Goal: Information Seeking & Learning: Check status

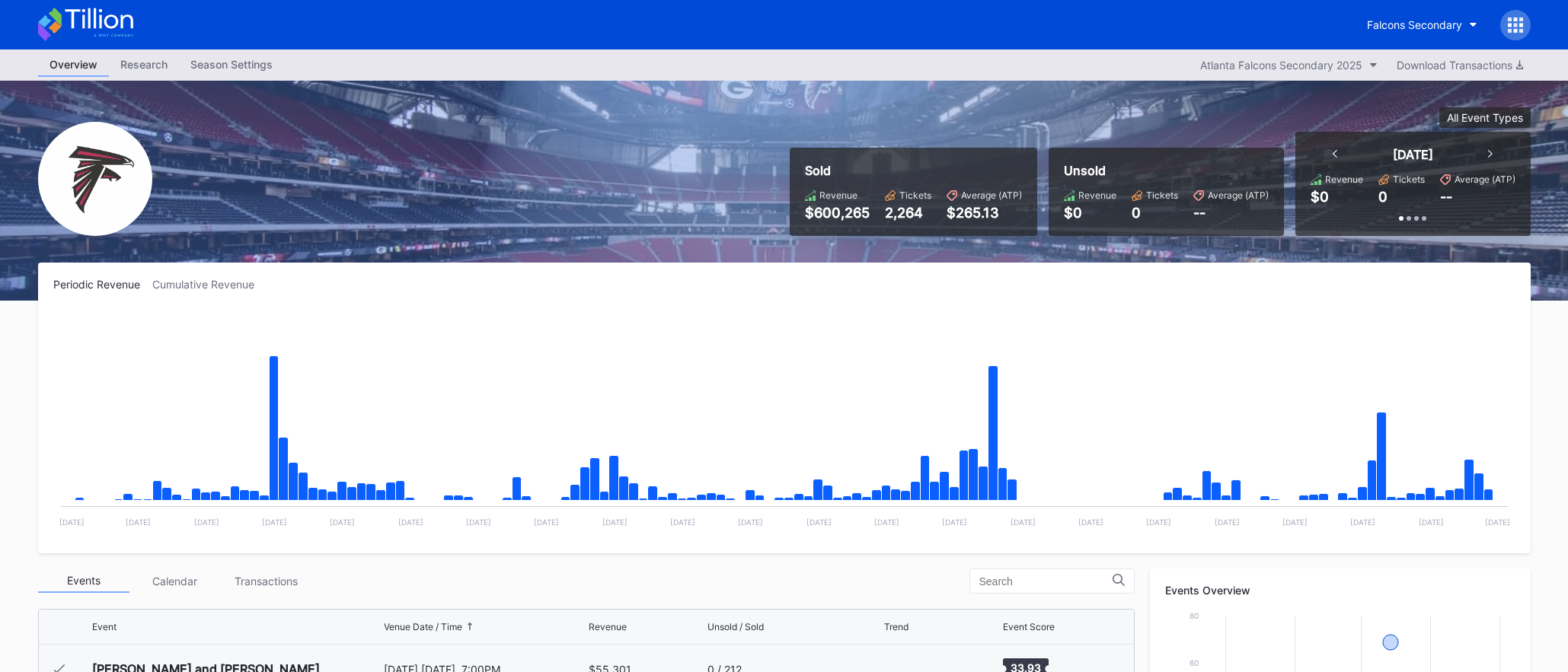
scroll to position [46, 0]
click at [1422, 22] on div "Falcons Secondary" at bounding box center [1414, 25] width 96 height 13
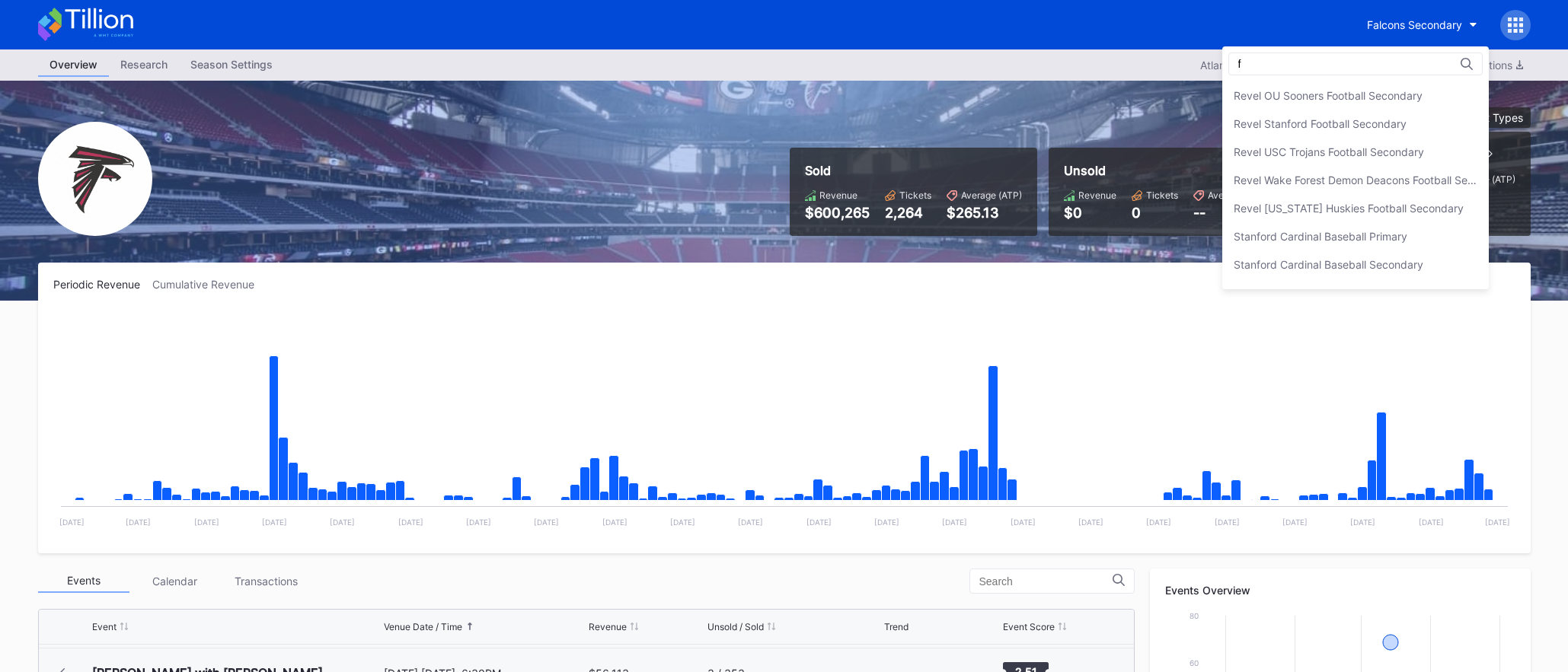
scroll to position [0, 0]
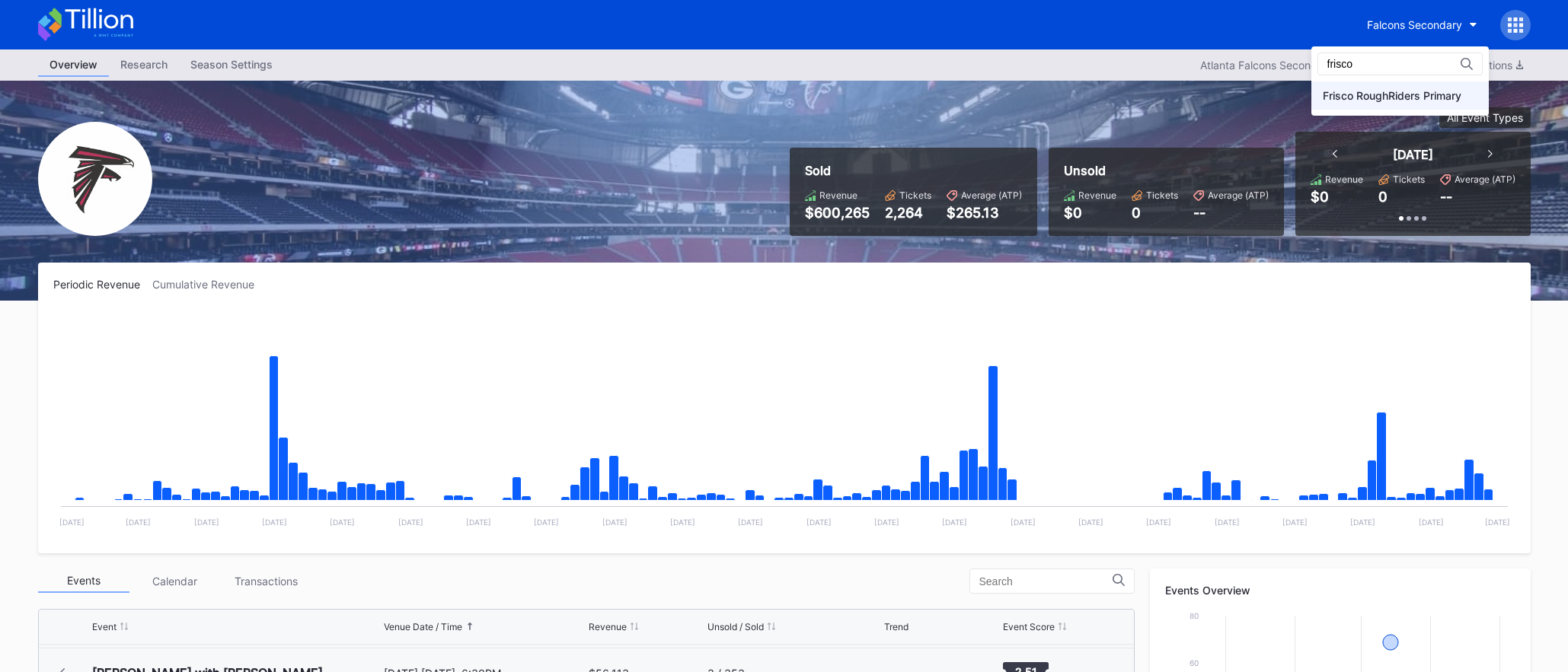
type input "frisco"
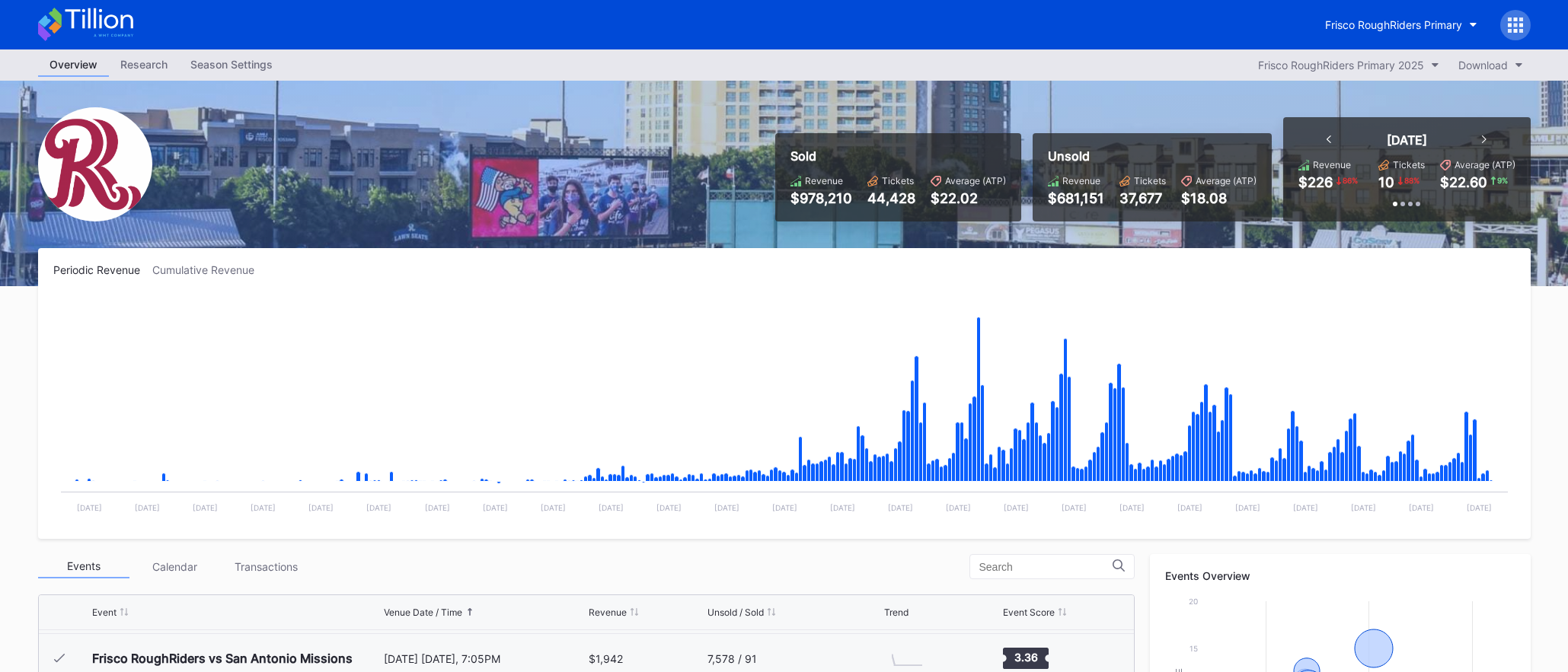
scroll to position [4, 0]
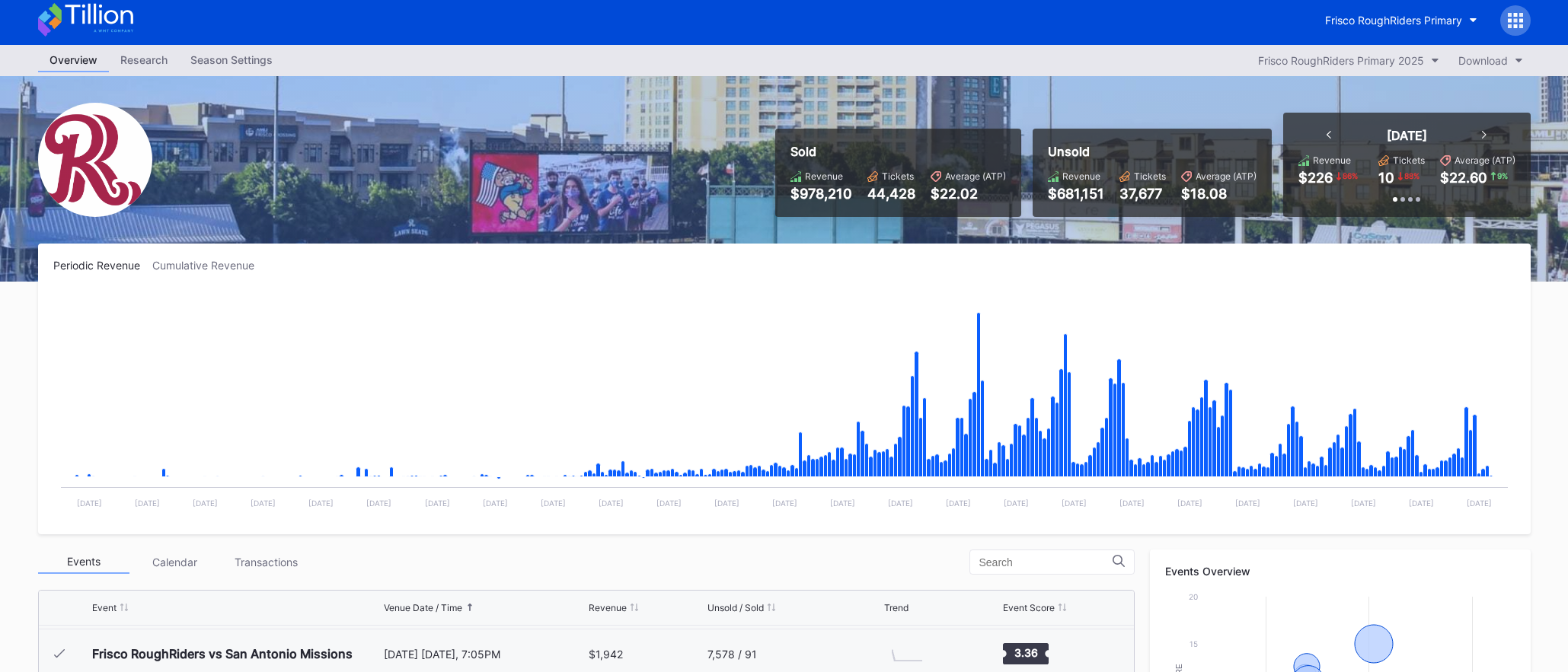
click at [260, 66] on div "Season Settings" at bounding box center [231, 60] width 105 height 22
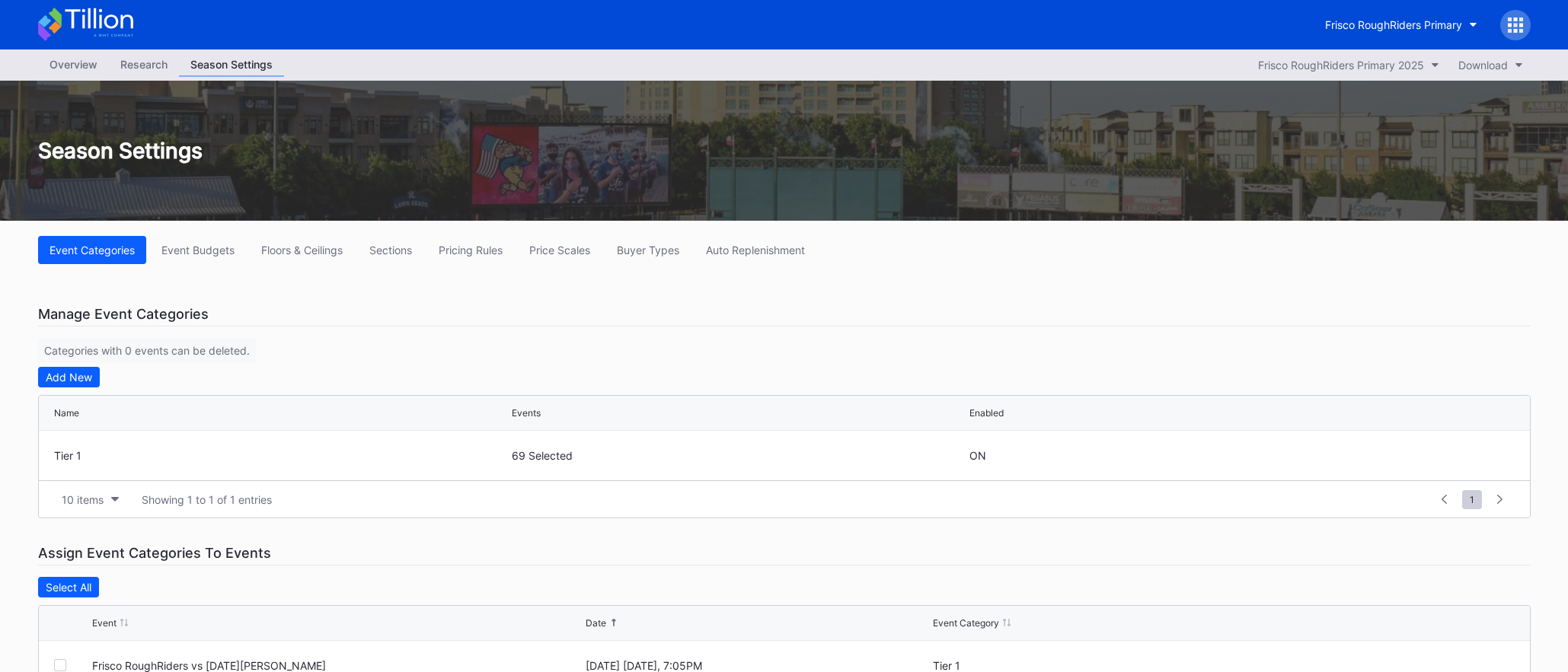
click at [81, 31] on icon at bounding box center [86, 24] width 96 height 33
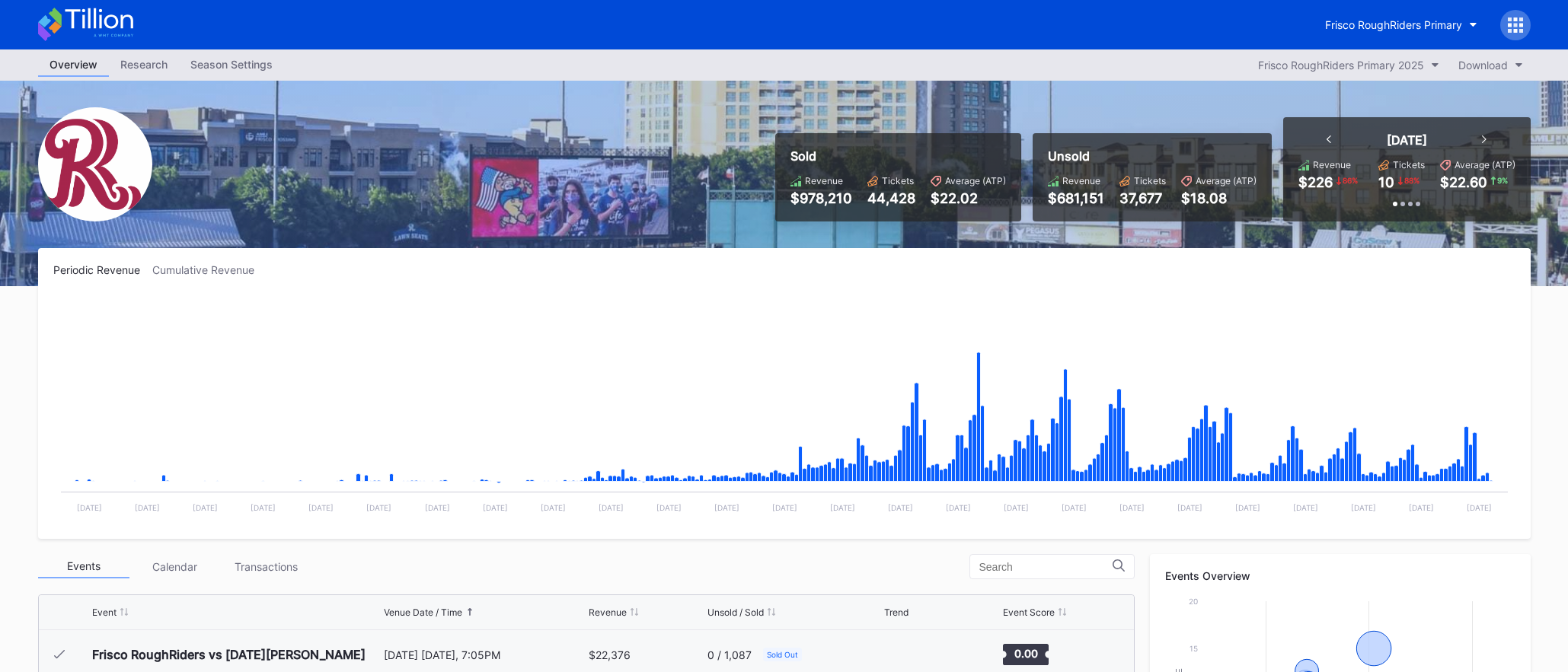
scroll to position [2916, 0]
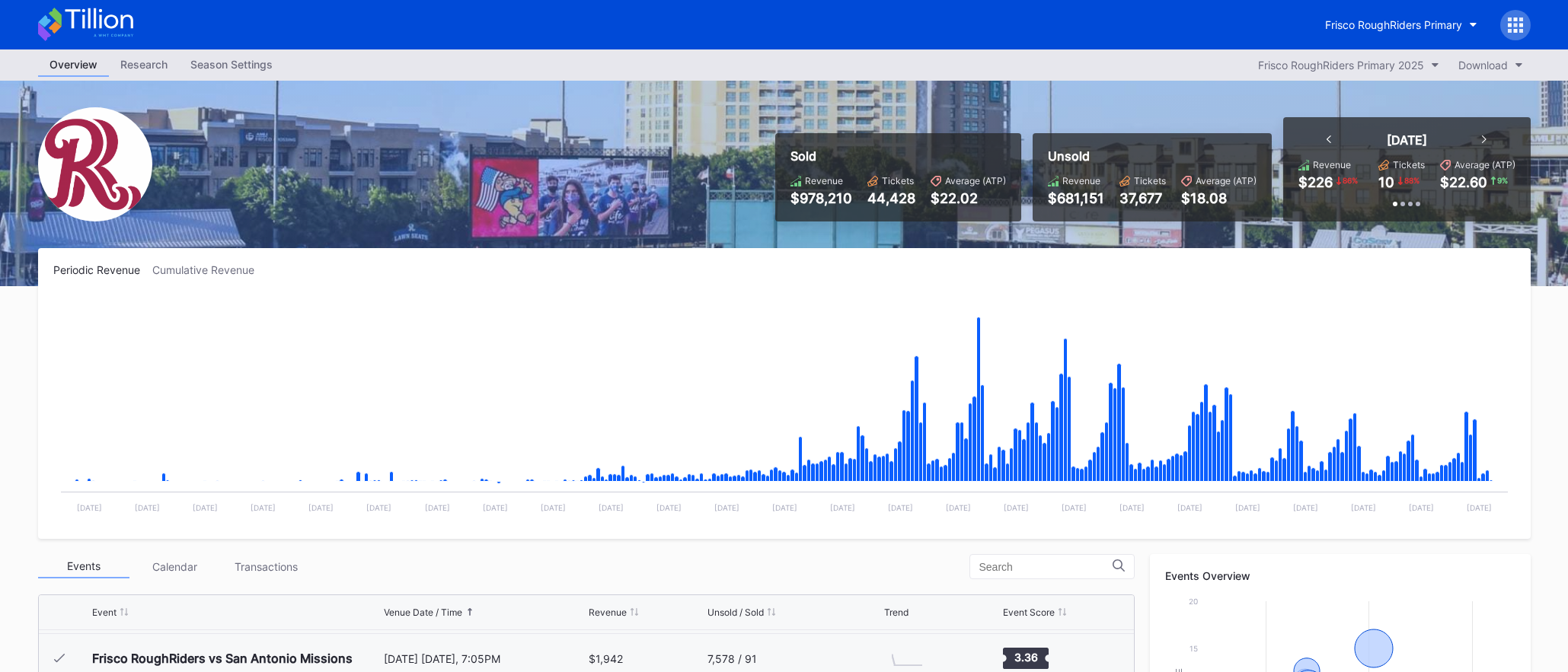
click at [248, 64] on div "Season Settings" at bounding box center [231, 64] width 105 height 22
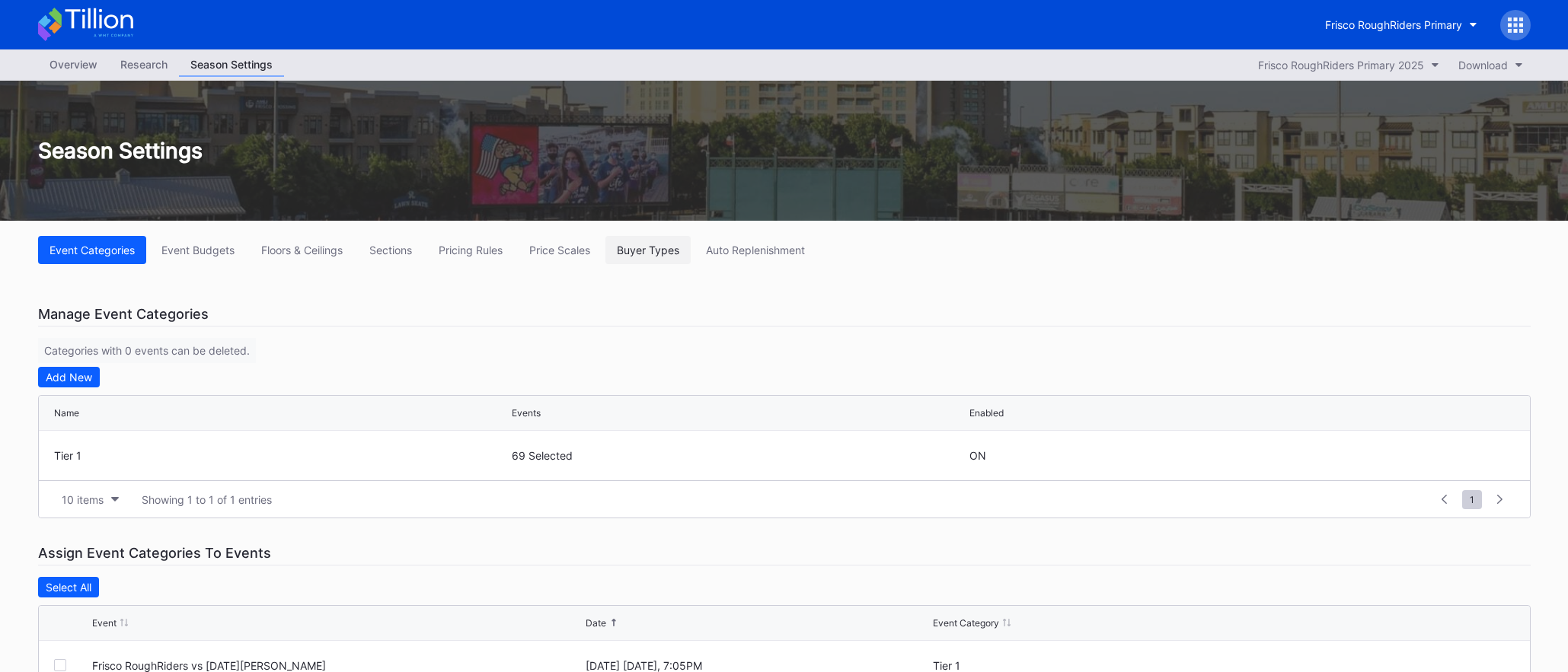
click at [656, 252] on div "Buyer Types" at bounding box center [647, 250] width 62 height 13
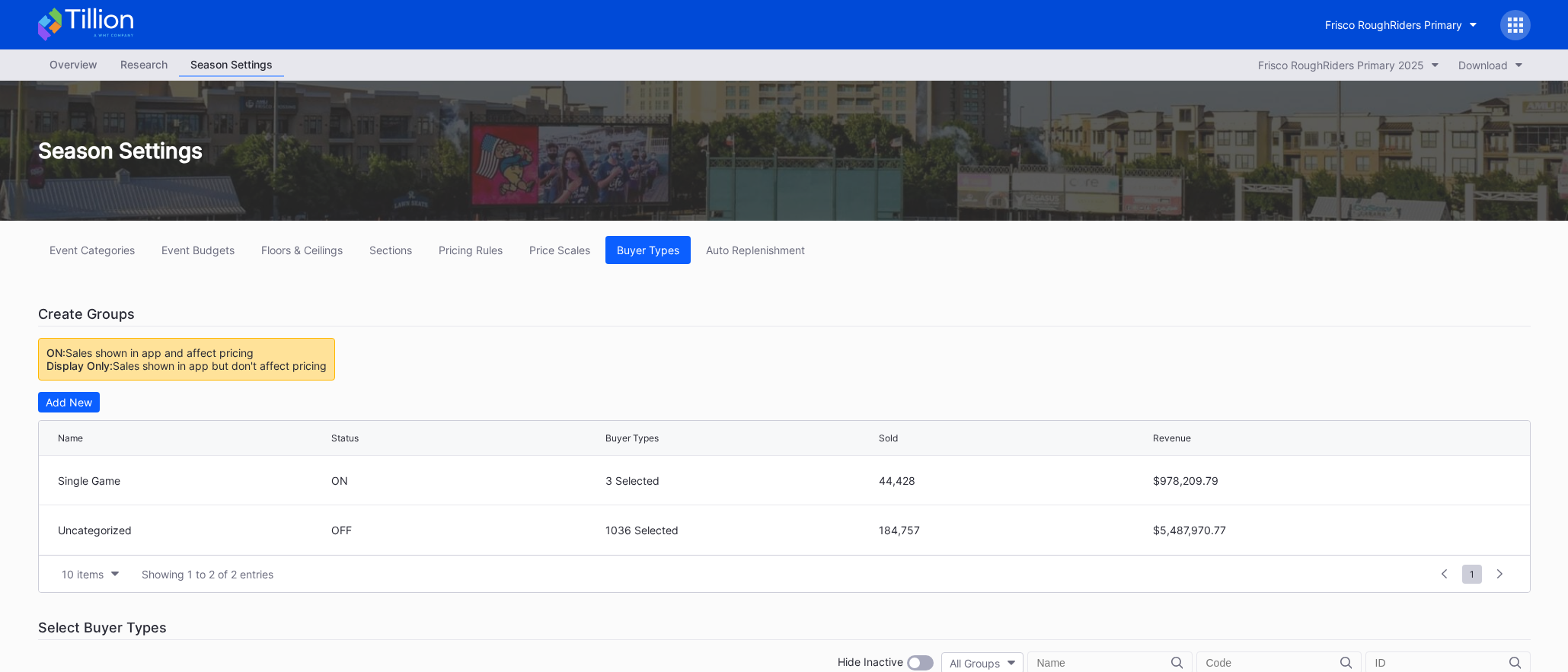
click at [75, 69] on div "Overview" at bounding box center [73, 64] width 71 height 22
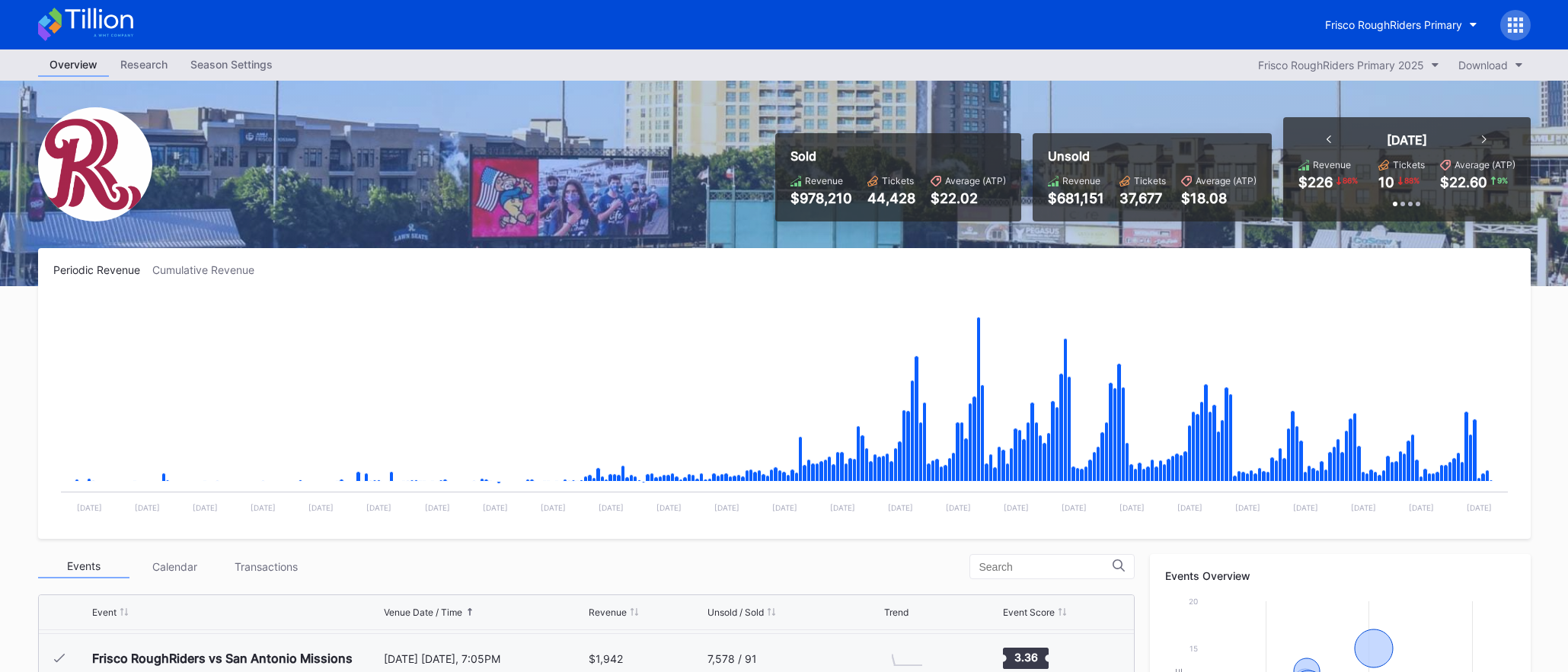
click at [247, 58] on div "Season Settings" at bounding box center [231, 64] width 105 height 22
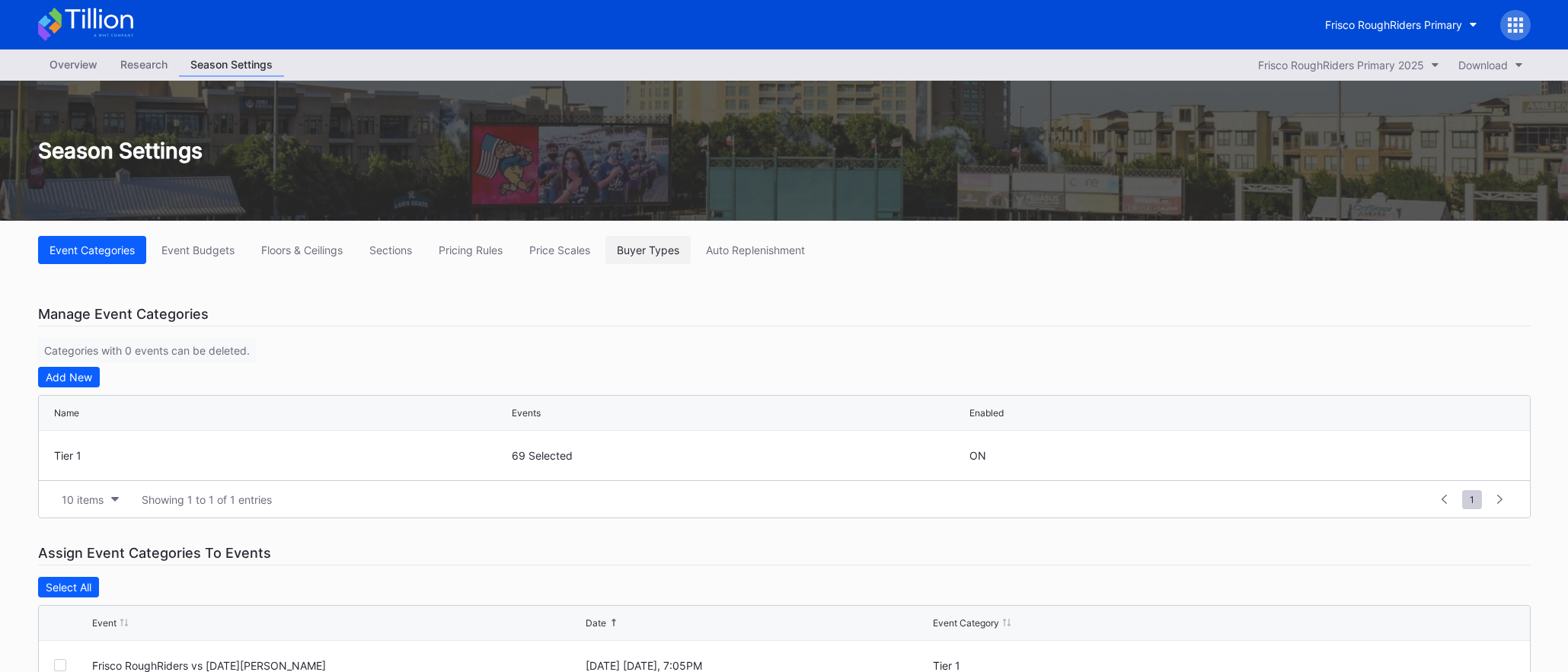
click at [638, 252] on div "Buyer Types" at bounding box center [647, 250] width 62 height 13
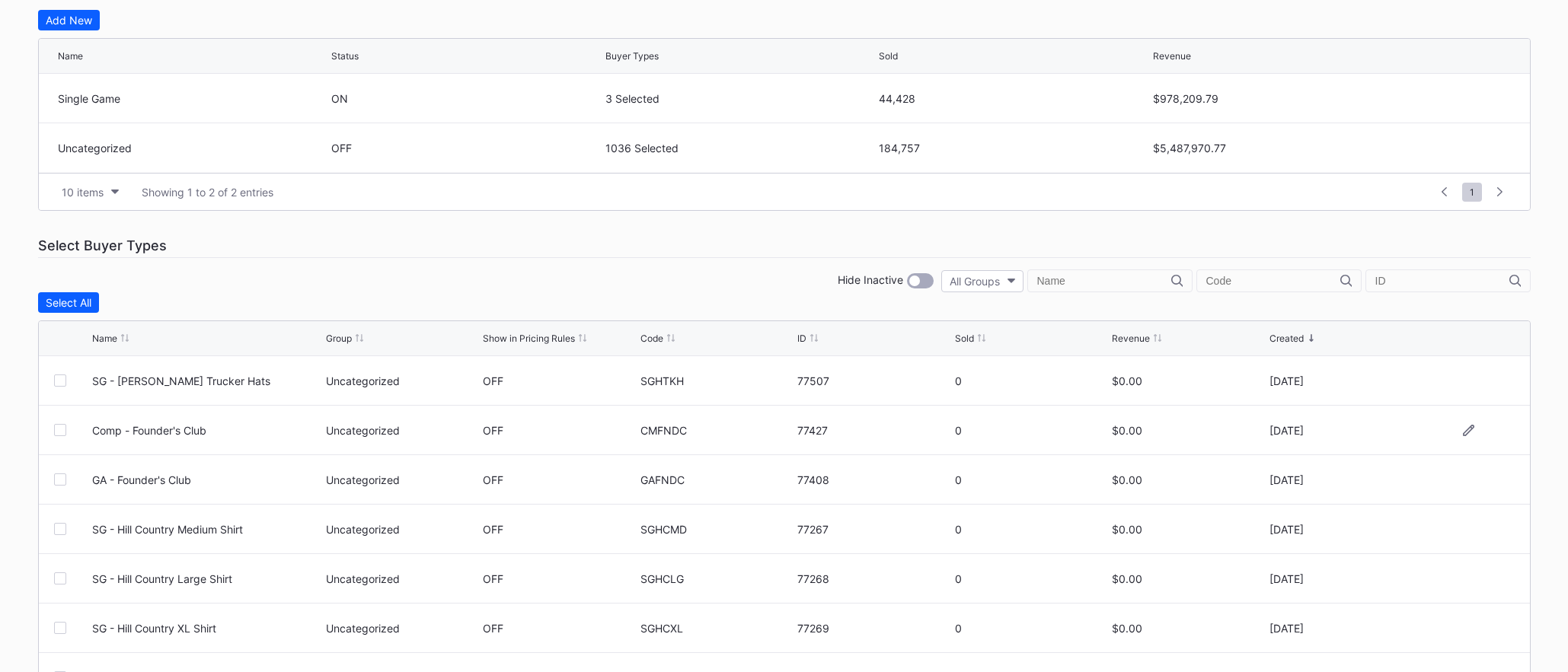
scroll to position [383, 0]
click at [1131, 332] on div "Revenue" at bounding box center [1131, 338] width 38 height 12
click at [1130, 333] on div "Revenue" at bounding box center [1131, 338] width 38 height 12
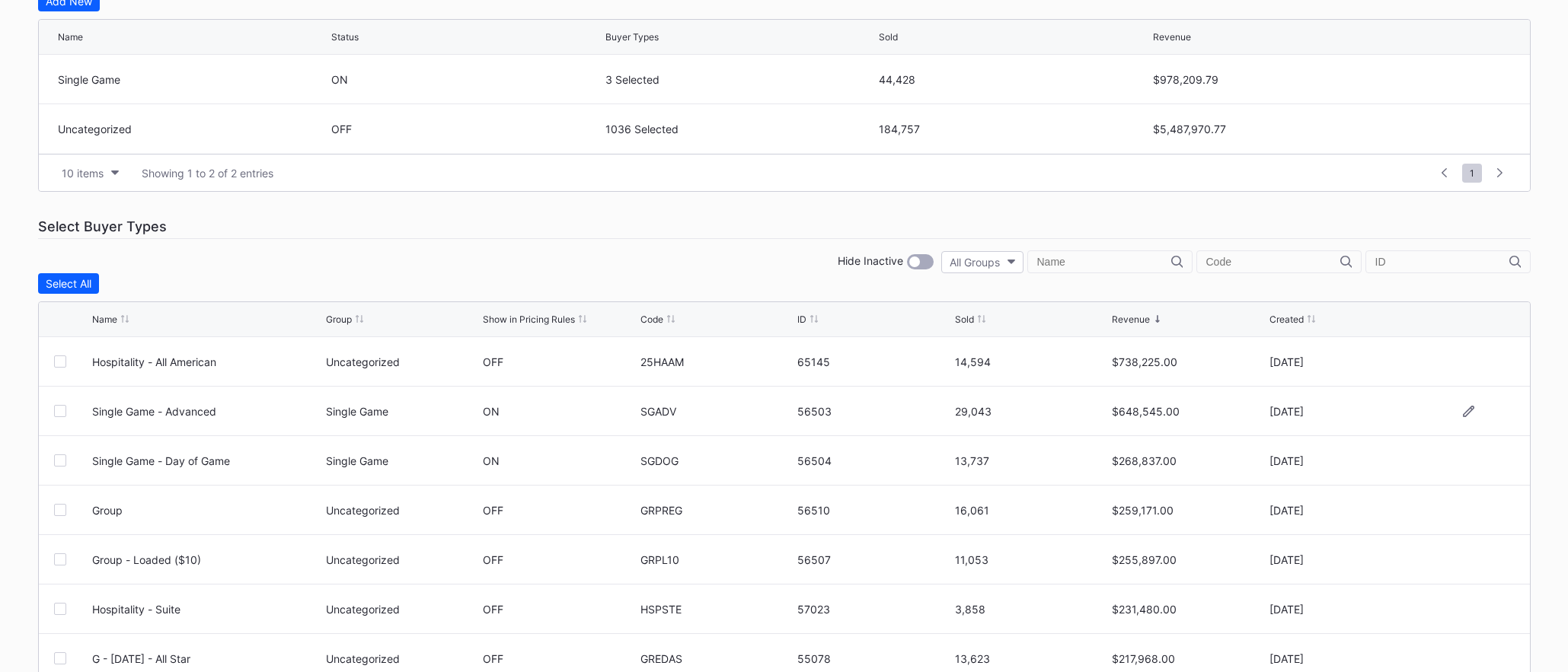
click at [489, 410] on div "ON" at bounding box center [491, 412] width 17 height 13
drag, startPoint x: 342, startPoint y: 412, endPoint x: 364, endPoint y: 414, distance: 22.1
click at [364, 414] on div "Single Game" at bounding box center [402, 412] width 154 height 13
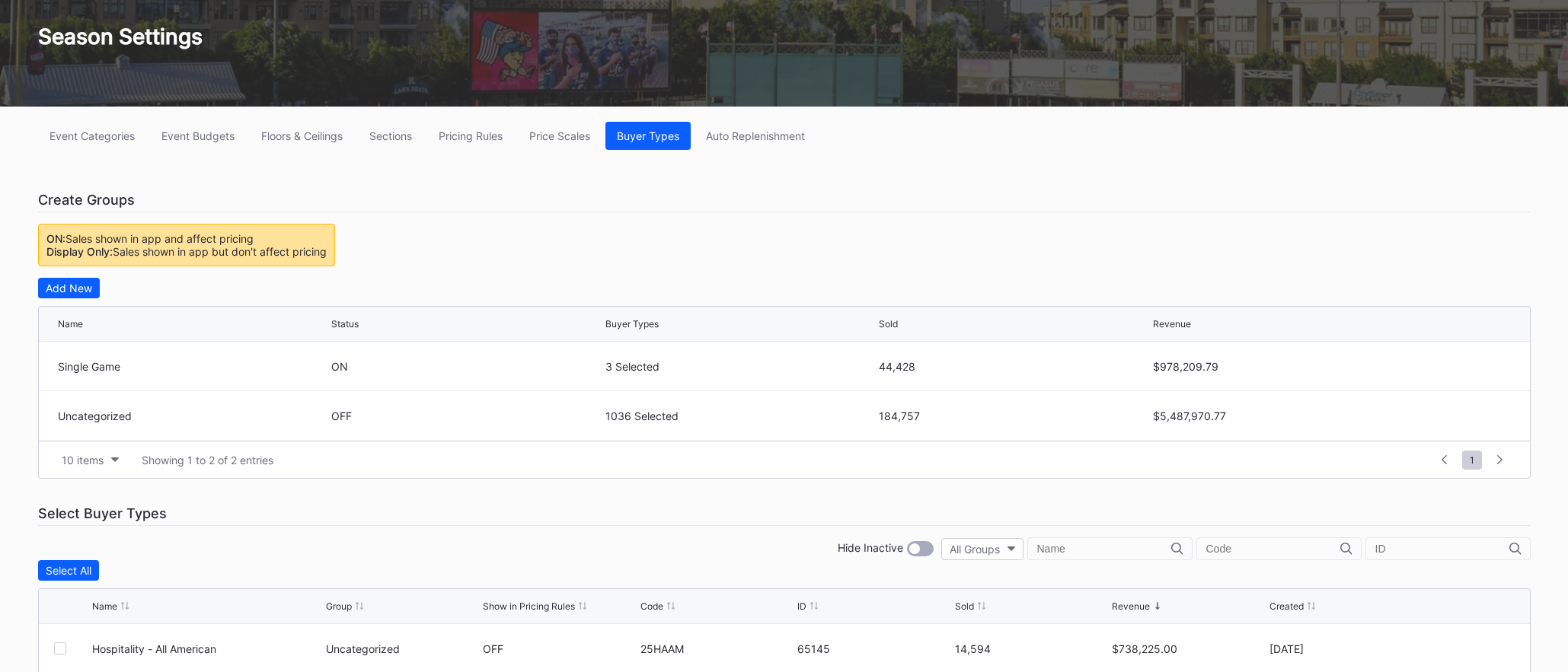
scroll to position [115, 0]
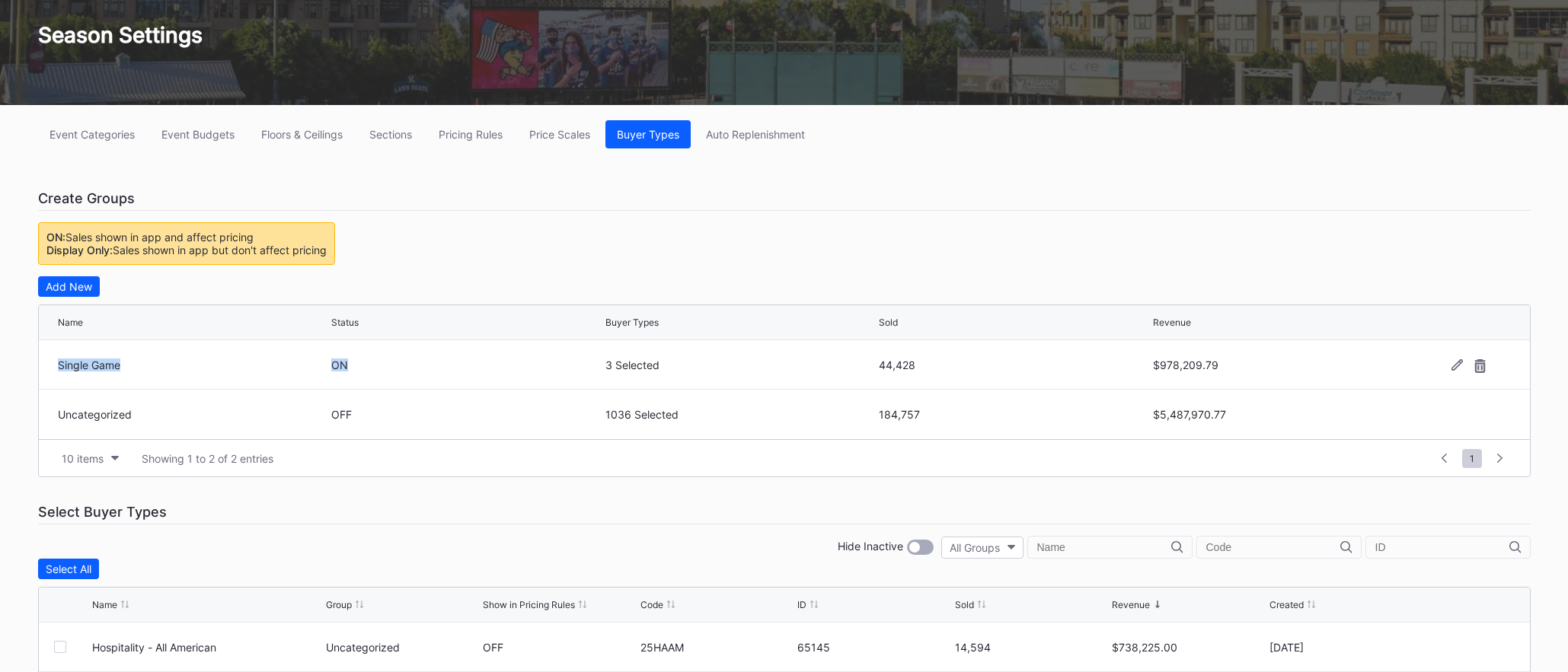
drag, startPoint x: 60, startPoint y: 364, endPoint x: 350, endPoint y: 363, distance: 290.0
click at [350, 363] on div "Single Game ON 3 Selected 44,428 $978,209.79" at bounding box center [784, 365] width 1492 height 50
click at [350, 363] on div "ON" at bounding box center [466, 365] width 270 height 13
drag, startPoint x: 51, startPoint y: 248, endPoint x: 171, endPoint y: 248, distance: 120.0
click at [171, 248] on div "ON: Sales shown in app and affect pricing Display Only: Sales shown in app but …" at bounding box center [186, 243] width 297 height 42
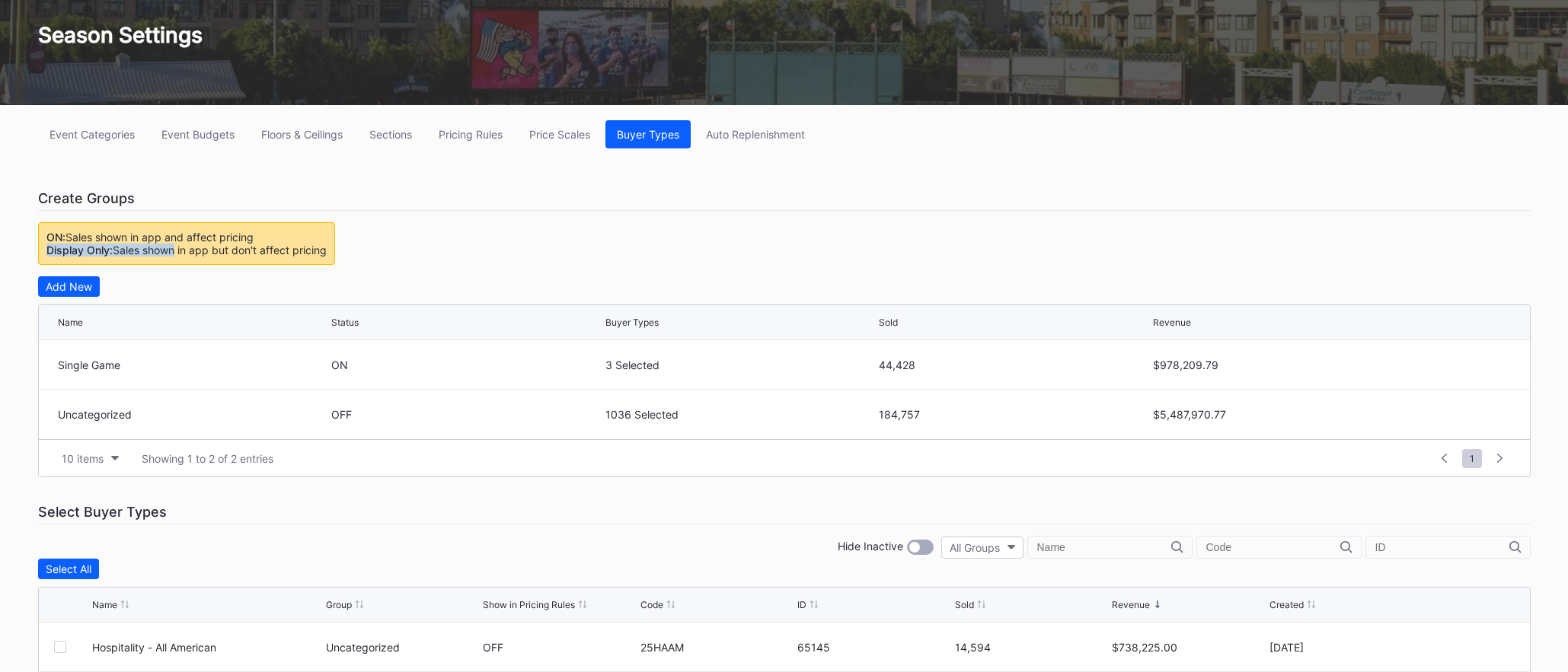
click at [171, 248] on div "Display Only: Sales shown in app but don't affect pricing" at bounding box center [186, 250] width 280 height 13
click at [445, 132] on div "Pricing Rules" at bounding box center [470, 135] width 64 height 13
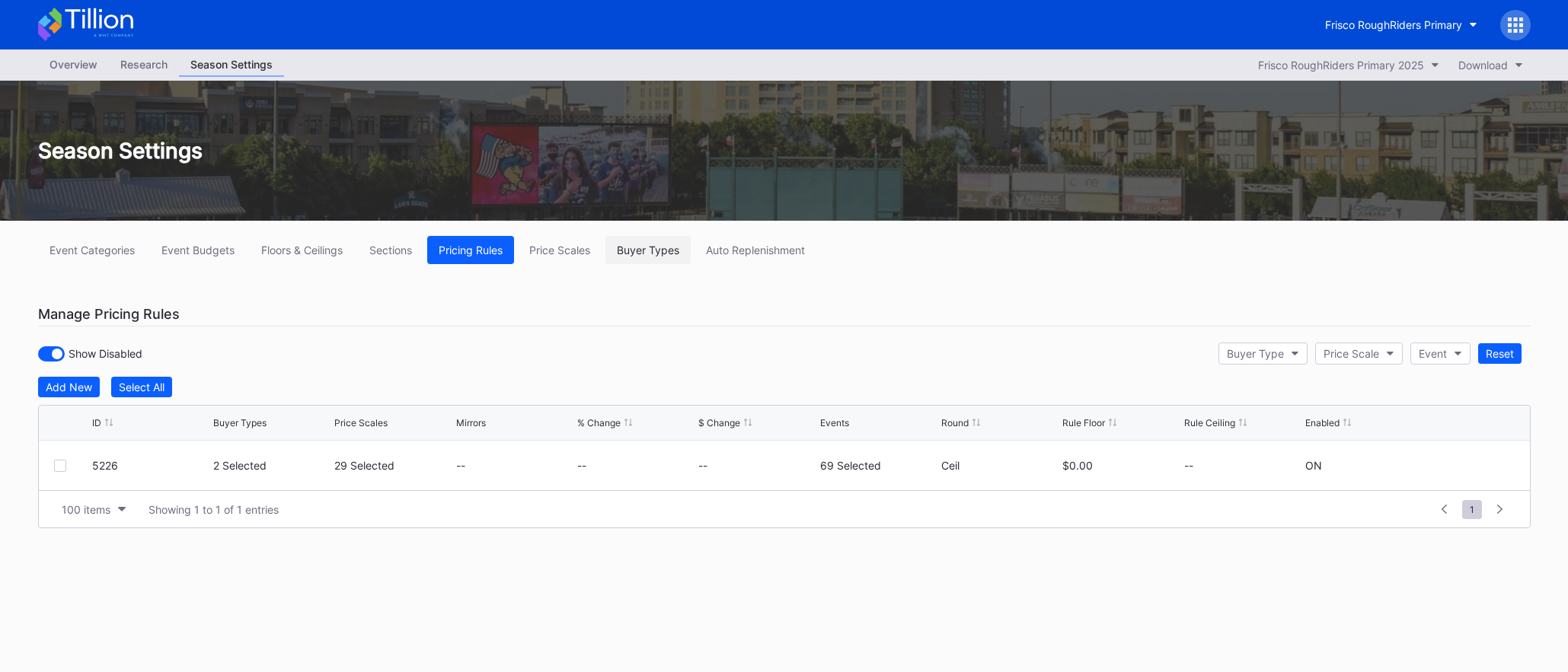
click at [655, 253] on div "Buyer Types" at bounding box center [647, 250] width 62 height 13
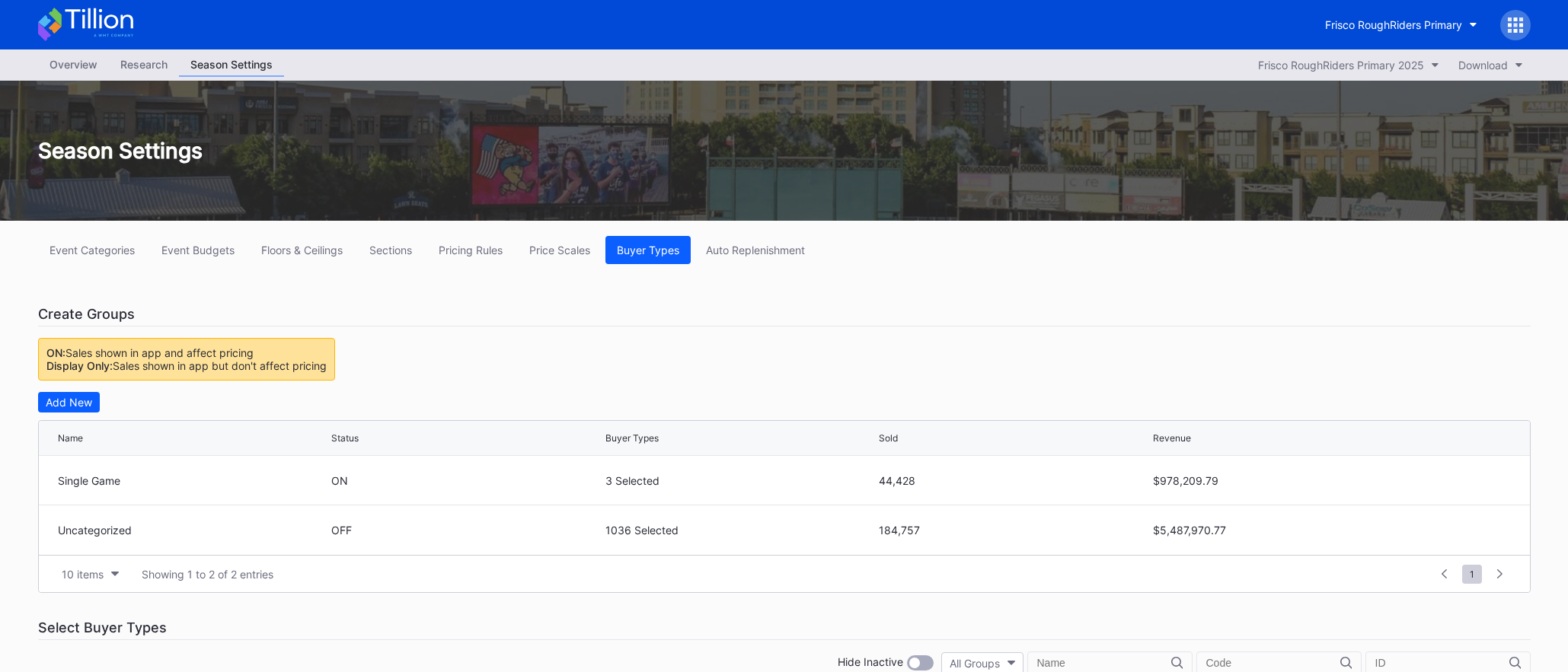
click at [80, 69] on div "Overview" at bounding box center [73, 64] width 71 height 22
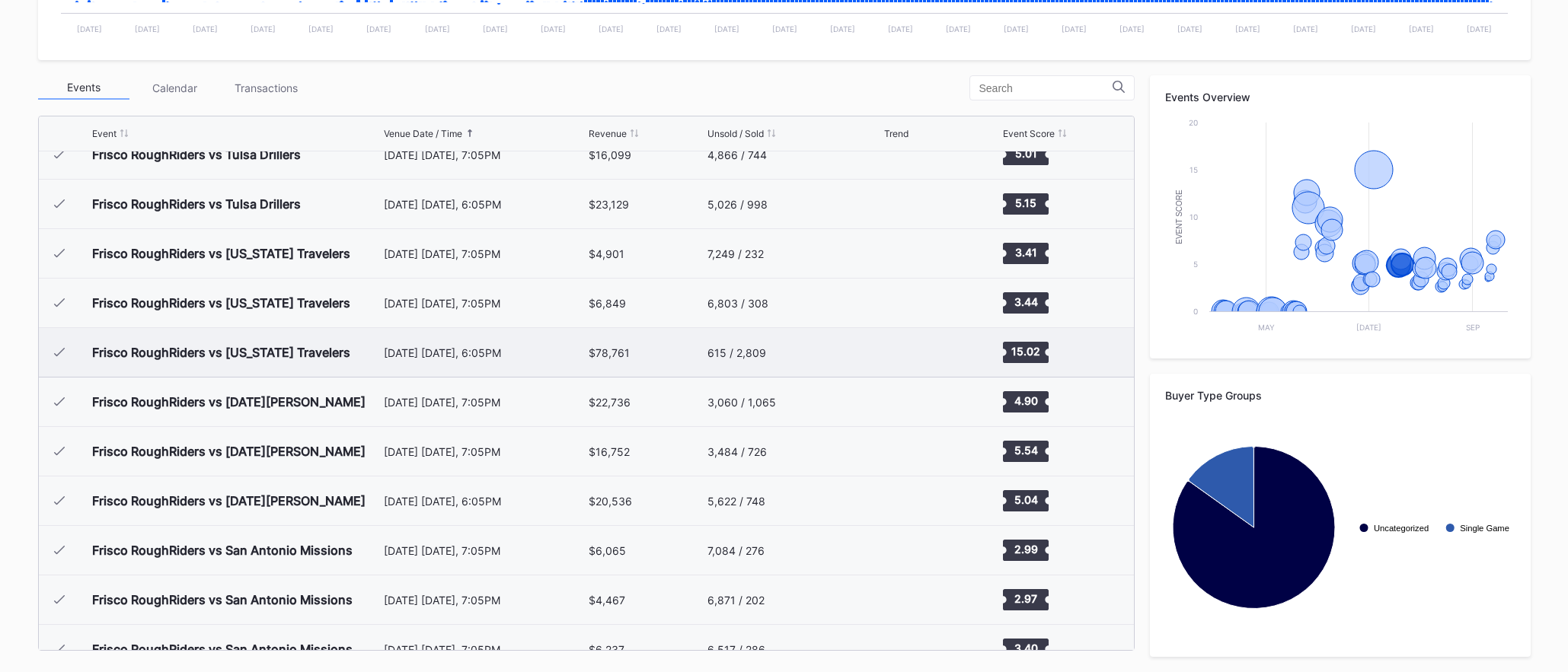
scroll to position [1843, 0]
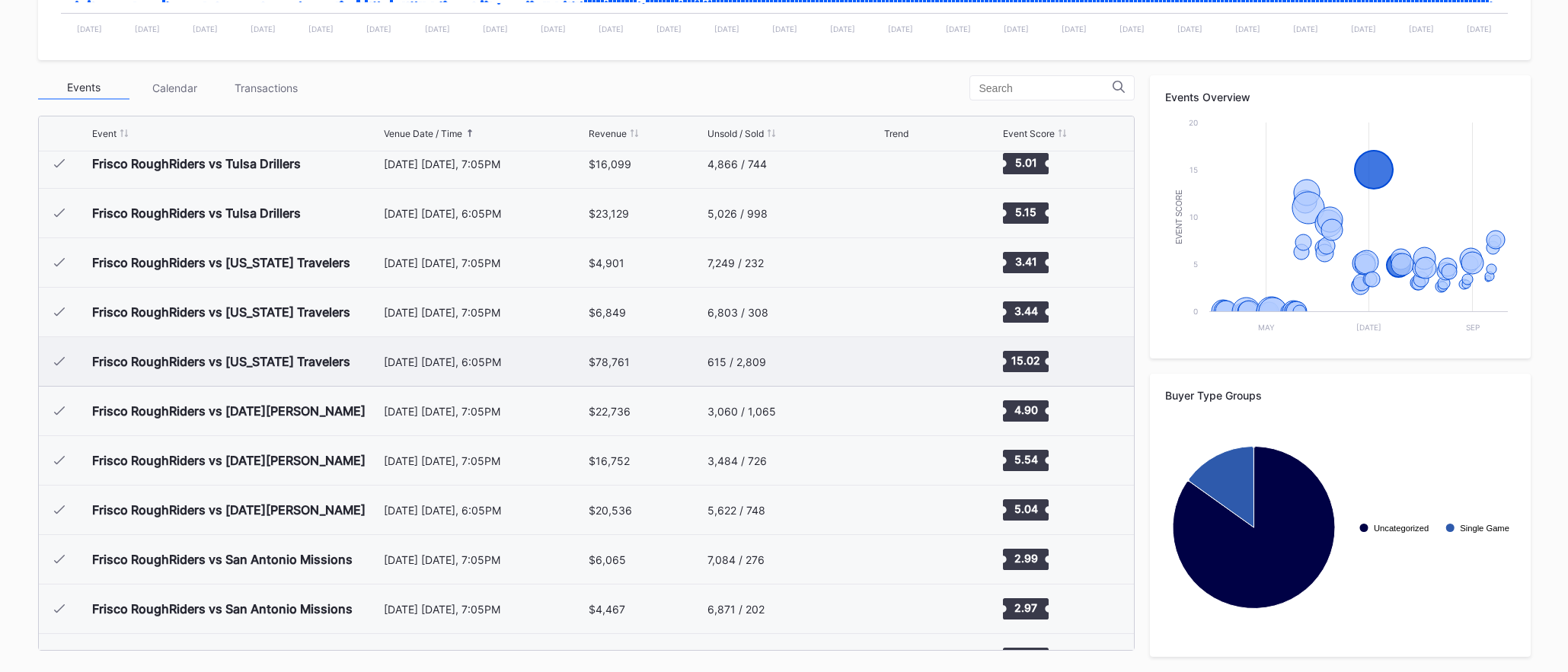
click at [495, 370] on div "[DATE] [DATE], 6:05PM" at bounding box center [484, 361] width 202 height 49
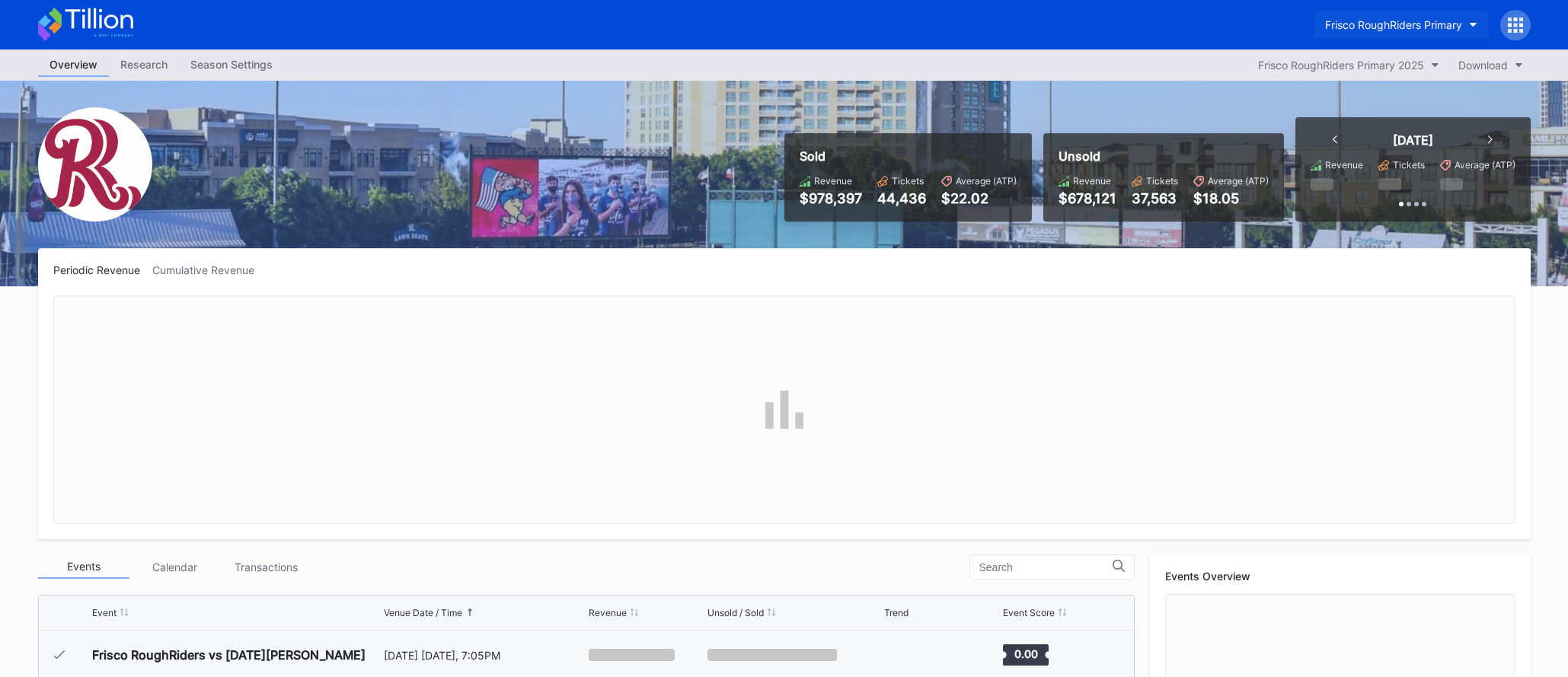
click at [1360, 14] on button "Frisco RoughRiders Primary" at bounding box center [1401, 25] width 175 height 28
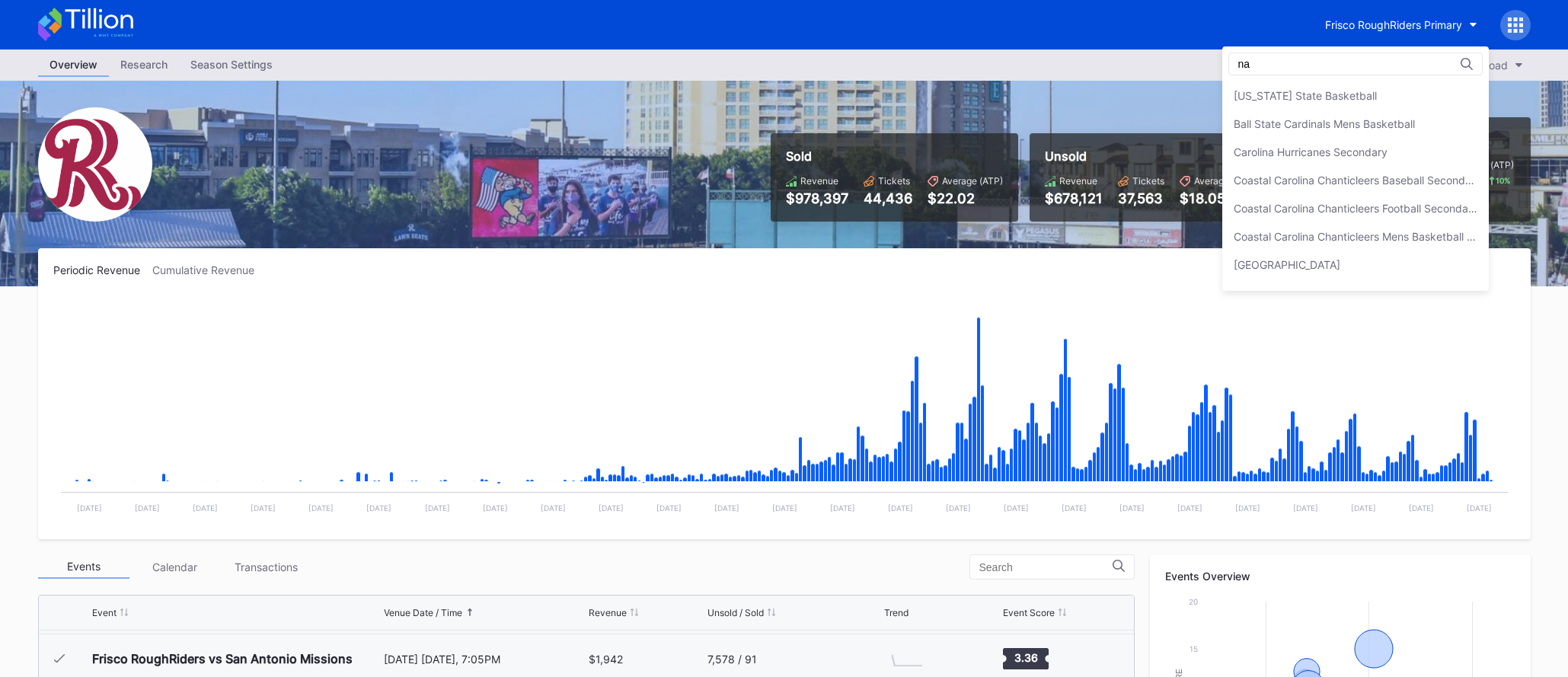
type input "n"
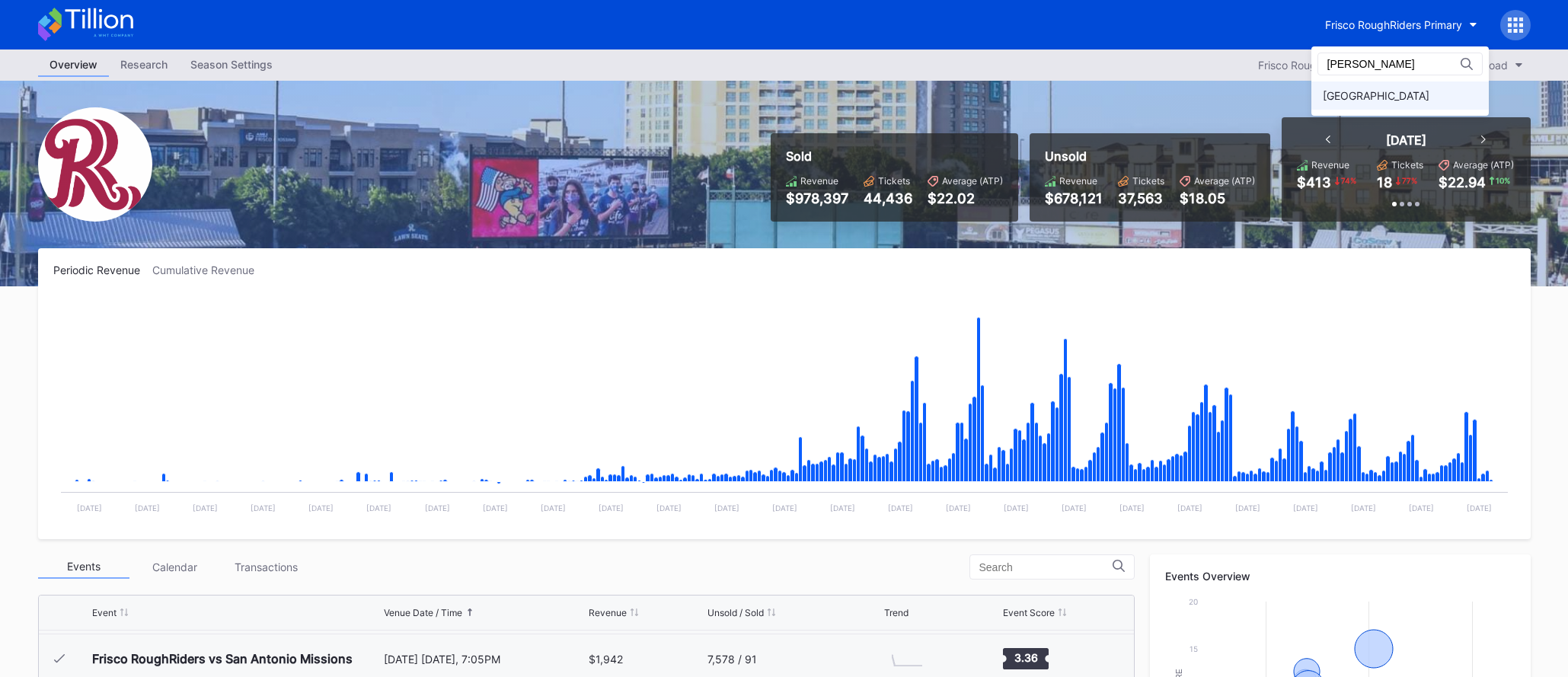
type input "[PERSON_NAME]"
click at [1420, 85] on div "[GEOGRAPHIC_DATA]" at bounding box center [1400, 96] width 178 height 28
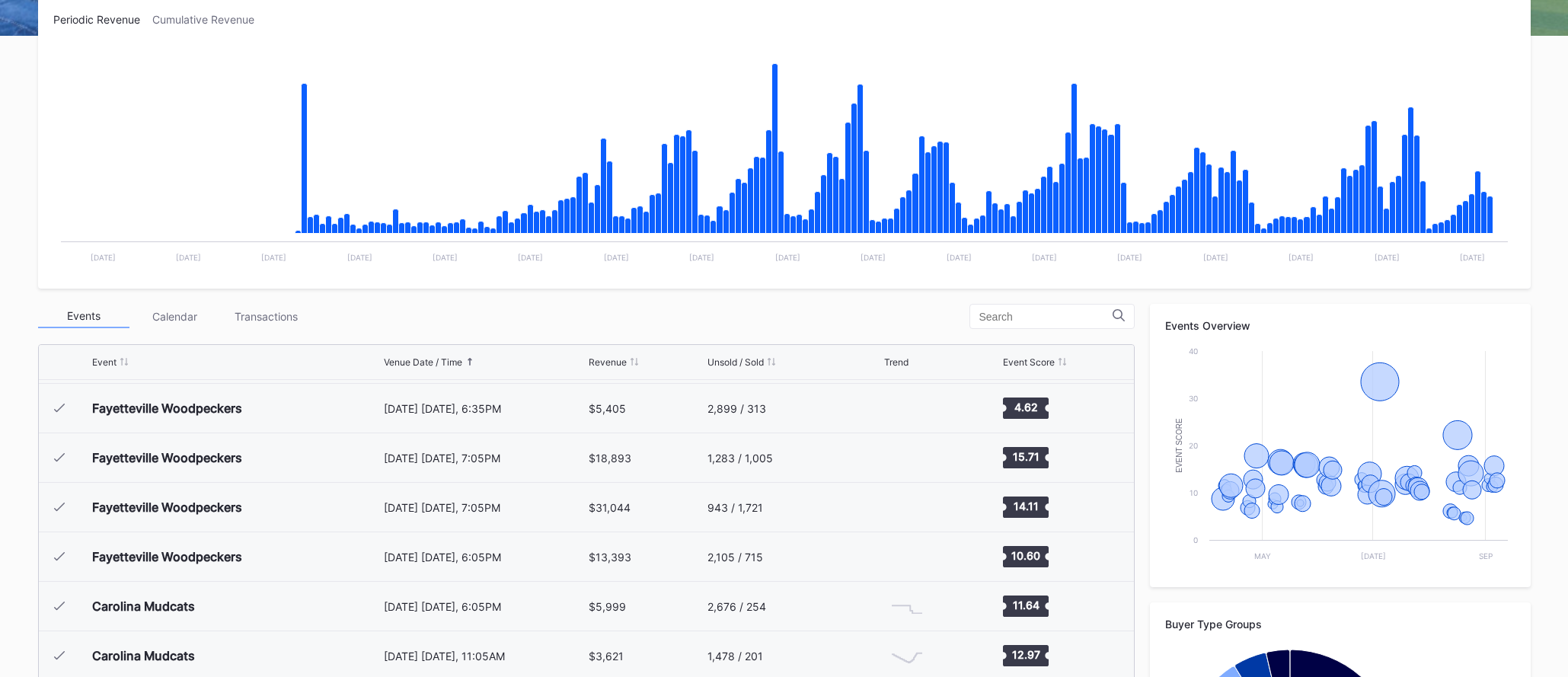
scroll to position [474, 0]
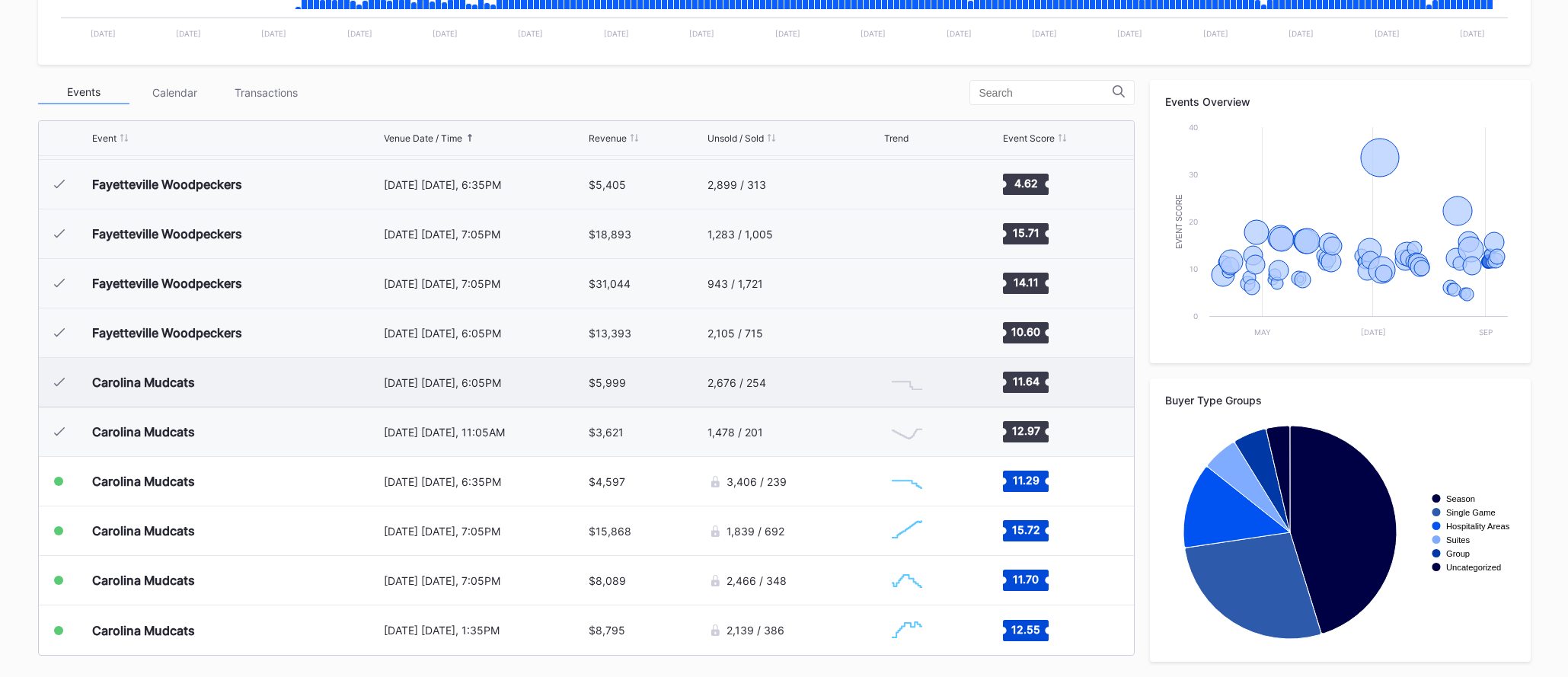
click at [482, 397] on div "[DATE] [DATE], 6:05PM" at bounding box center [484, 382] width 202 height 49
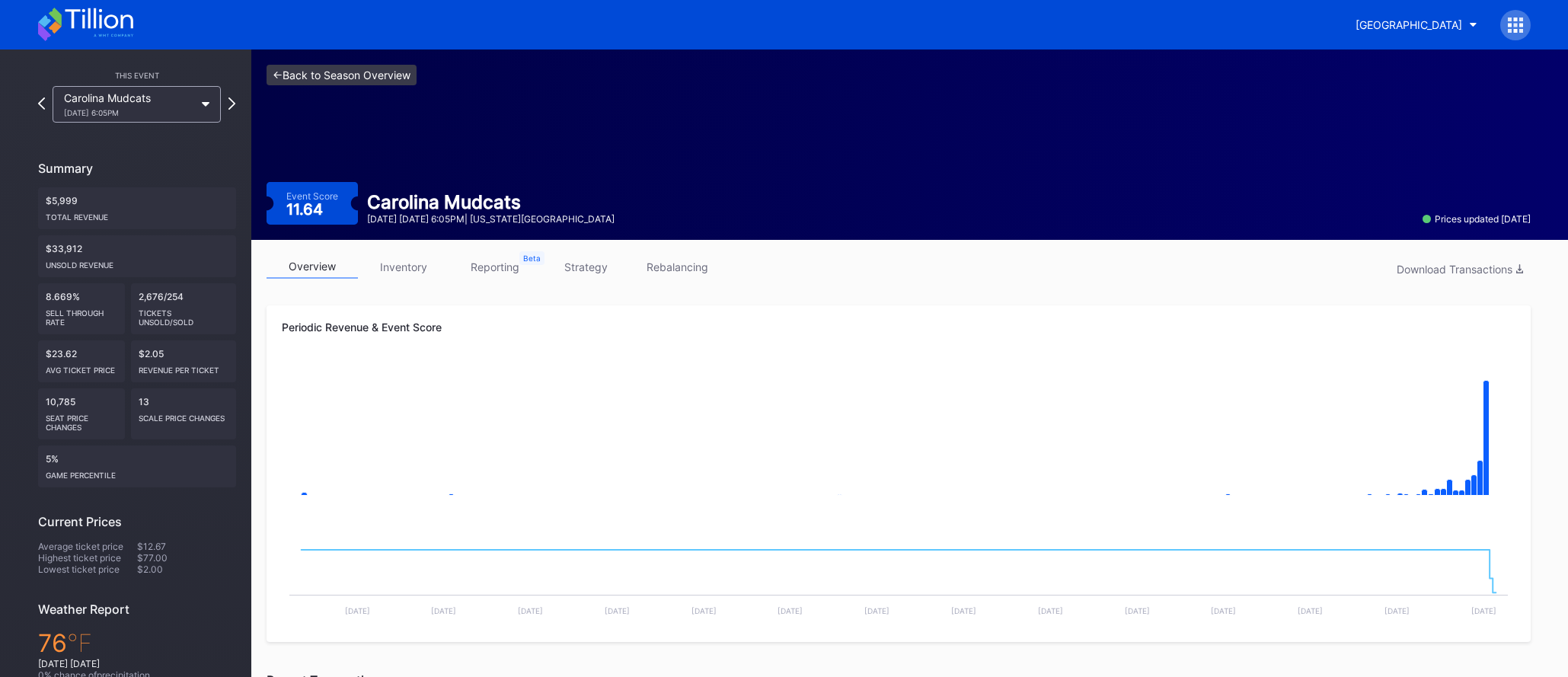
click at [401, 77] on link "<- Back to Season Overview" at bounding box center [342, 75] width 150 height 21
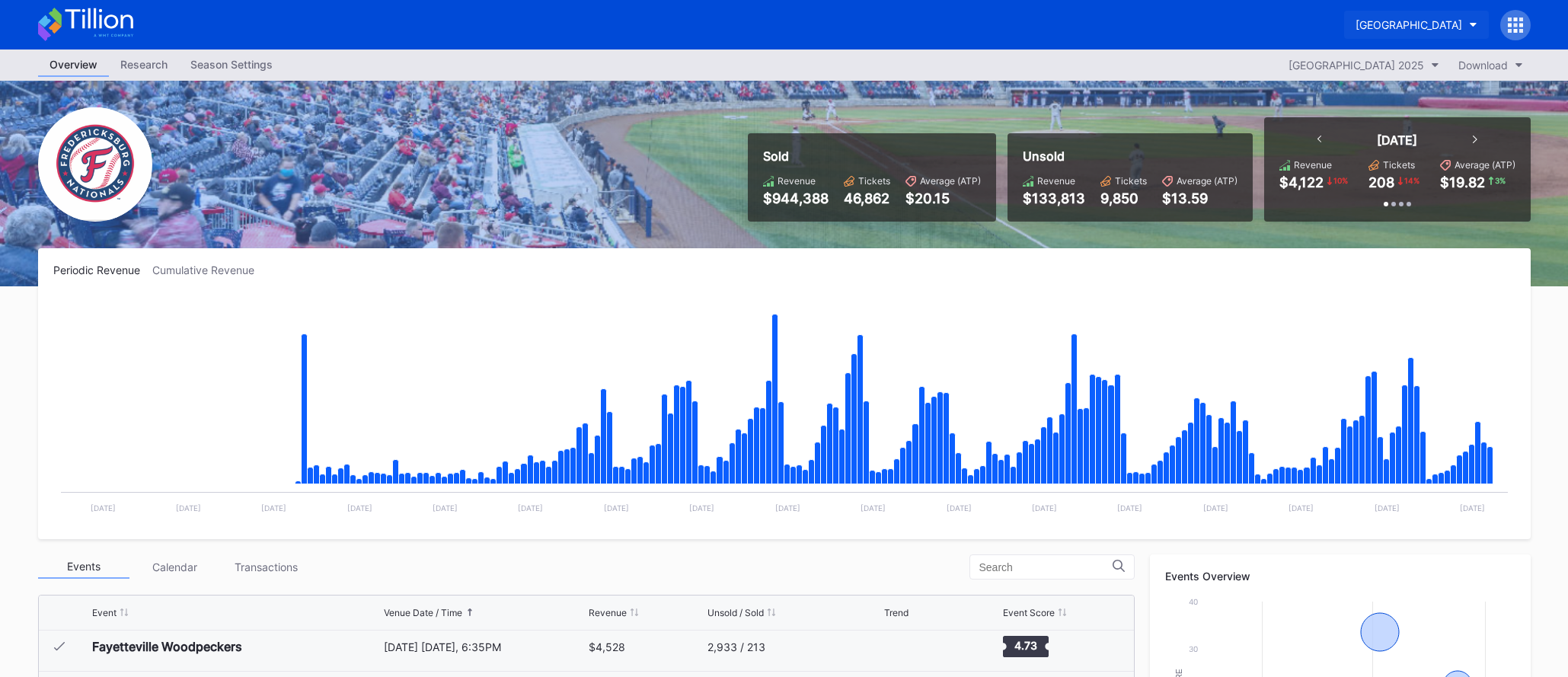
click at [1370, 22] on div "[GEOGRAPHIC_DATA]" at bounding box center [1408, 25] width 106 height 13
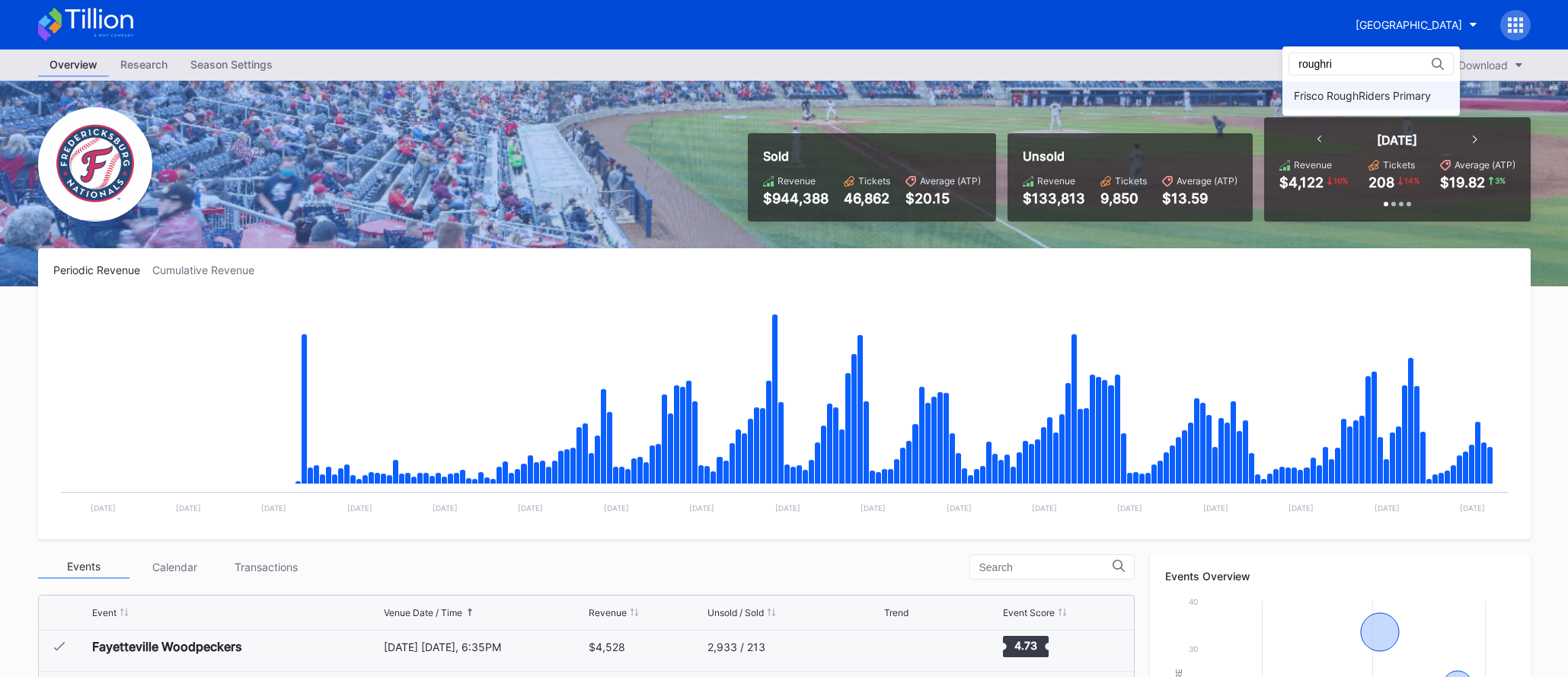
type input "roughri"
click at [1357, 92] on div "Frisco RoughRiders Primary" at bounding box center [1362, 96] width 137 height 13
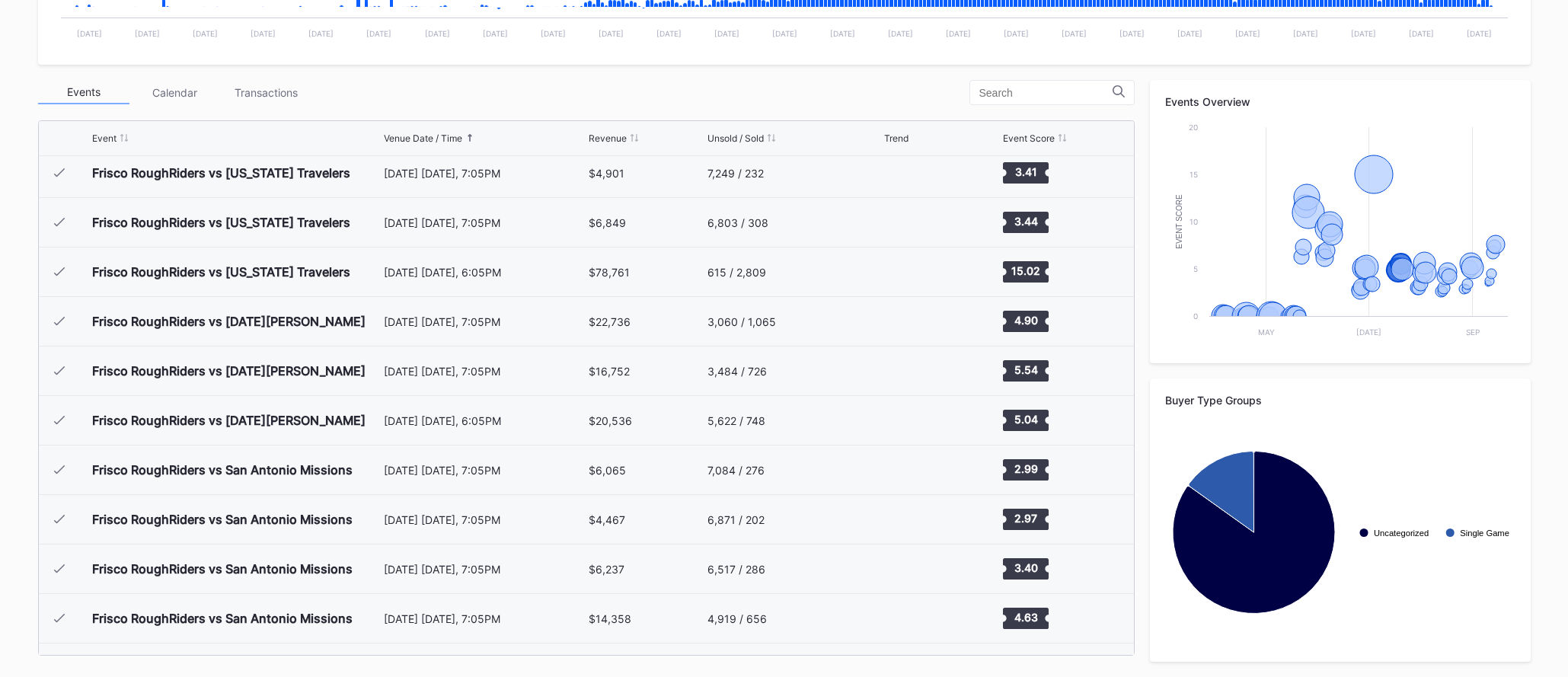
scroll to position [1905, 0]
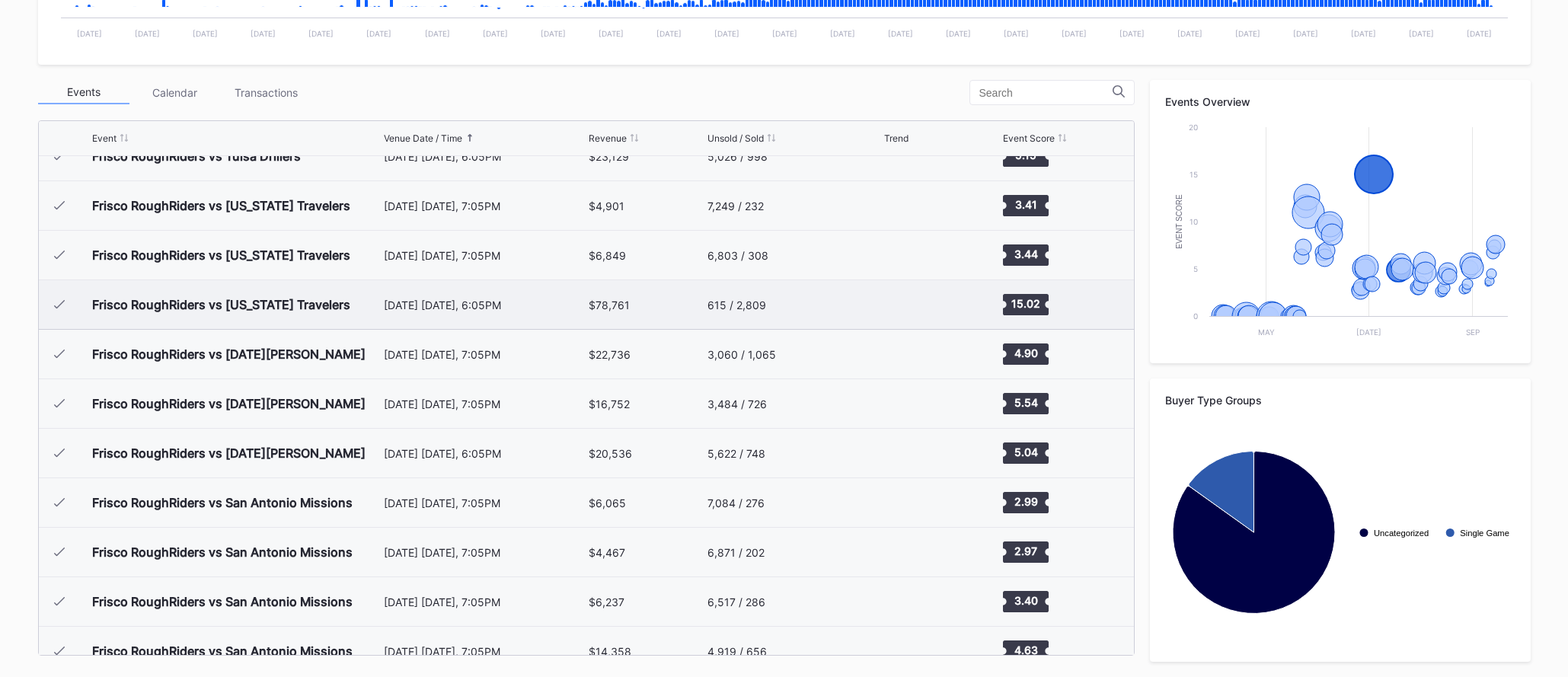
click at [445, 319] on div "[DATE] [DATE], 6:05PM" at bounding box center [484, 304] width 202 height 49
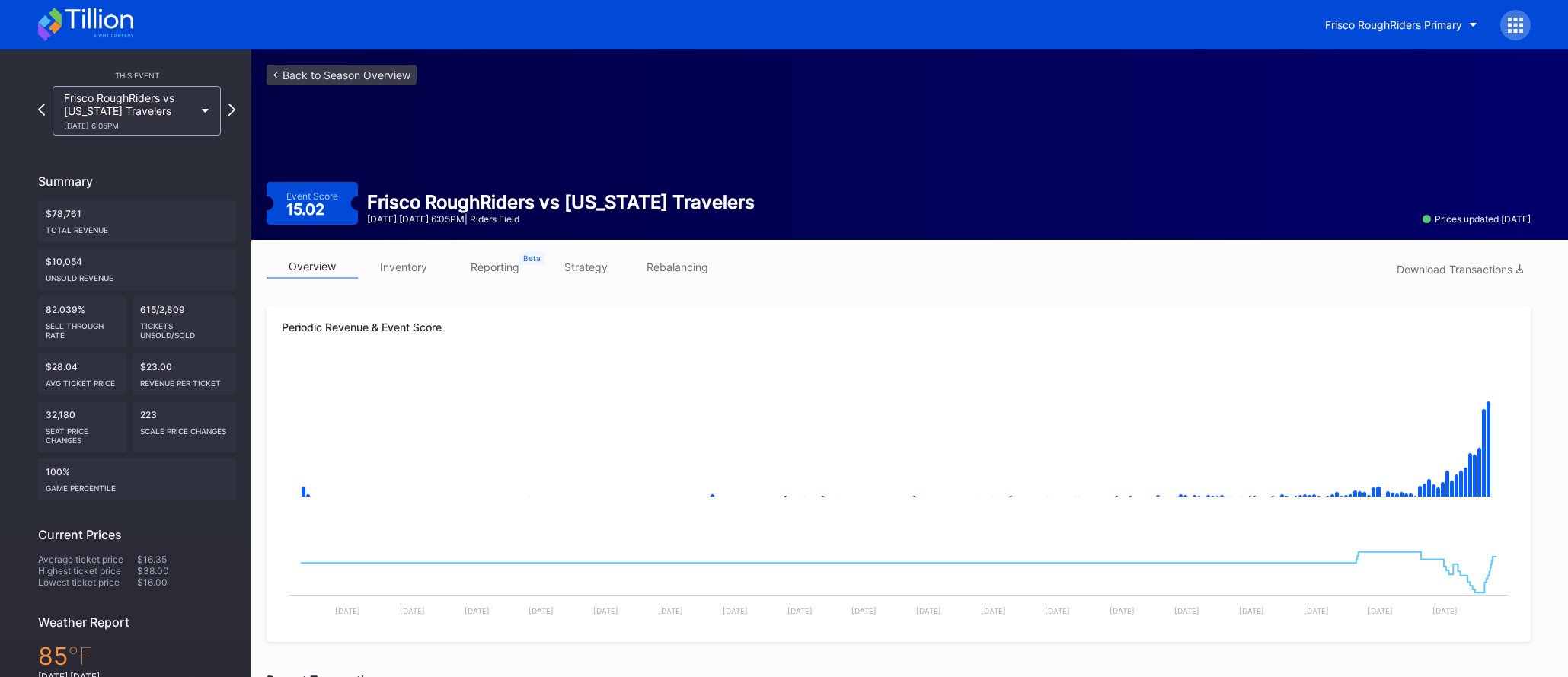
click at [407, 262] on link "inventory" at bounding box center [404, 267] width 91 height 23
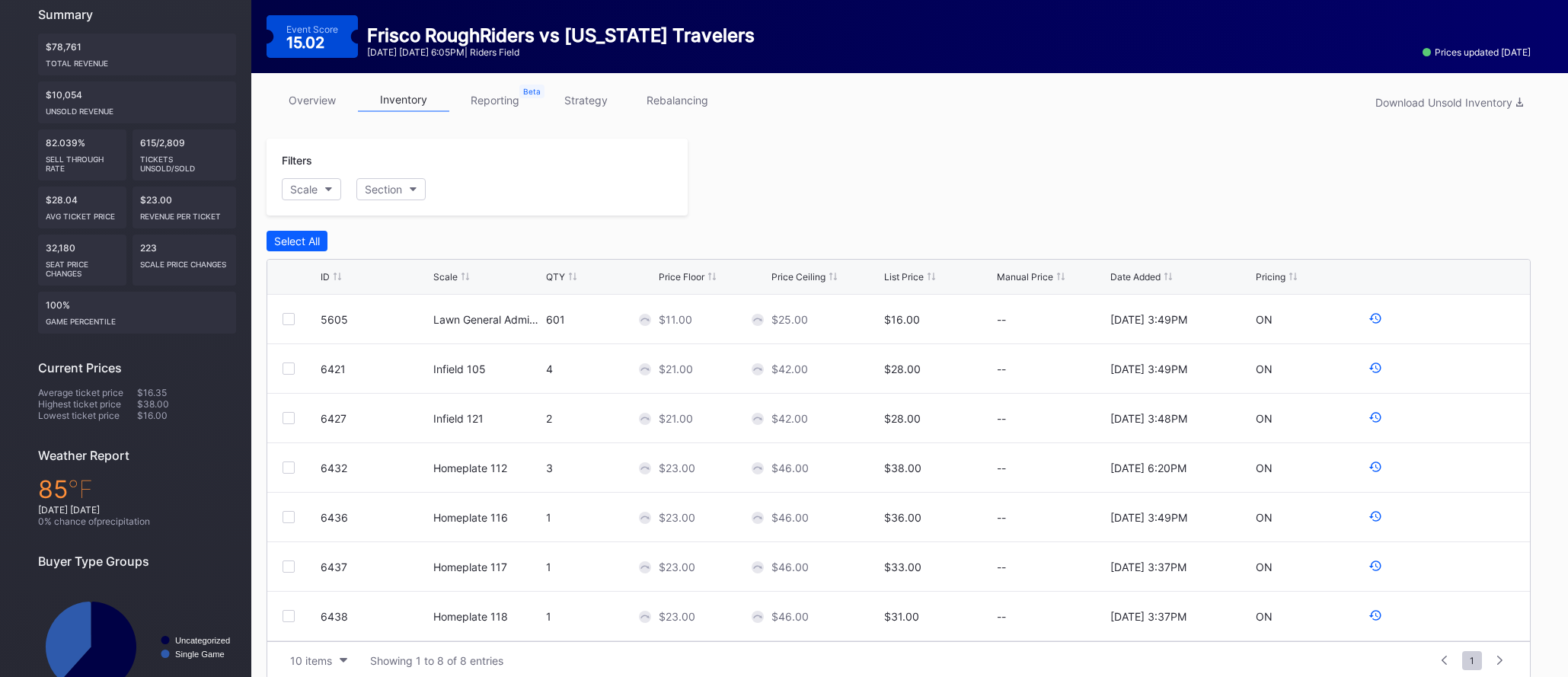
scroll to position [171, 0]
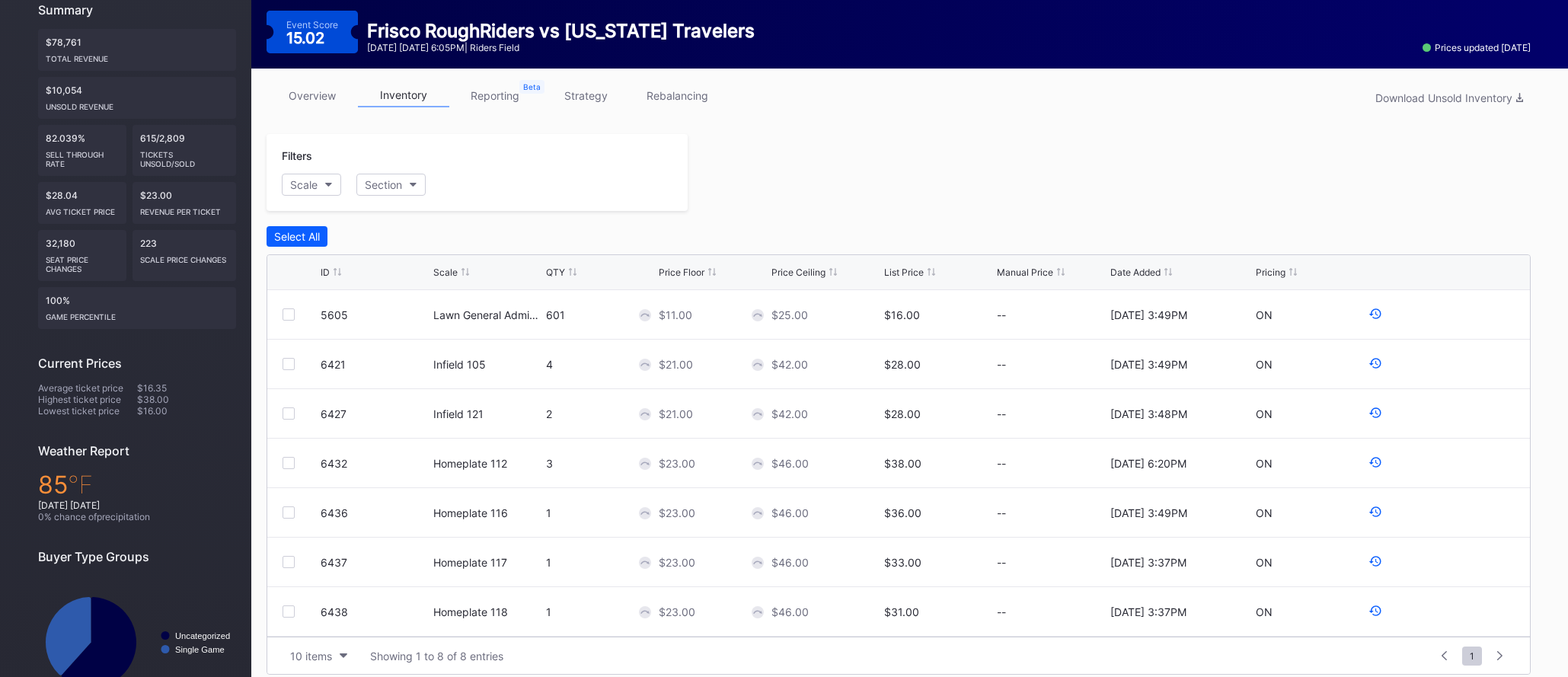
click at [327, 98] on link "overview" at bounding box center [312, 96] width 91 height 23
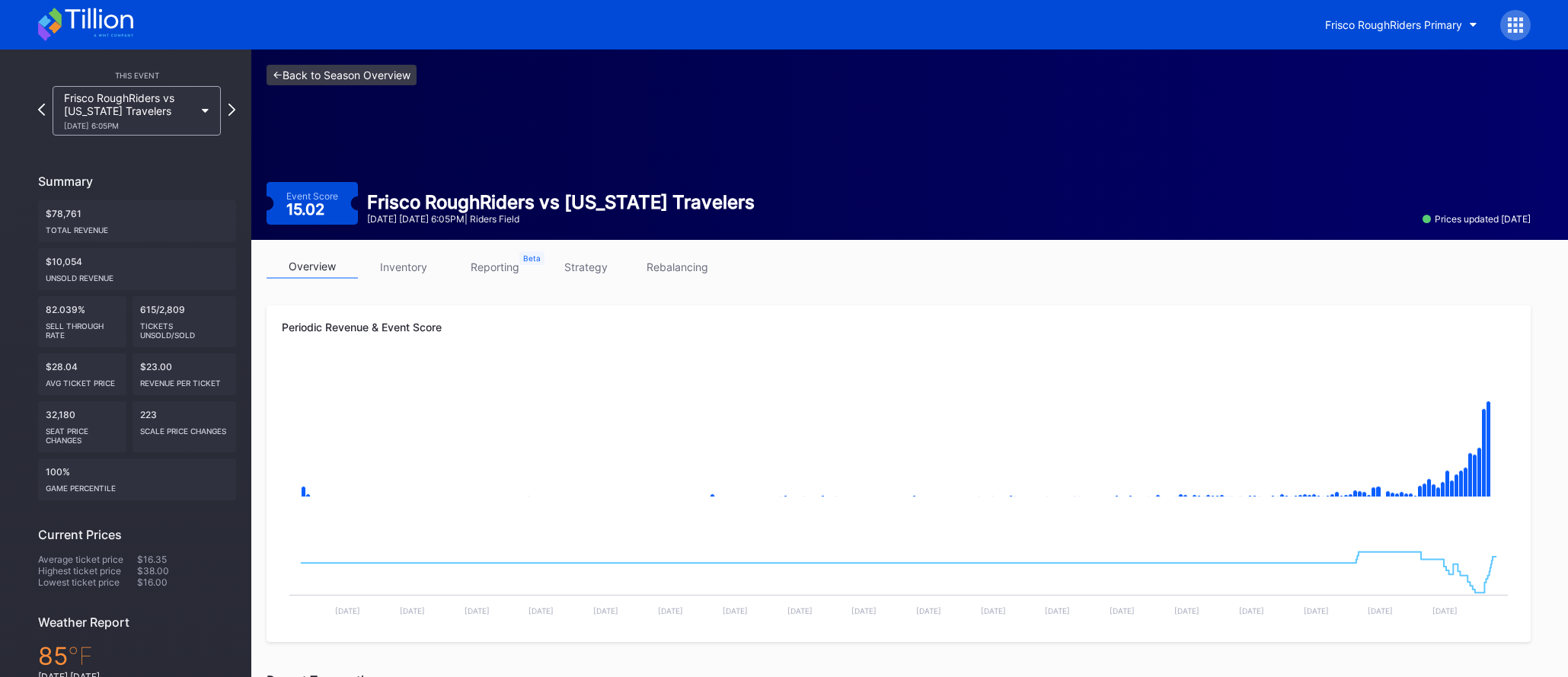
click at [326, 67] on link "<- Back to Season Overview" at bounding box center [342, 75] width 150 height 21
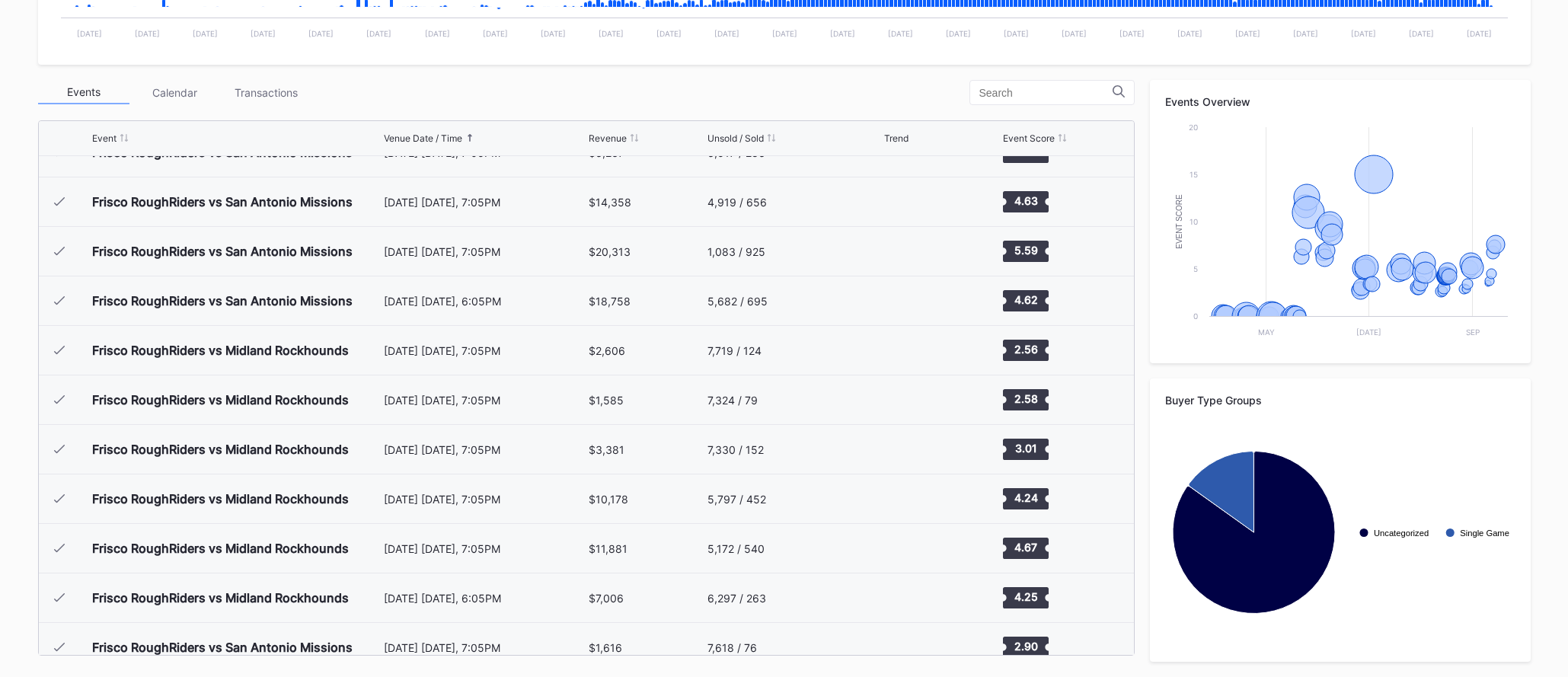
scroll to position [2483, 0]
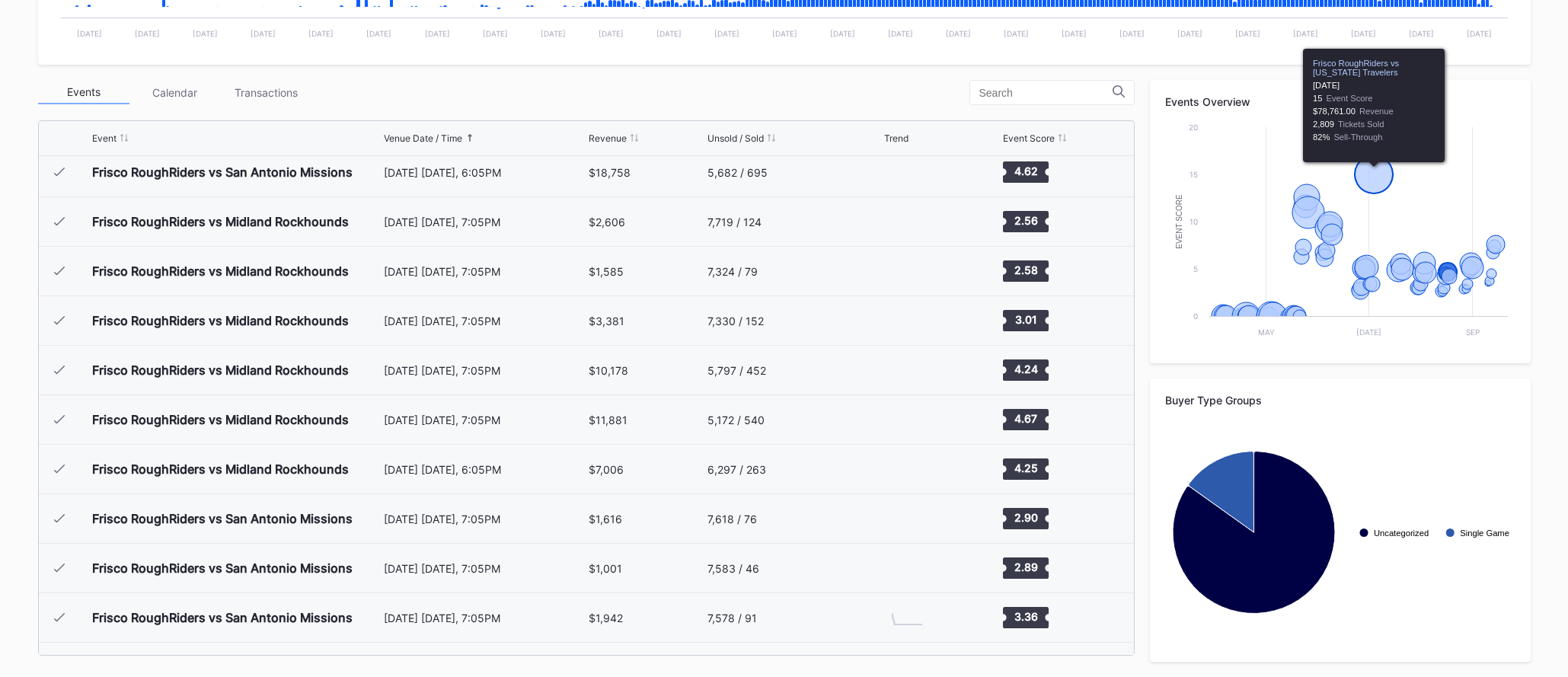
click at [1369, 185] on icon "Chart title" at bounding box center [1374, 174] width 38 height 38
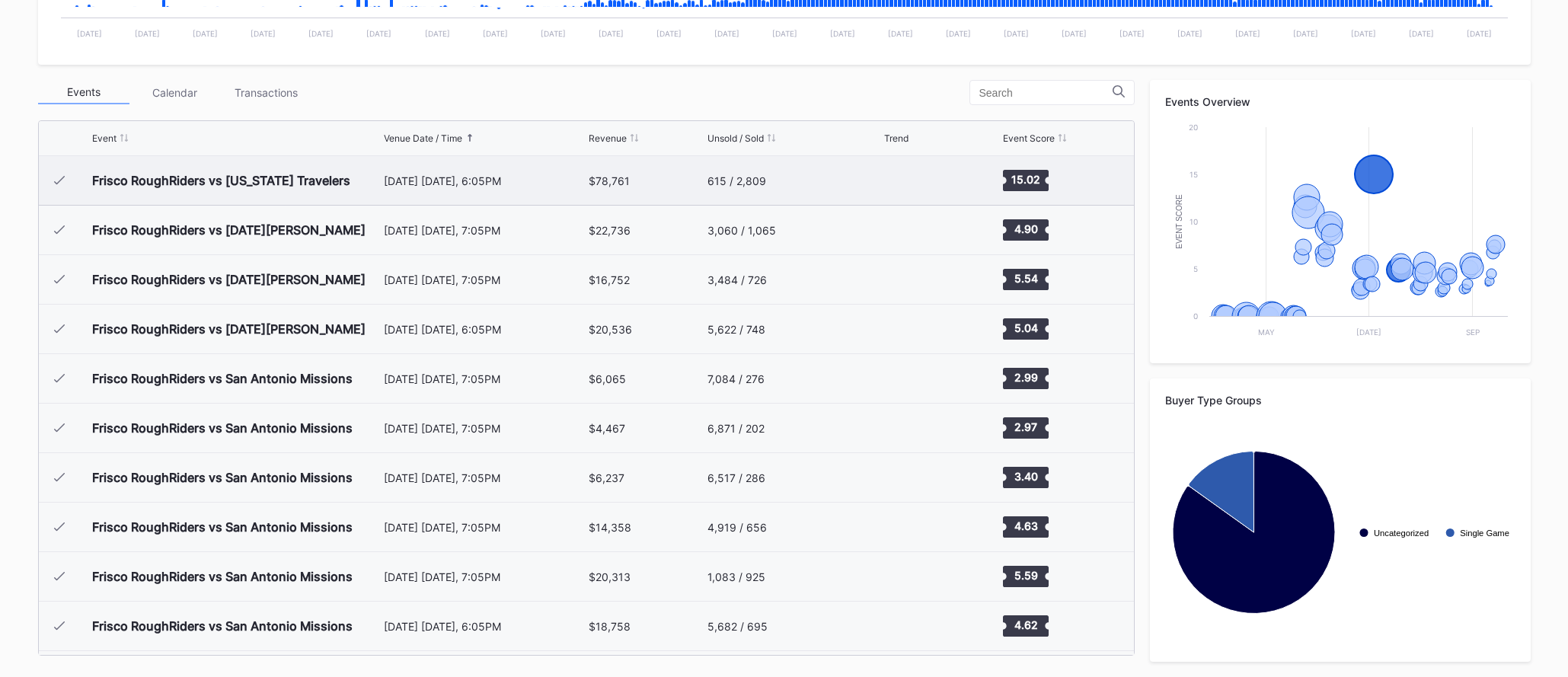
click at [493, 188] on div "[DATE] [DATE], 6:05PM" at bounding box center [484, 180] width 202 height 49
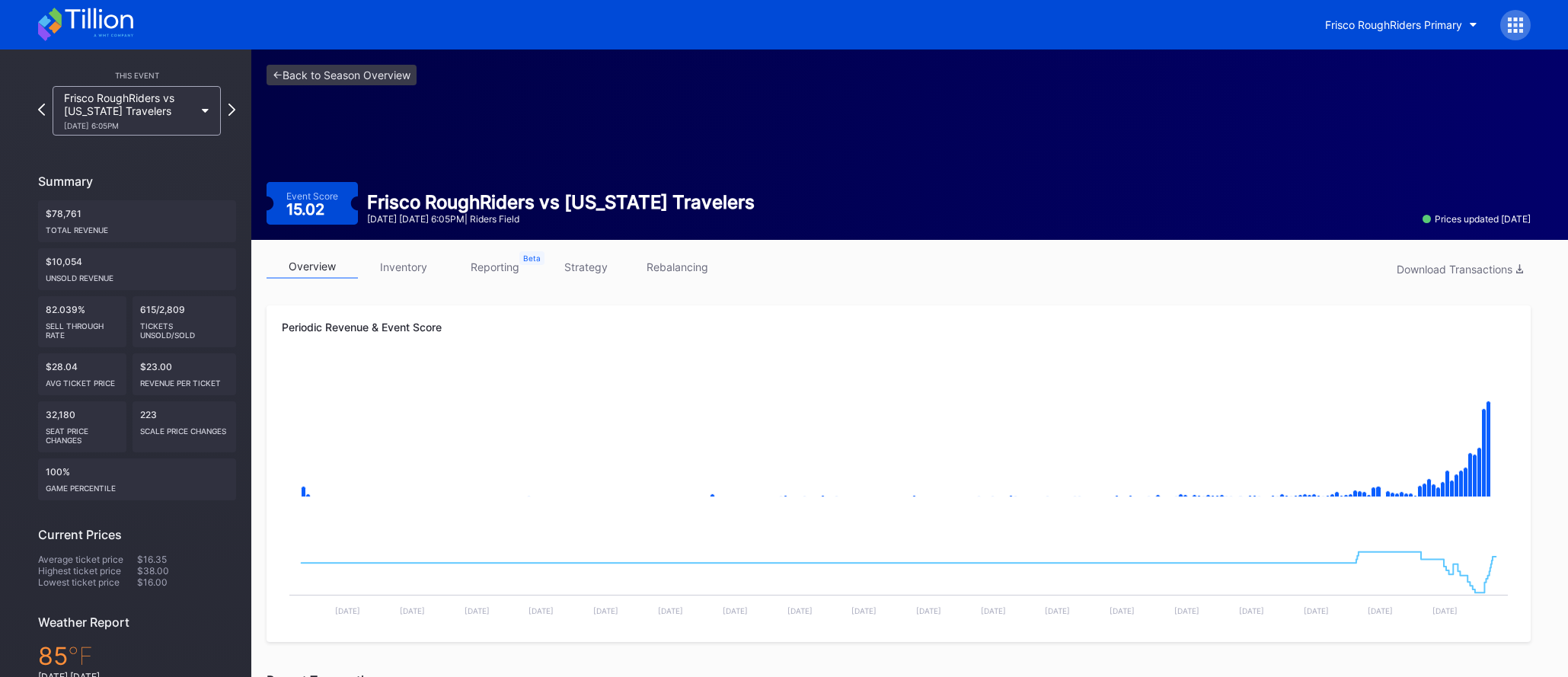
click at [413, 272] on link "inventory" at bounding box center [404, 267] width 91 height 23
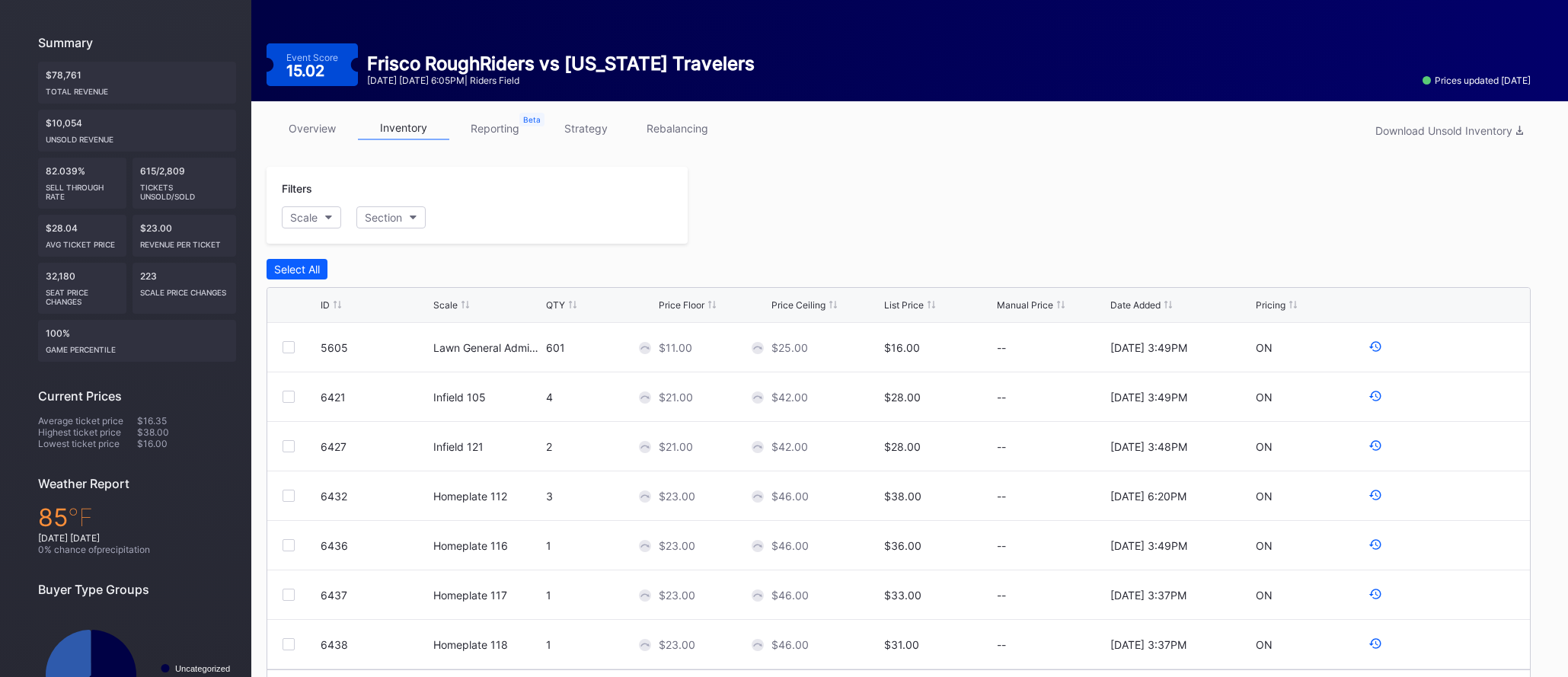
scroll to position [218, 0]
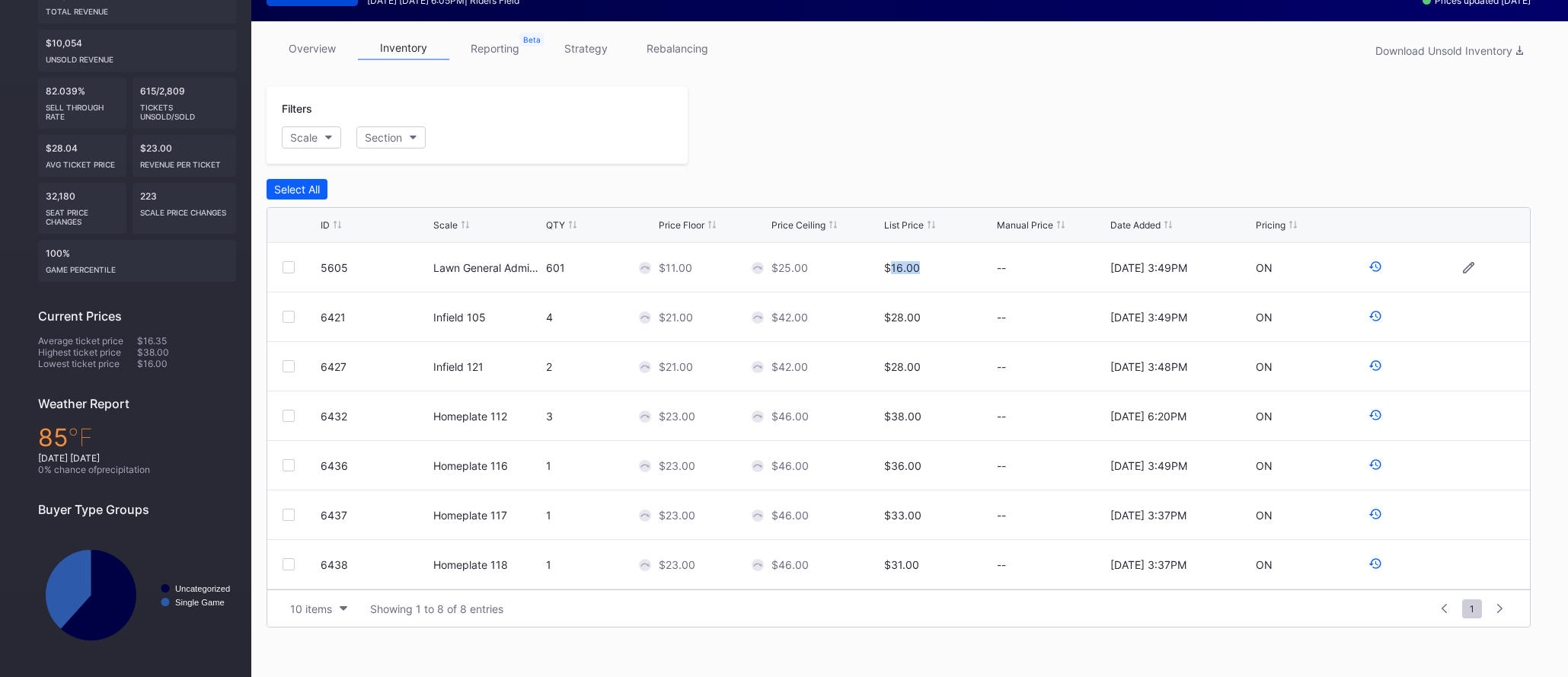
drag, startPoint x: 892, startPoint y: 267, endPoint x: 919, endPoint y: 266, distance: 27.0
click at [919, 266] on div "$16.00" at bounding box center [938, 267] width 109 height 49
drag, startPoint x: 666, startPoint y: 269, endPoint x: 677, endPoint y: 269, distance: 11.0
click at [677, 268] on div "$11.00" at bounding box center [676, 267] width 33 height 13
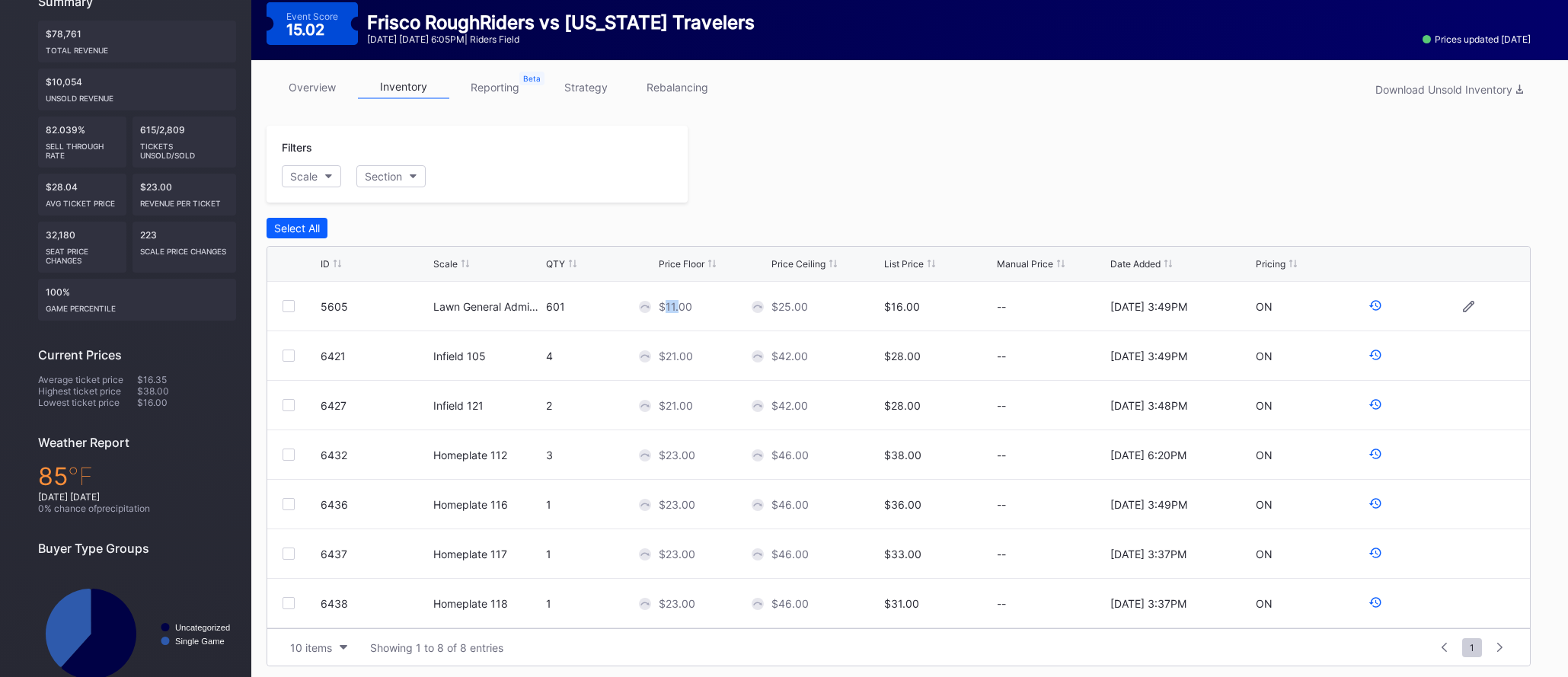
scroll to position [180, 0]
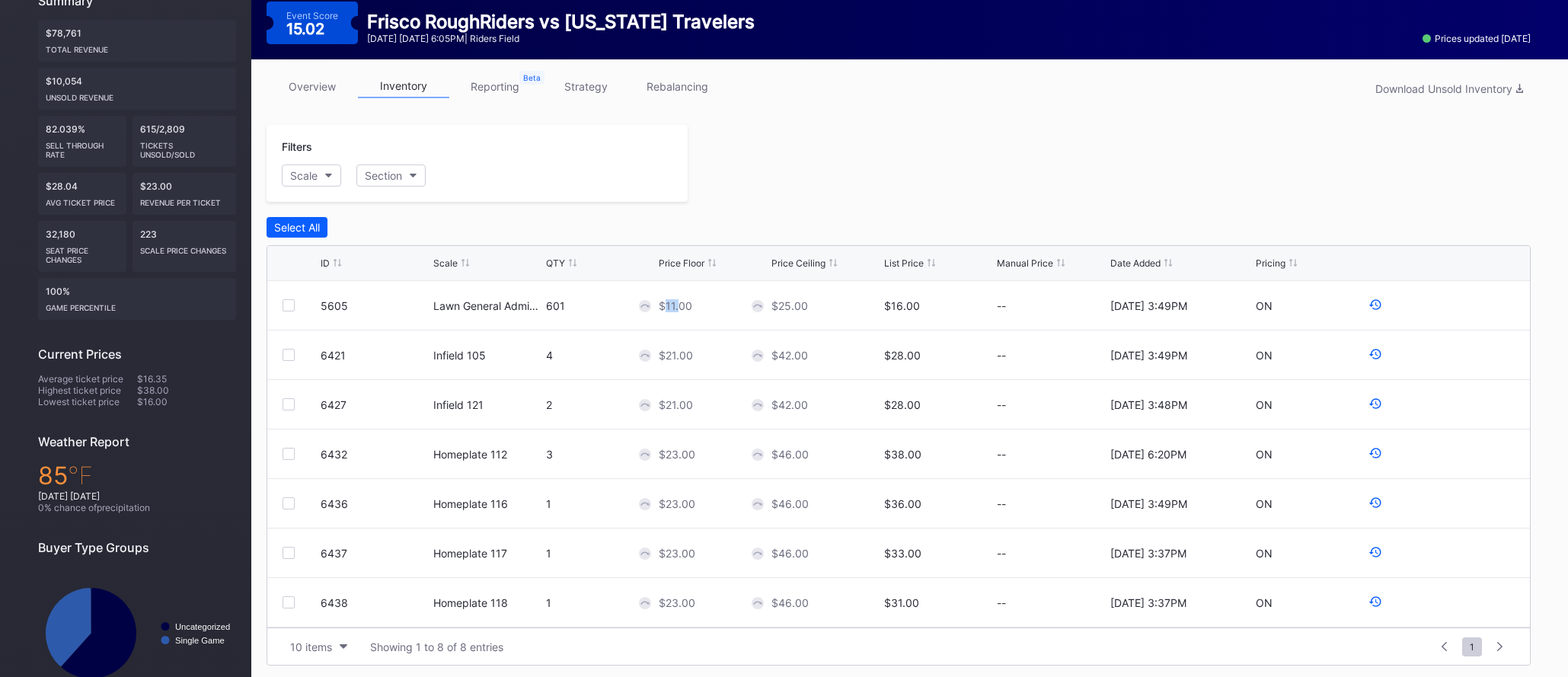
click at [303, 90] on link "overview" at bounding box center [312, 86] width 91 height 23
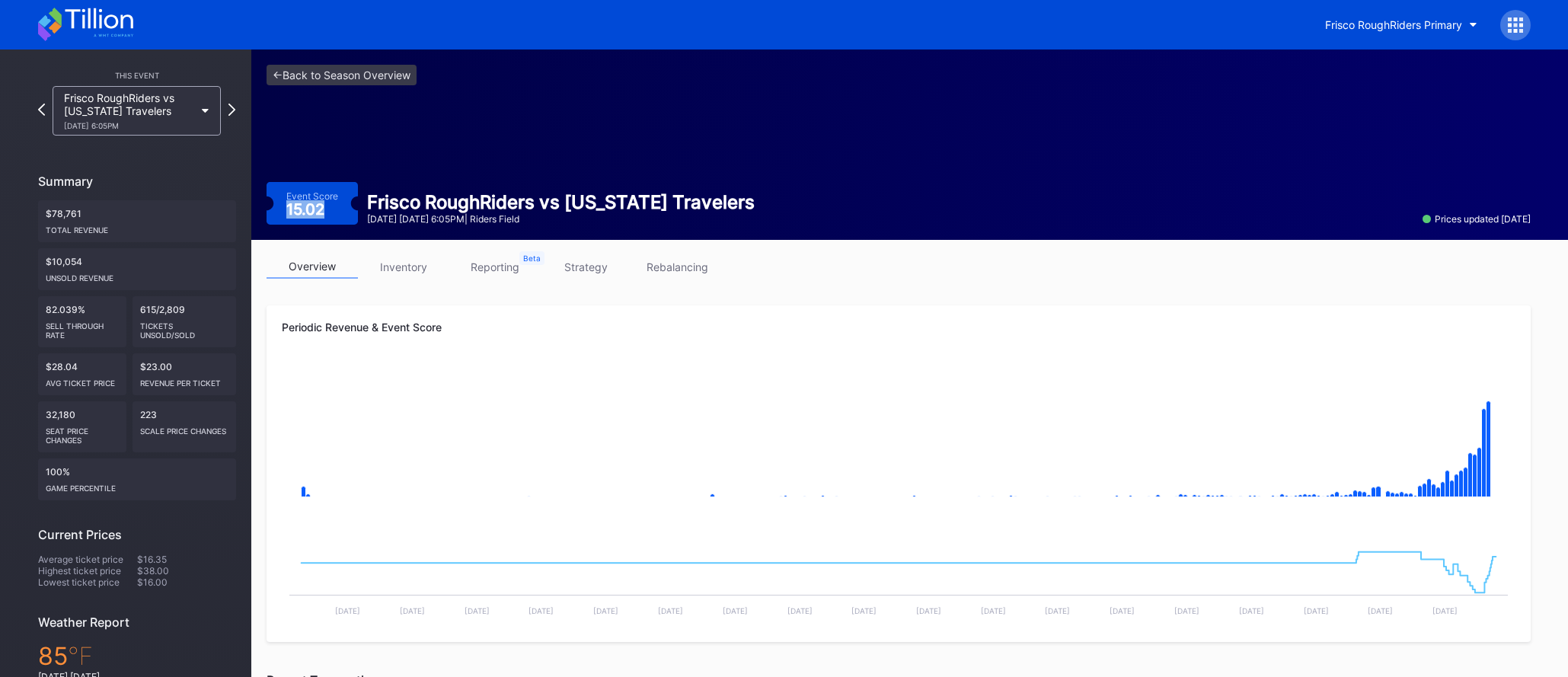
drag, startPoint x: 283, startPoint y: 207, endPoint x: 333, endPoint y: 207, distance: 50.0
click at [333, 207] on div "Event Score 15.02" at bounding box center [312, 203] width 91 height 42
click at [406, 269] on link "inventory" at bounding box center [404, 267] width 91 height 23
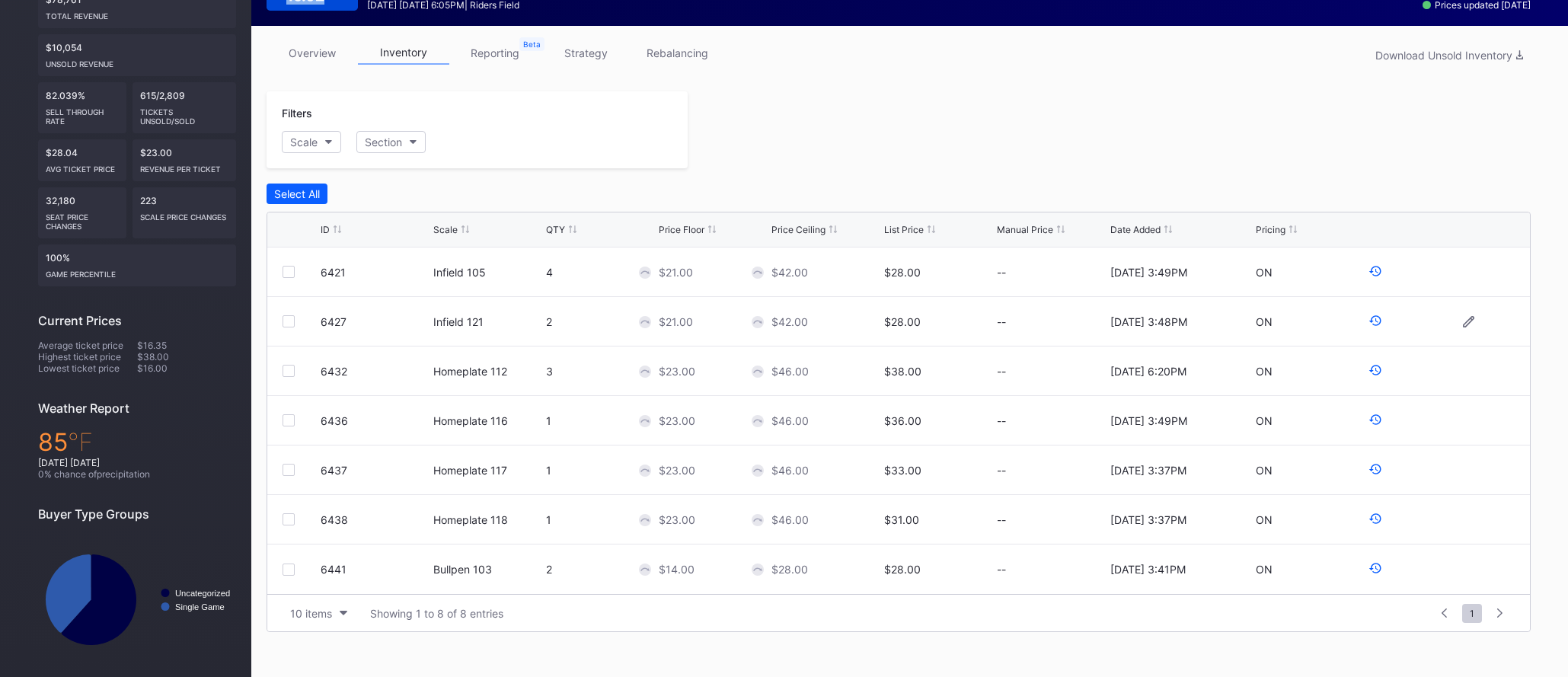
scroll to position [218, 0]
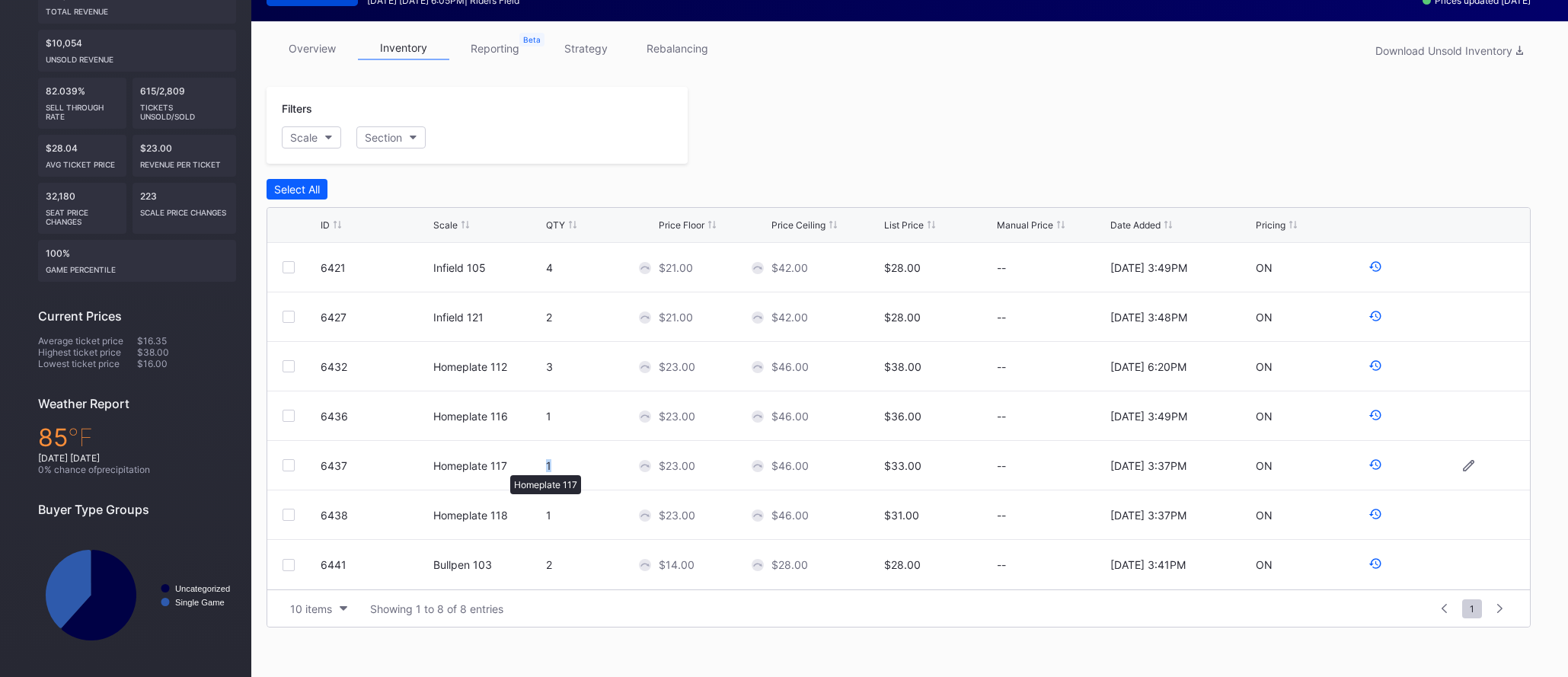
click at [570, 474] on div "6437 Homeplate 117 1 $23.00 $46.00 $33.00 -- [DATE] 3:37PM ON" at bounding box center [899, 466] width 1263 height 50
drag, startPoint x: 555, startPoint y: 518, endPoint x: 574, endPoint y: 534, distance: 24.8
click at [569, 518] on div "6438 Homeplate 118 1 $23.00 $46.00 $31.00 -- [DATE] 3:37PM ON" at bounding box center [899, 515] width 1263 height 50
drag, startPoint x: 907, startPoint y: 365, endPoint x: 883, endPoint y: 368, distance: 24.2
click at [884, 368] on div "$38.00" at bounding box center [902, 367] width 37 height 13
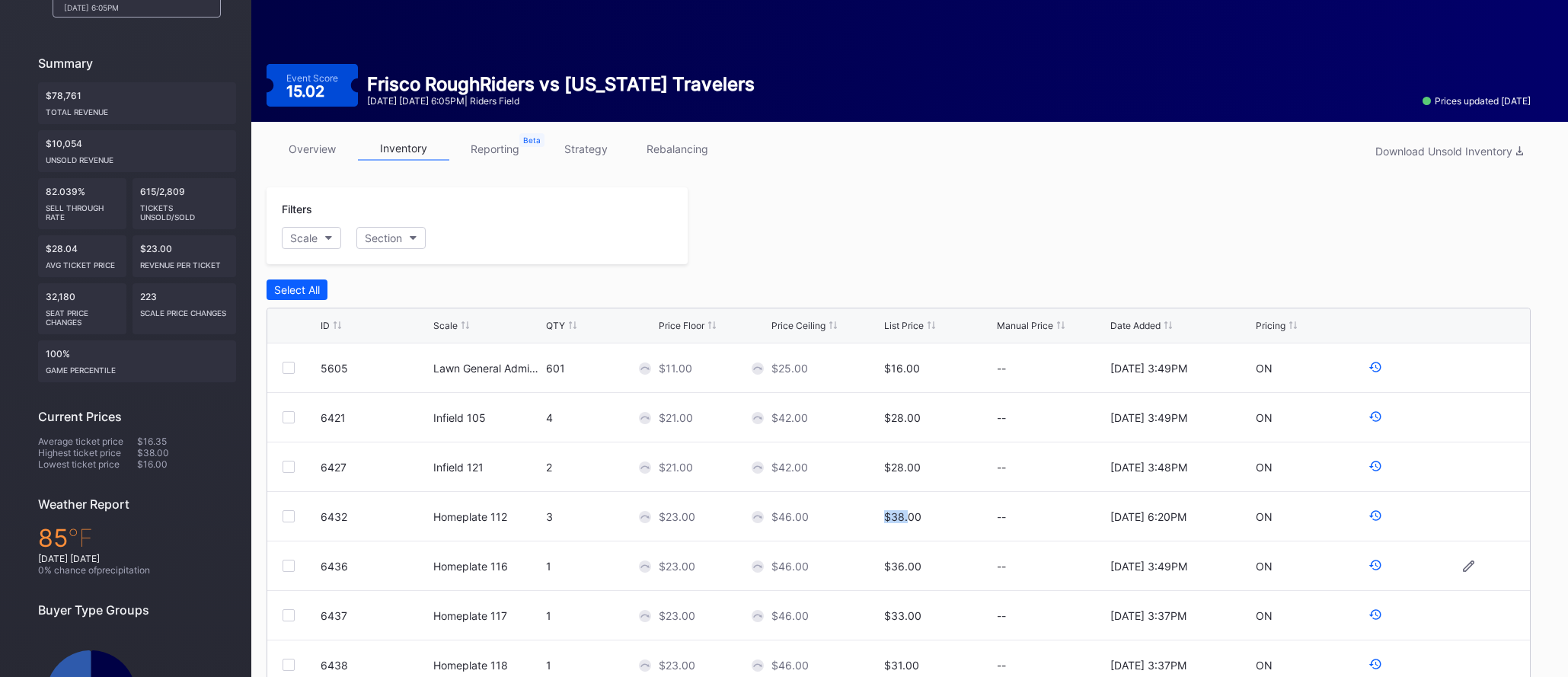
scroll to position [116, 0]
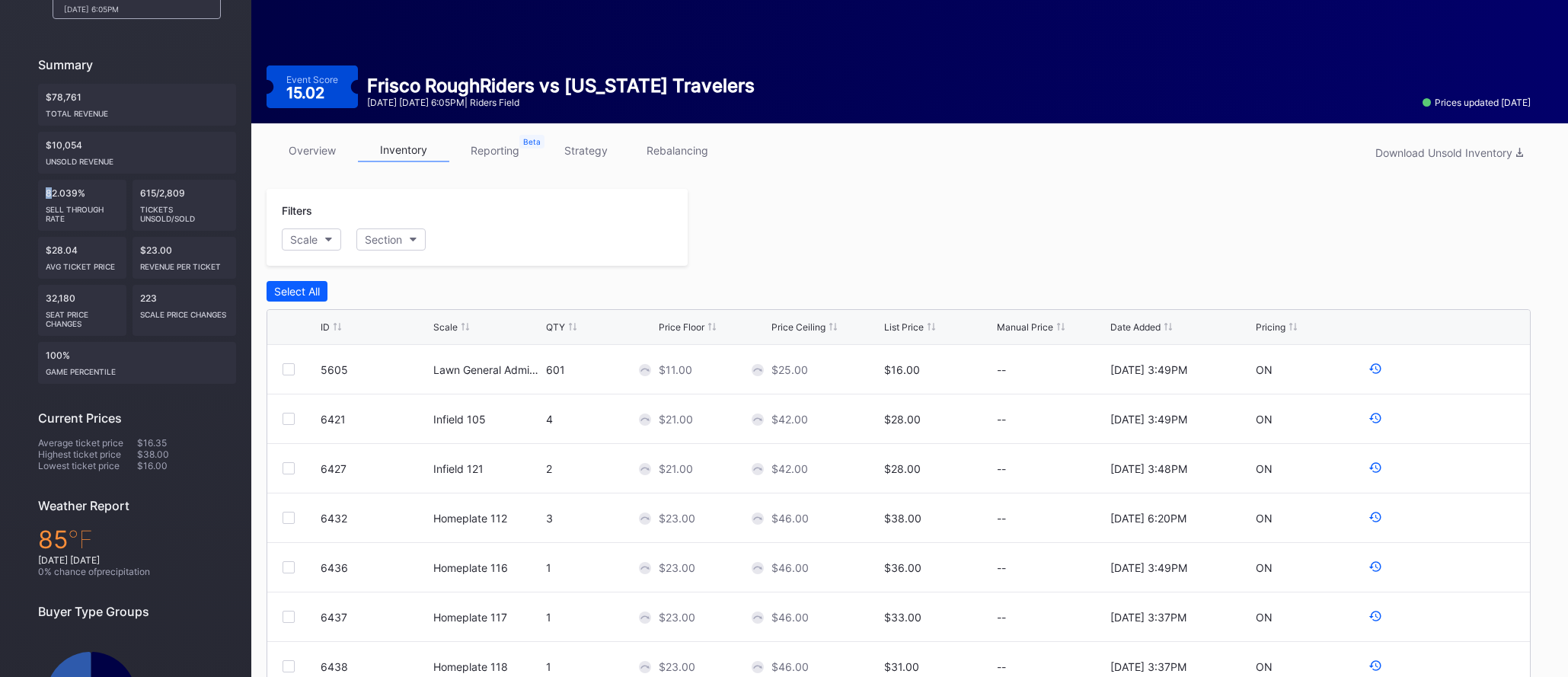
click at [51, 194] on div "82.039% Sell Through Rate" at bounding box center [82, 204] width 88 height 51
drag, startPoint x: 540, startPoint y: 370, endPoint x: 553, endPoint y: 370, distance: 13.0
click at [552, 370] on div "5605 Lawn General Admission 601 $11.00 $25.00 $16.00 -- [DATE] 3:49PM ON" at bounding box center [899, 370] width 1263 height 50
click at [553, 373] on div "601" at bounding box center [600, 370] width 109 height 13
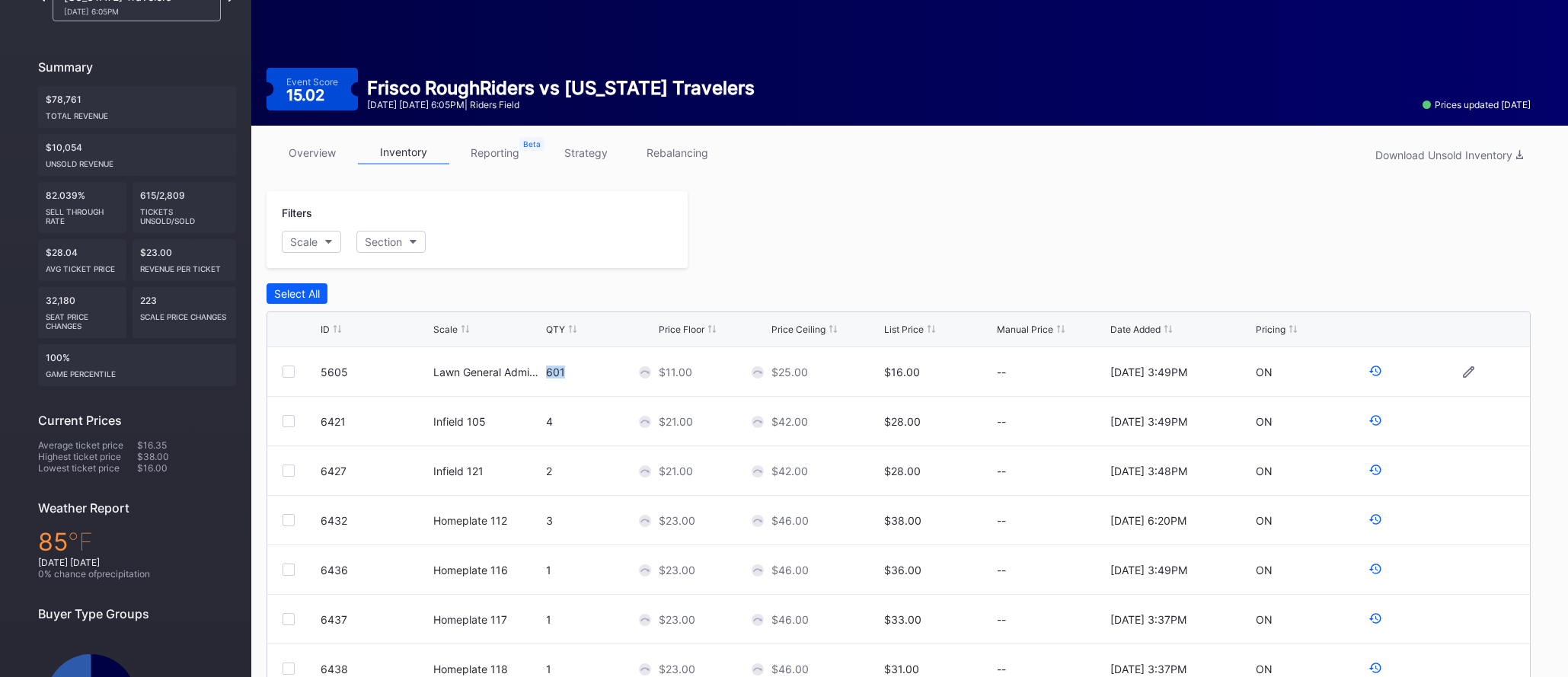
scroll to position [3, 0]
drag, startPoint x: 158, startPoint y: 197, endPoint x: 180, endPoint y: 198, distance: 22.0
click at [180, 198] on div "615/2,809 Tickets Unsold/Sold" at bounding box center [184, 207] width 104 height 51
click at [313, 147] on link "overview" at bounding box center [312, 153] width 91 height 23
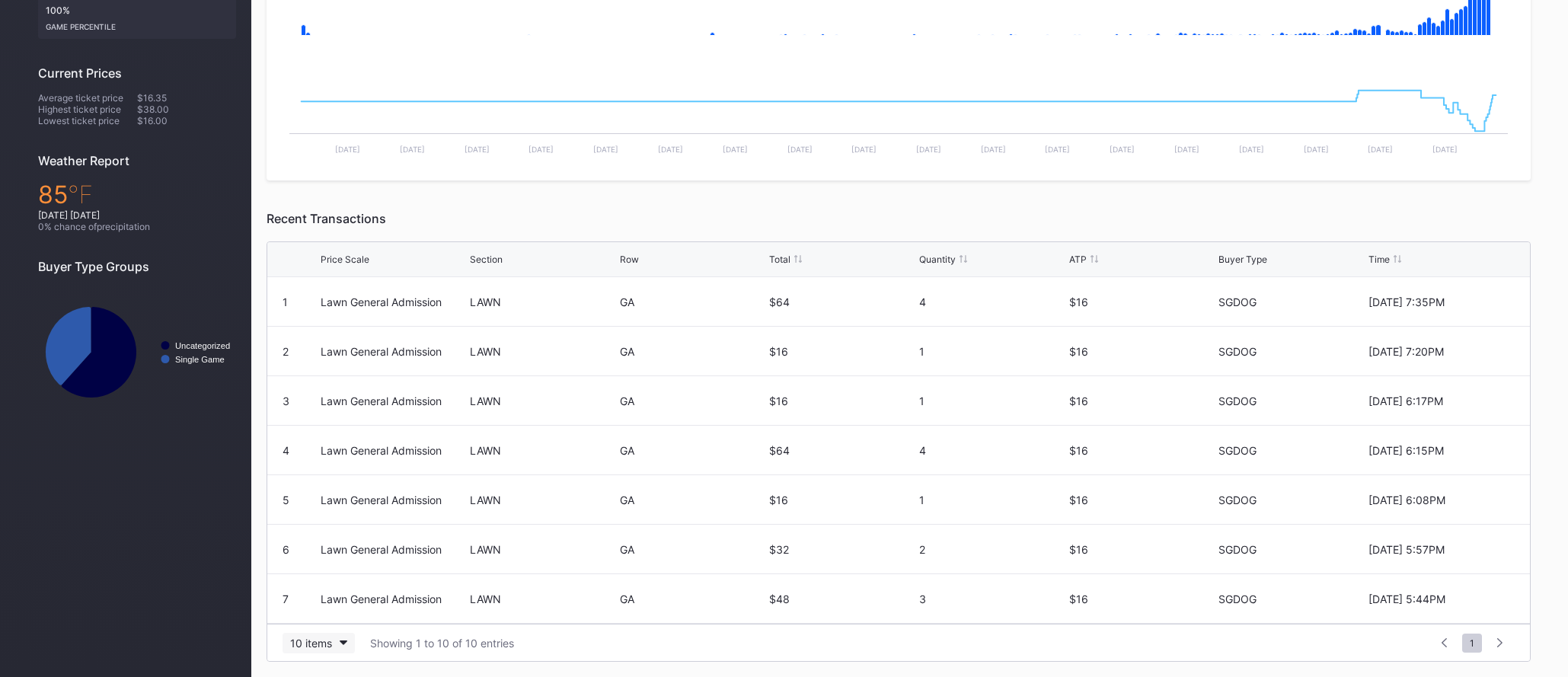
click at [327, 643] on div "10 items" at bounding box center [311, 643] width 42 height 13
click at [347, 580] on div "100 items" at bounding box center [318, 576] width 72 height 28
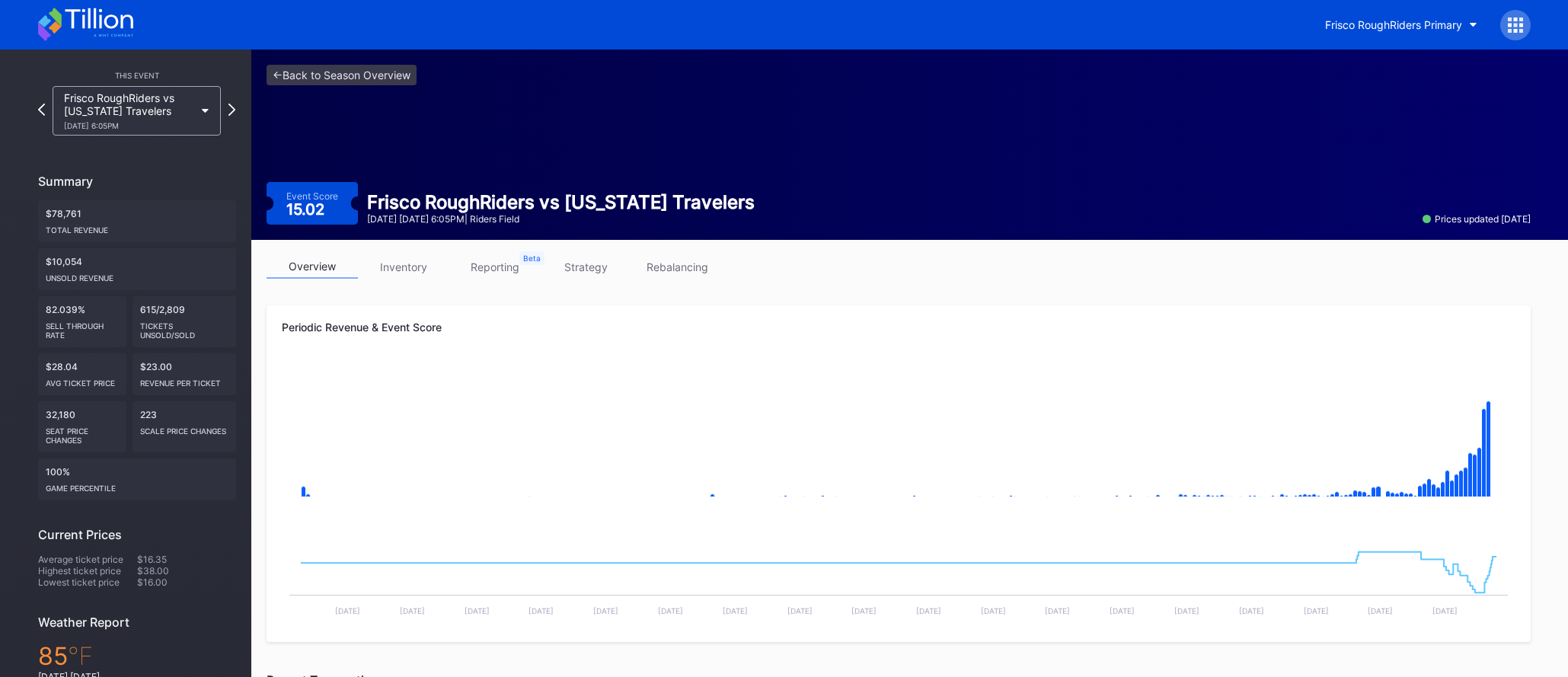
click at [443, 262] on link "inventory" at bounding box center [404, 267] width 91 height 23
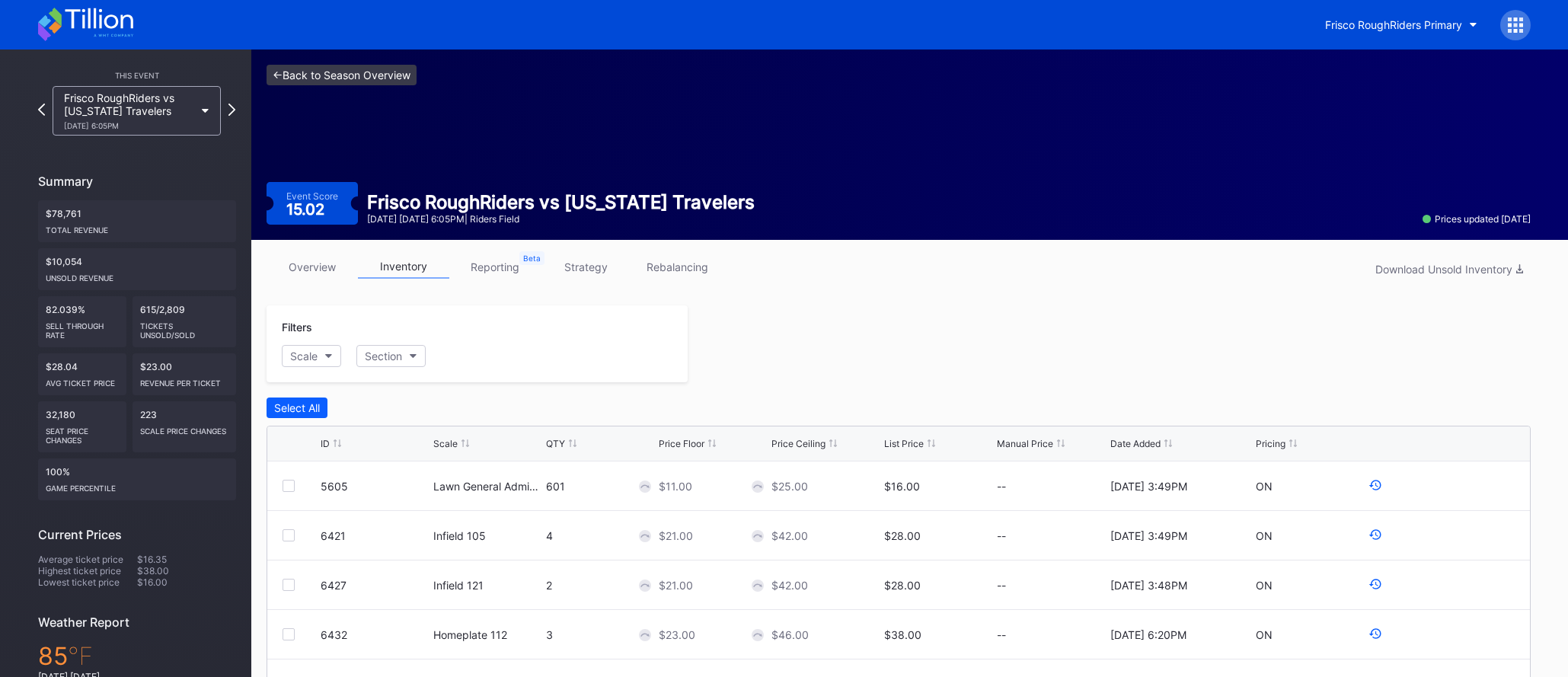
click at [346, 79] on link "<- Back to Season Overview" at bounding box center [342, 75] width 150 height 21
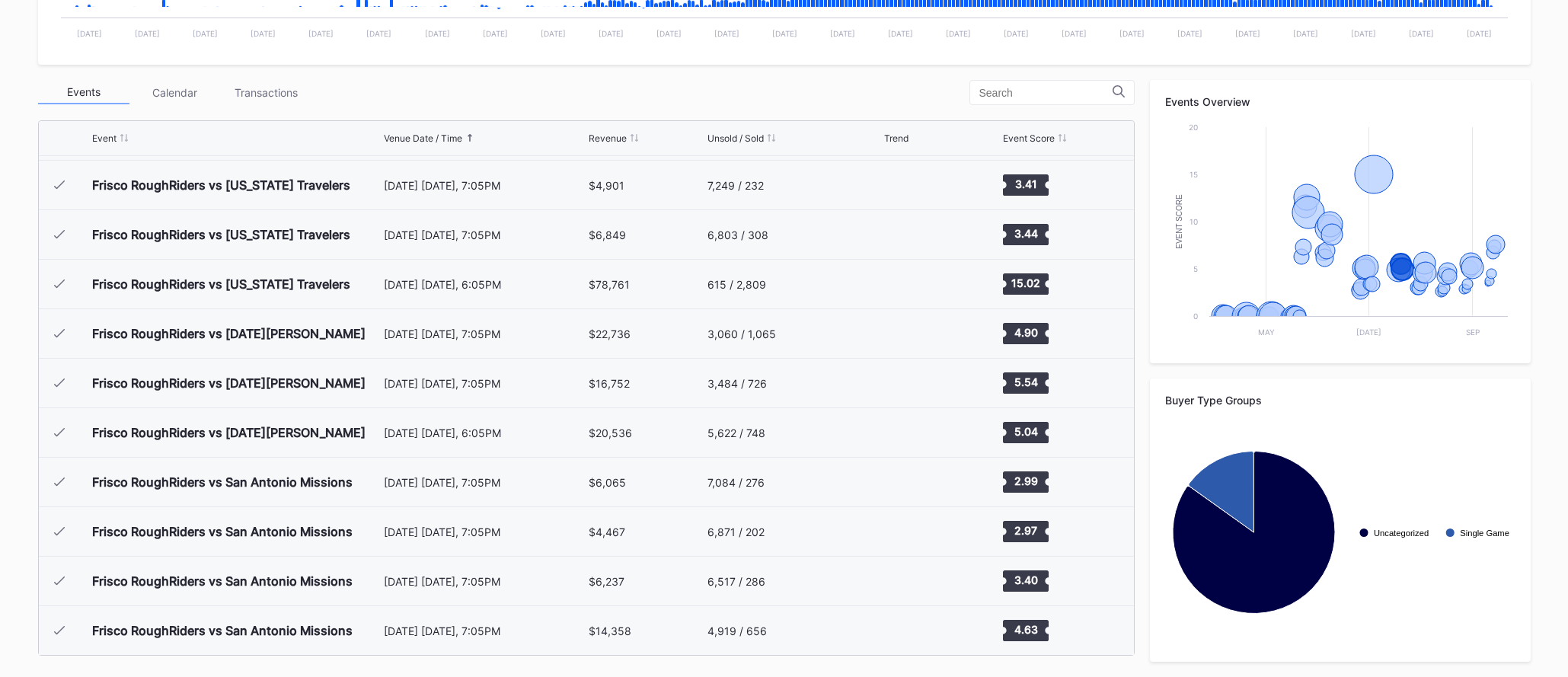
scroll to position [1923, 0]
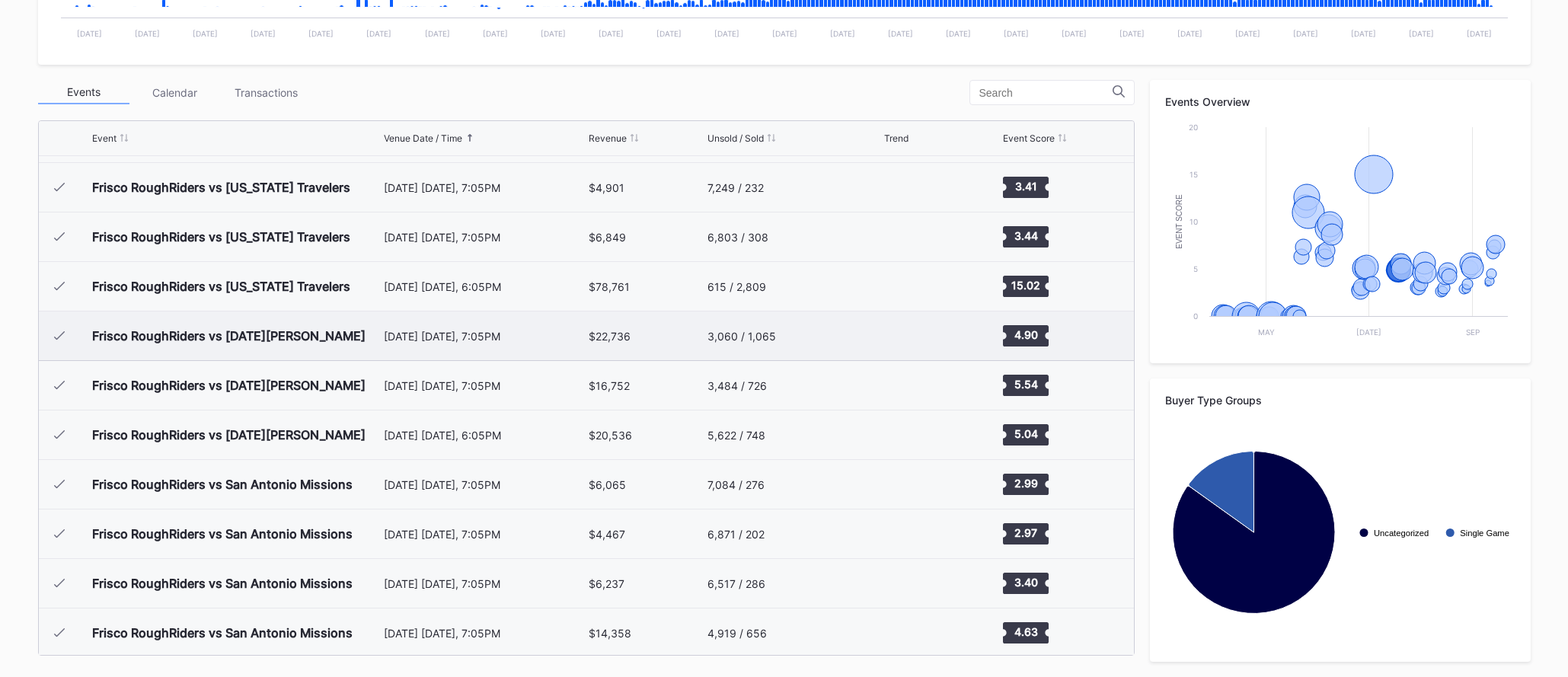
click at [438, 346] on div "[DATE] [DATE], 7:05PM" at bounding box center [484, 336] width 202 height 49
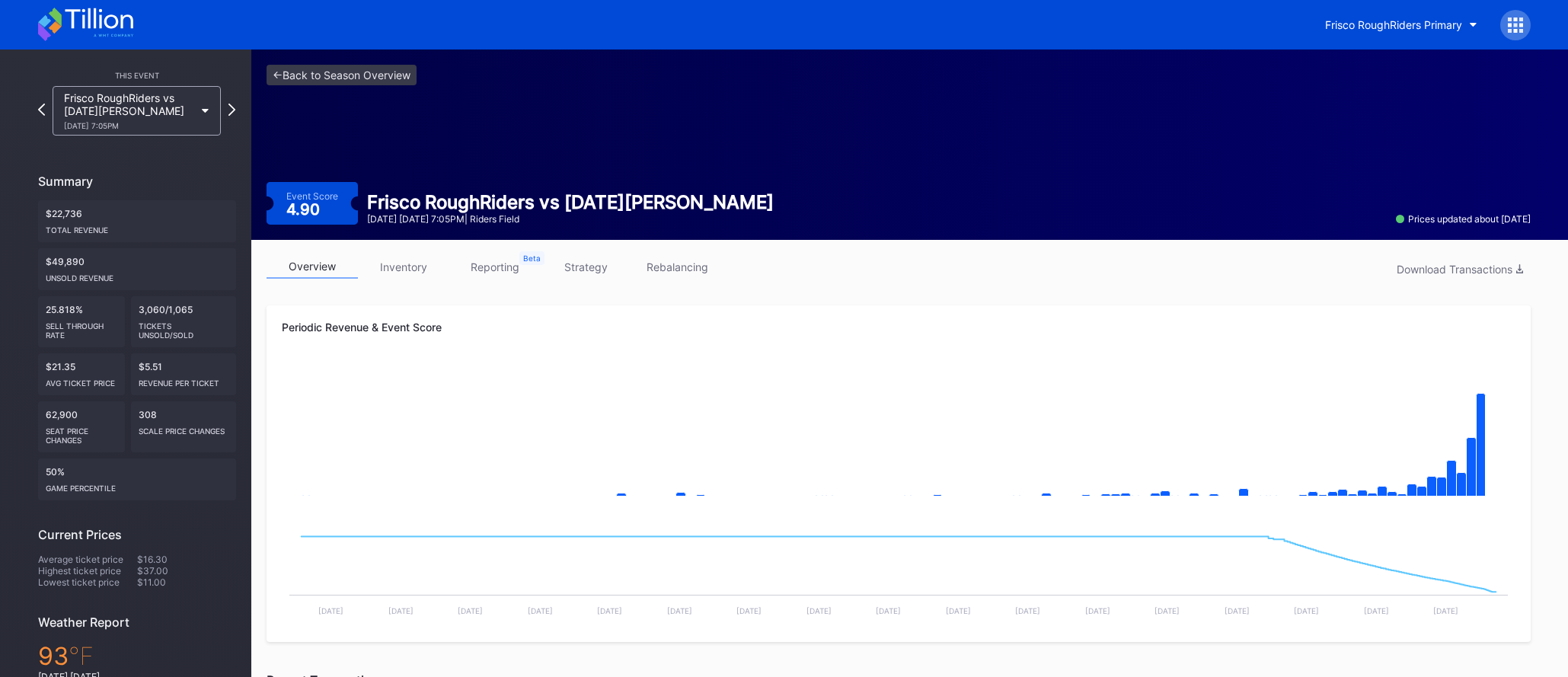
click at [405, 256] on link "inventory" at bounding box center [404, 267] width 91 height 23
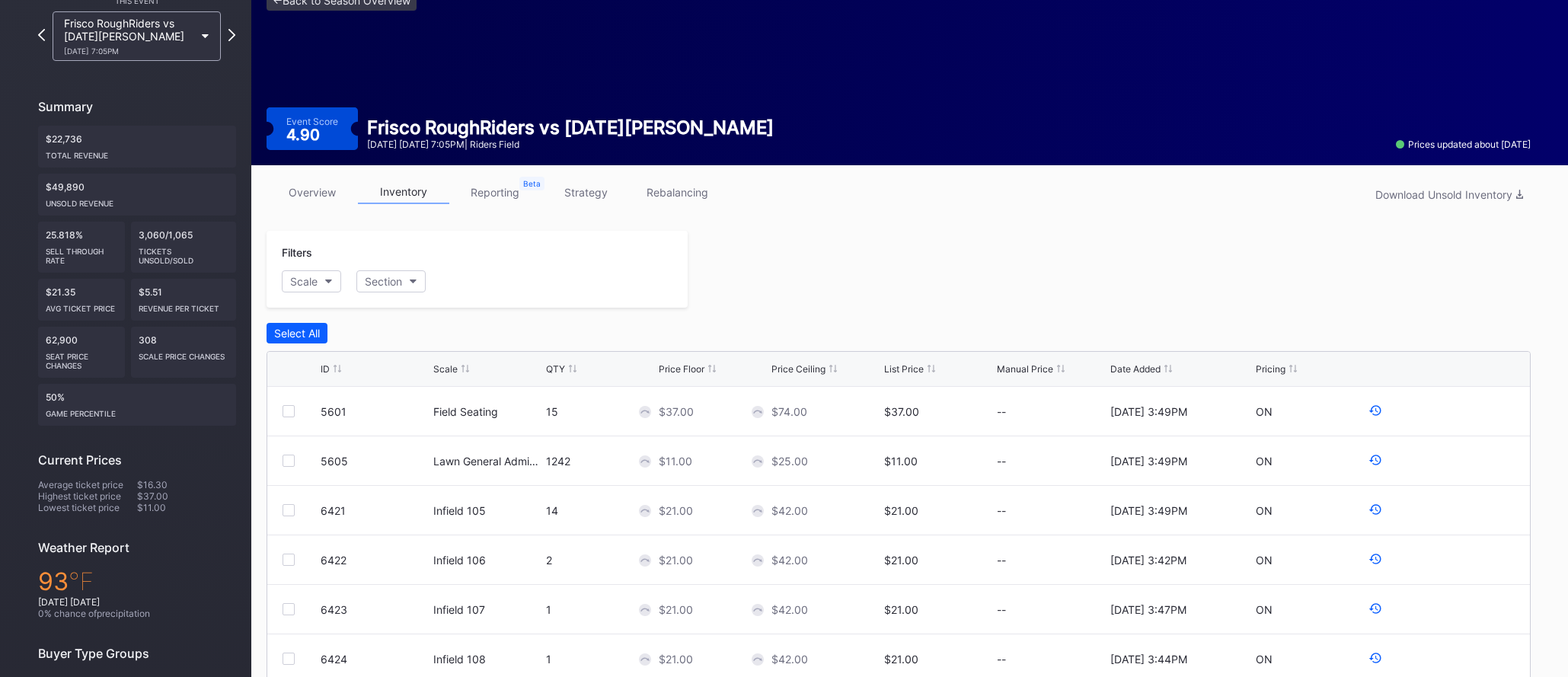
scroll to position [76, 0]
click at [150, 337] on div "308 scale price changes" at bounding box center [184, 351] width 105 height 51
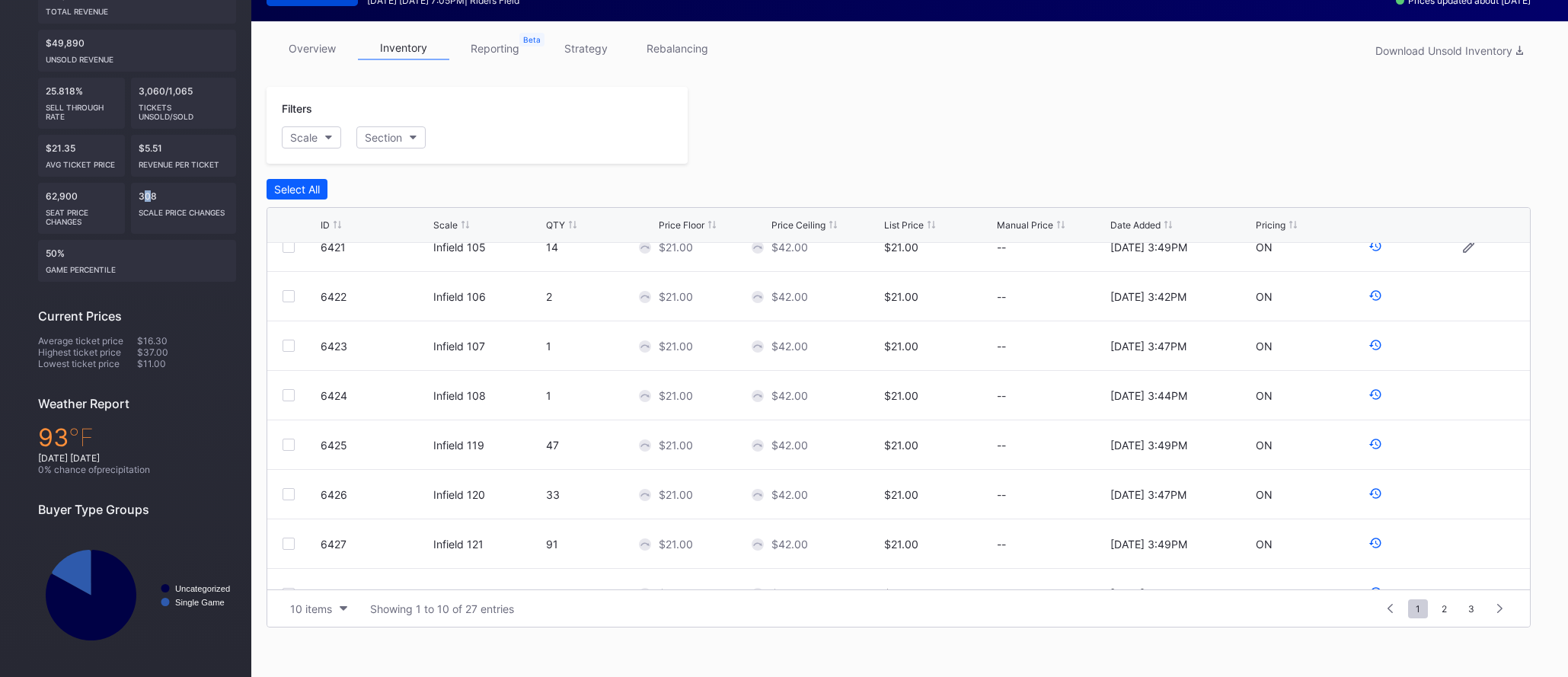
scroll to position [149, 0]
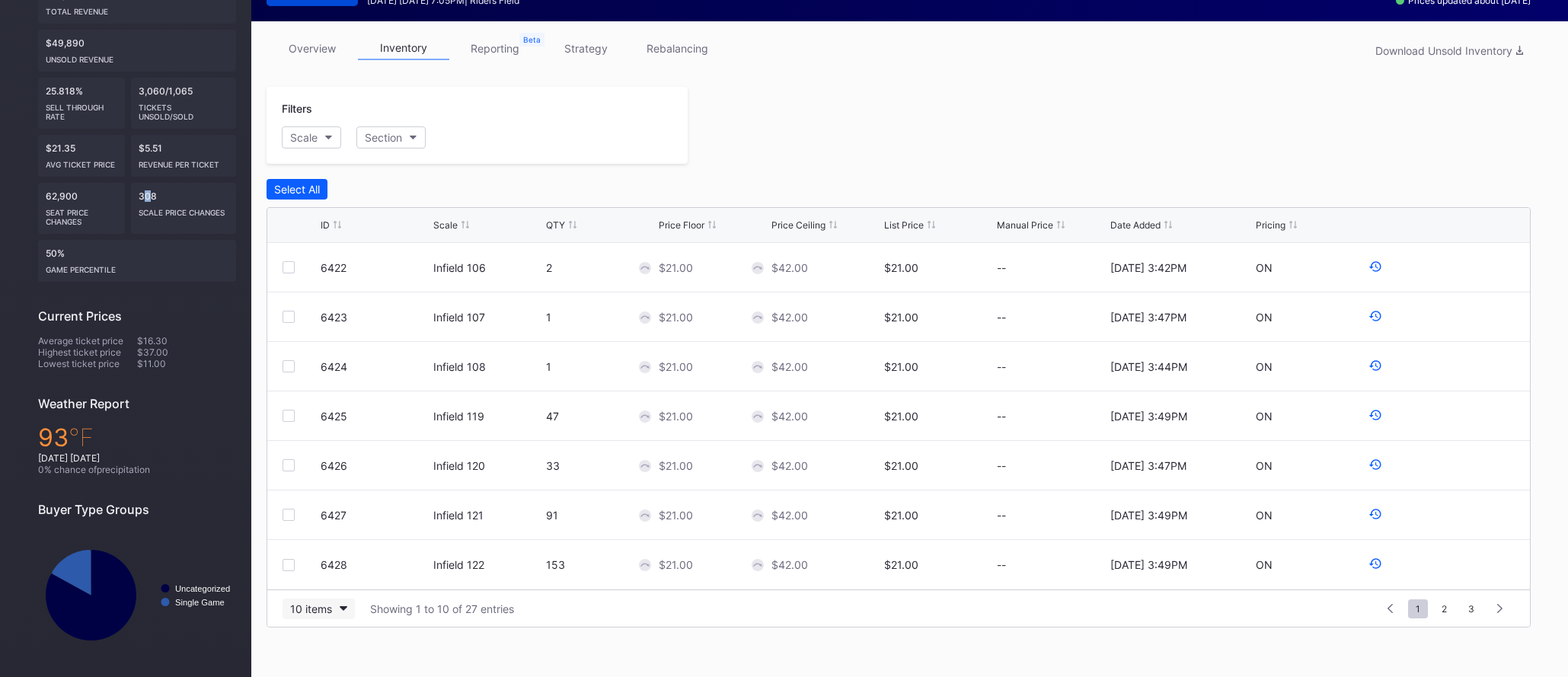
click at [336, 600] on button "10 items" at bounding box center [318, 608] width 72 height 21
click at [340, 546] on div "100 items" at bounding box center [318, 542] width 49 height 13
drag, startPoint x: 771, startPoint y: 467, endPoint x: 767, endPoint y: 448, distance: 19.4
click at [767, 448] on div "6435 Homeplate 115 90 $23.00 $46.00 $23.00 -- [DATE] 3:49PM ON" at bounding box center [899, 465] width 1263 height 50
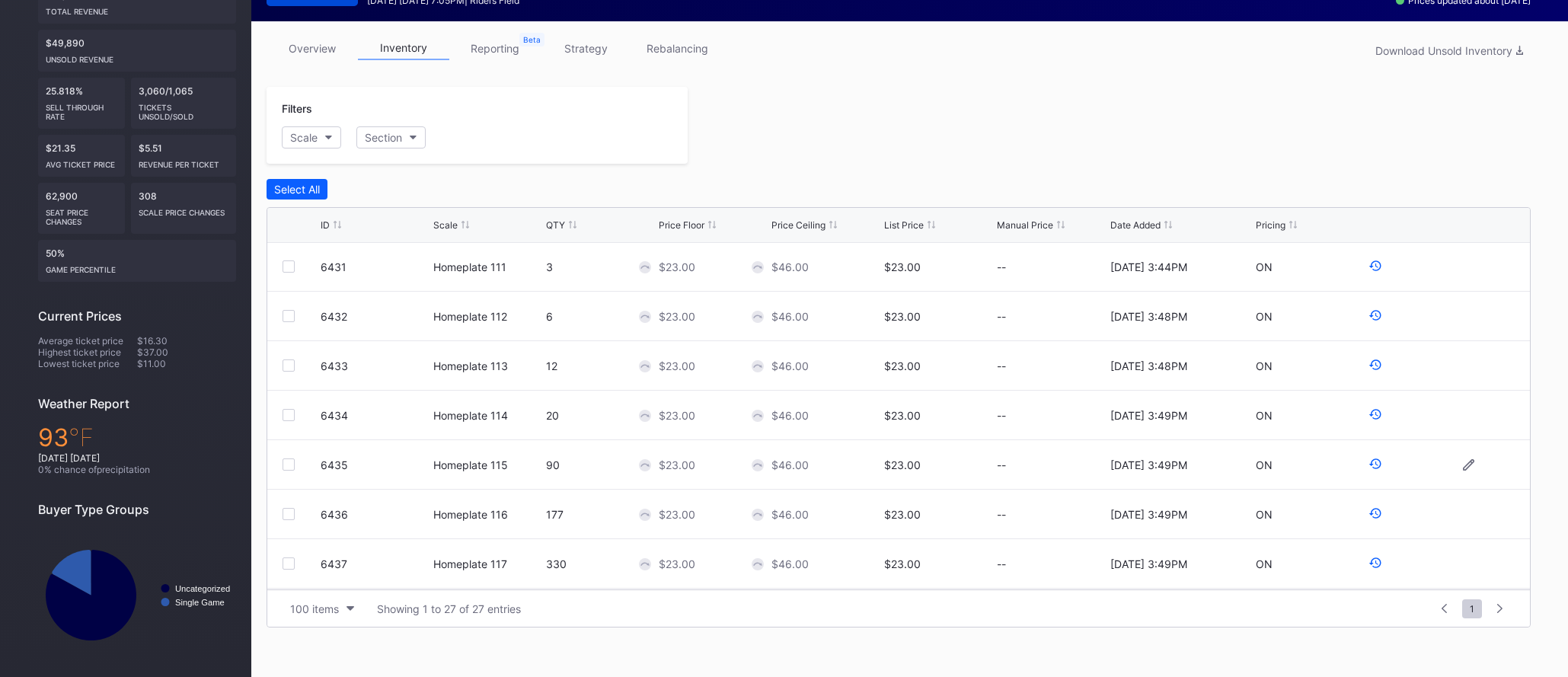
click at [801, 464] on div "$46.00" at bounding box center [789, 465] width 37 height 13
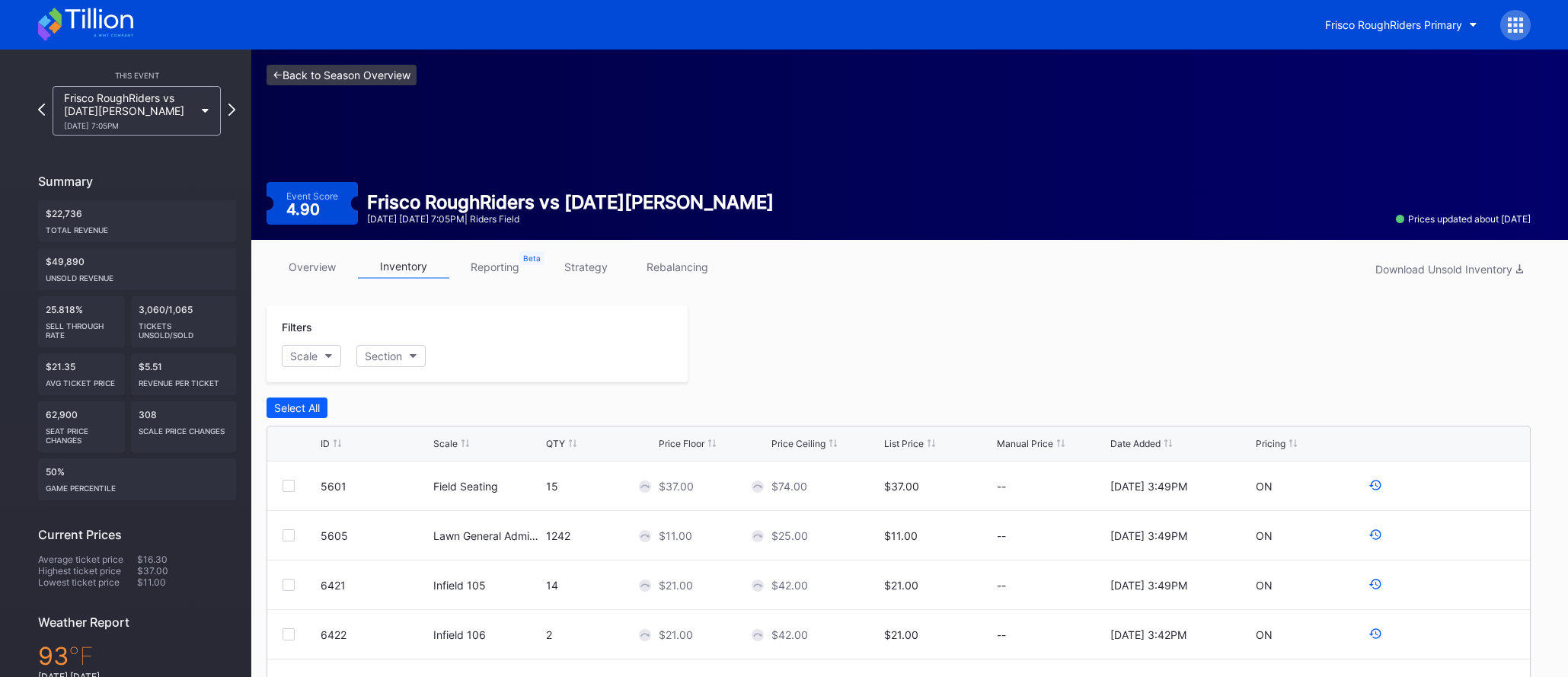
click at [401, 77] on link "<- Back to Season Overview" at bounding box center [342, 75] width 150 height 21
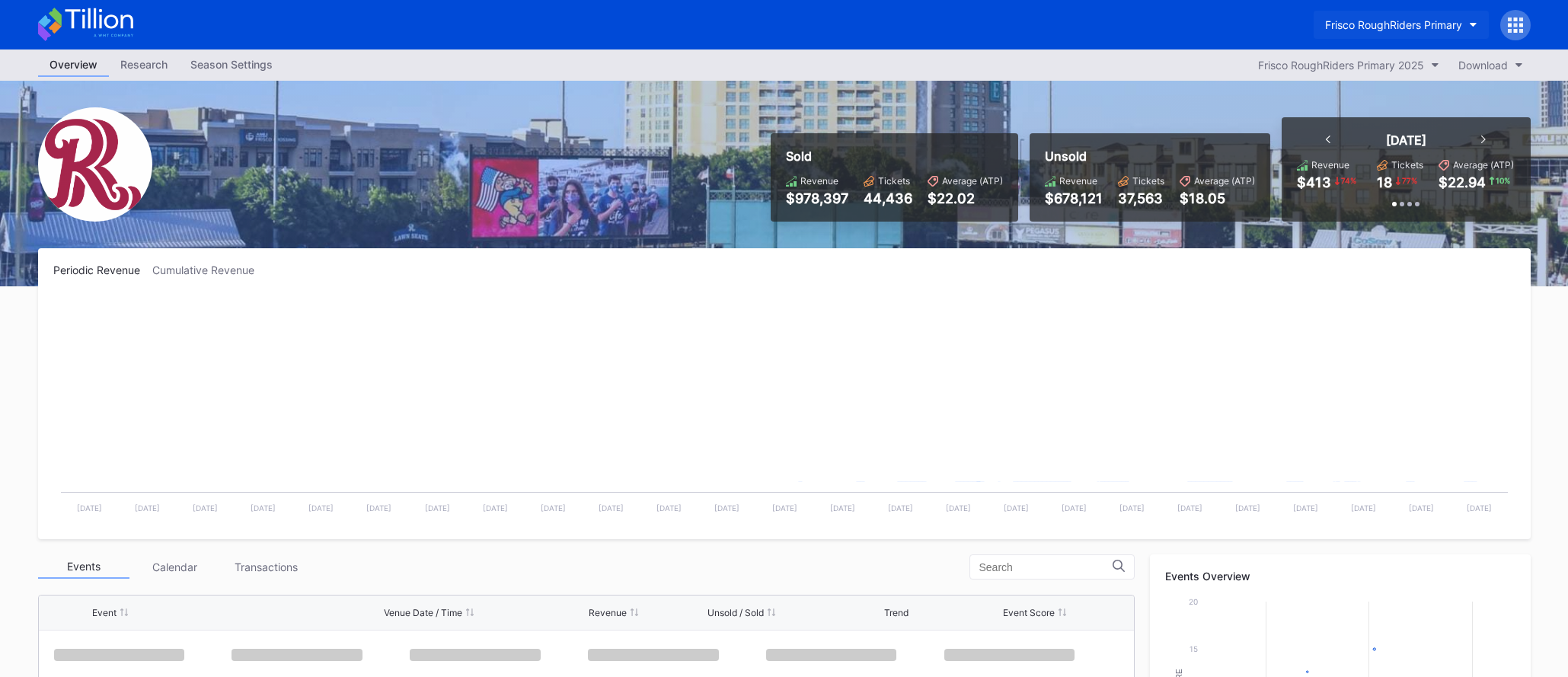
click at [1328, 31] on div "Frisco RoughRiders Primary" at bounding box center [1394, 25] width 137 height 13
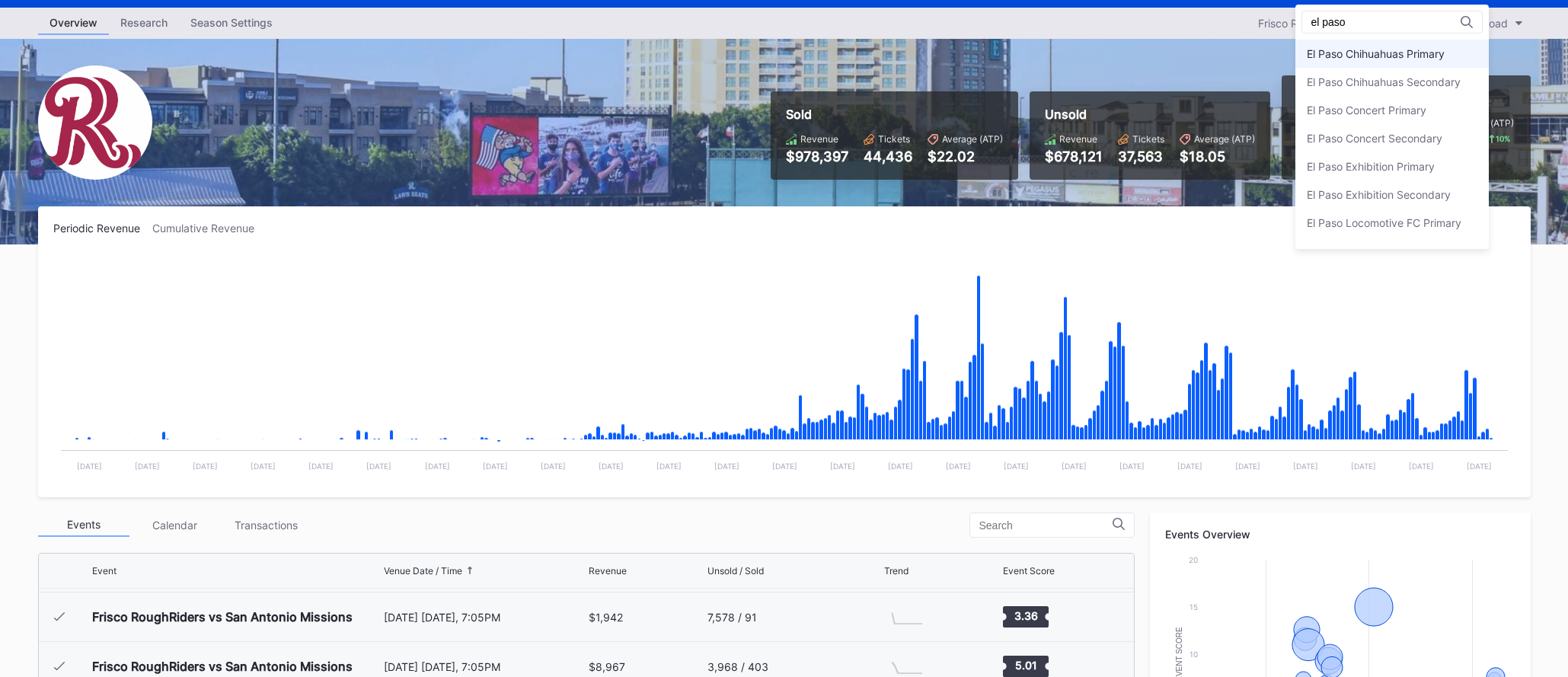
type input "el paso"
click at [1392, 50] on div "El Paso Chihuahuas Primary" at bounding box center [1376, 54] width 138 height 13
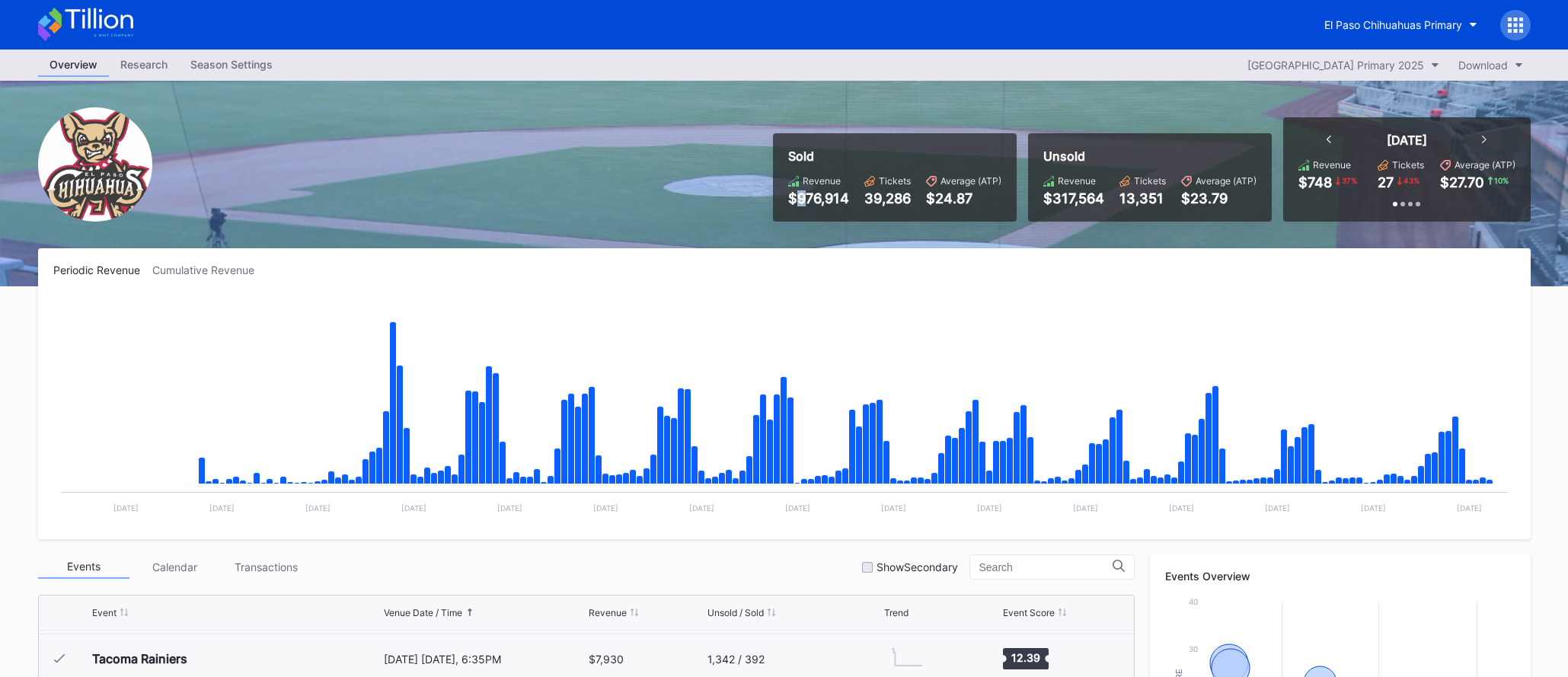
drag, startPoint x: 791, startPoint y: 195, endPoint x: 820, endPoint y: 196, distance: 29.0
click at [814, 195] on div "$976,914" at bounding box center [818, 198] width 61 height 16
click at [1394, 26] on div "El Paso Chihuahuas Primary" at bounding box center [1394, 25] width 138 height 13
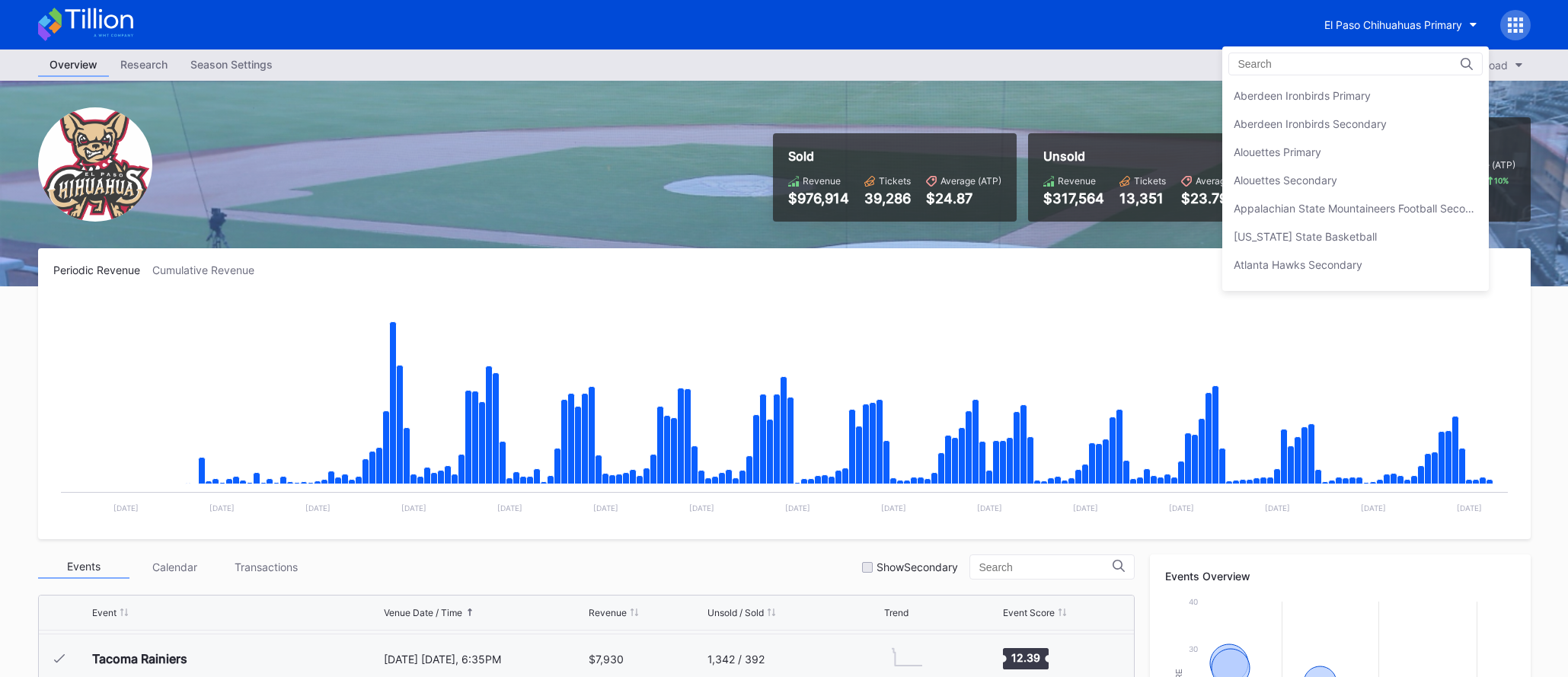
scroll to position [1324, 0]
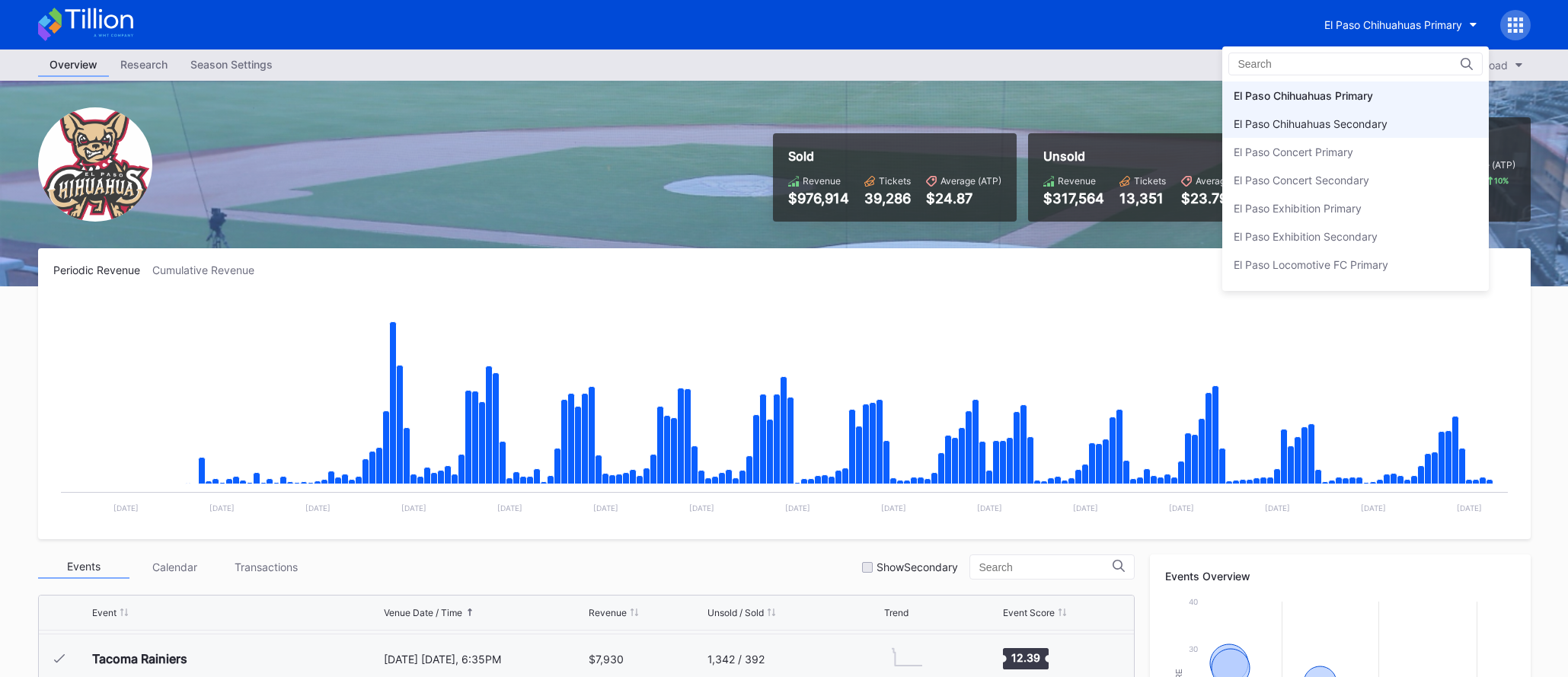
click at [1339, 126] on div "El Paso Chihuahuas Secondary" at bounding box center [1310, 124] width 154 height 13
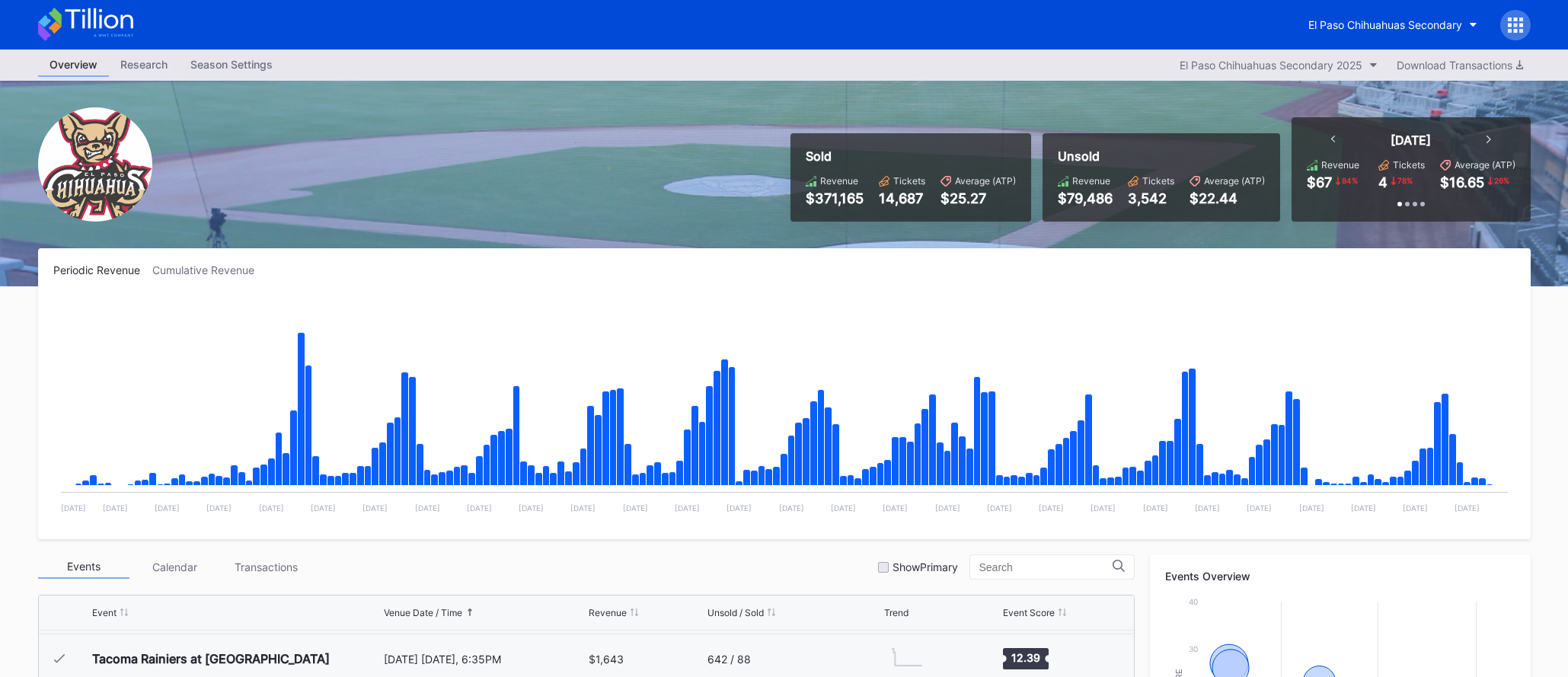
scroll to position [12, 0]
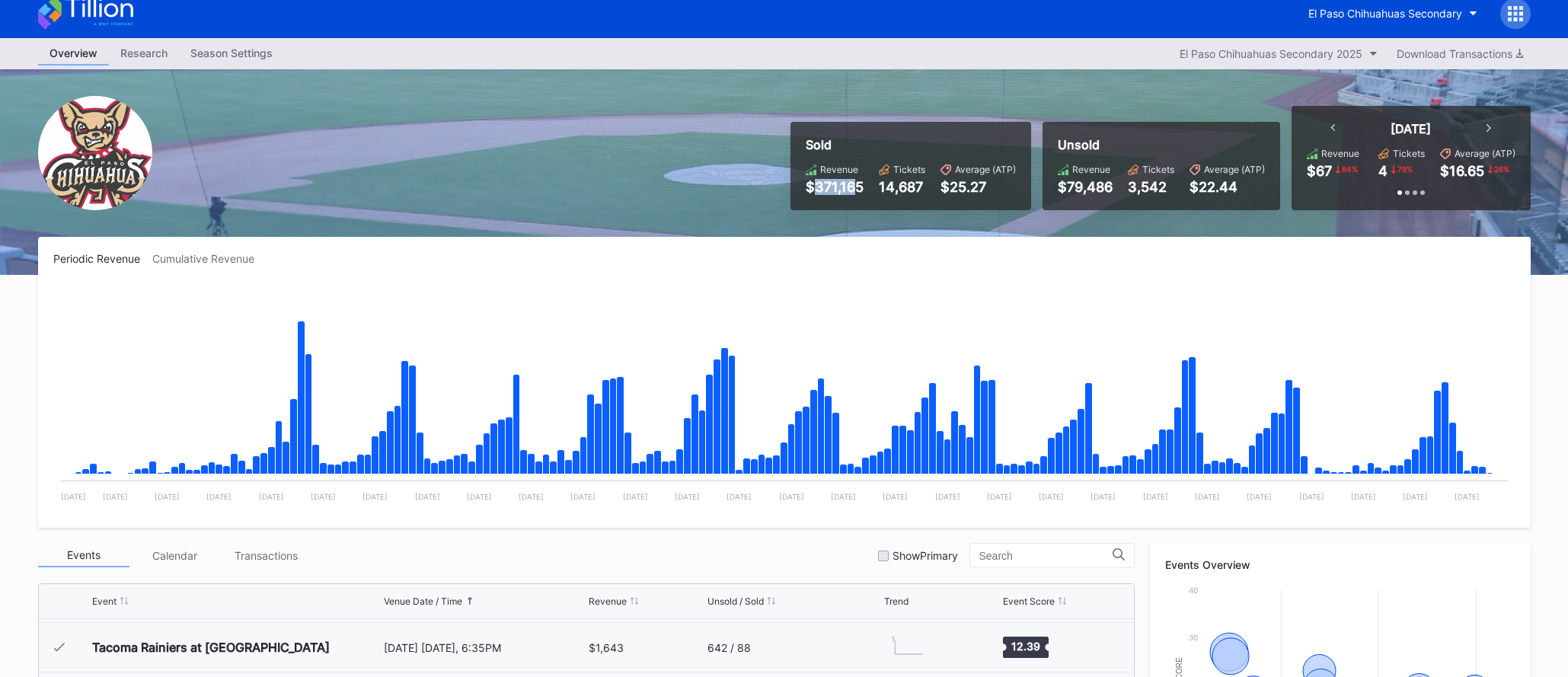
drag, startPoint x: 815, startPoint y: 187, endPoint x: 861, endPoint y: 186, distance: 46.0
click at [860, 185] on div "$371,165" at bounding box center [835, 186] width 58 height 16
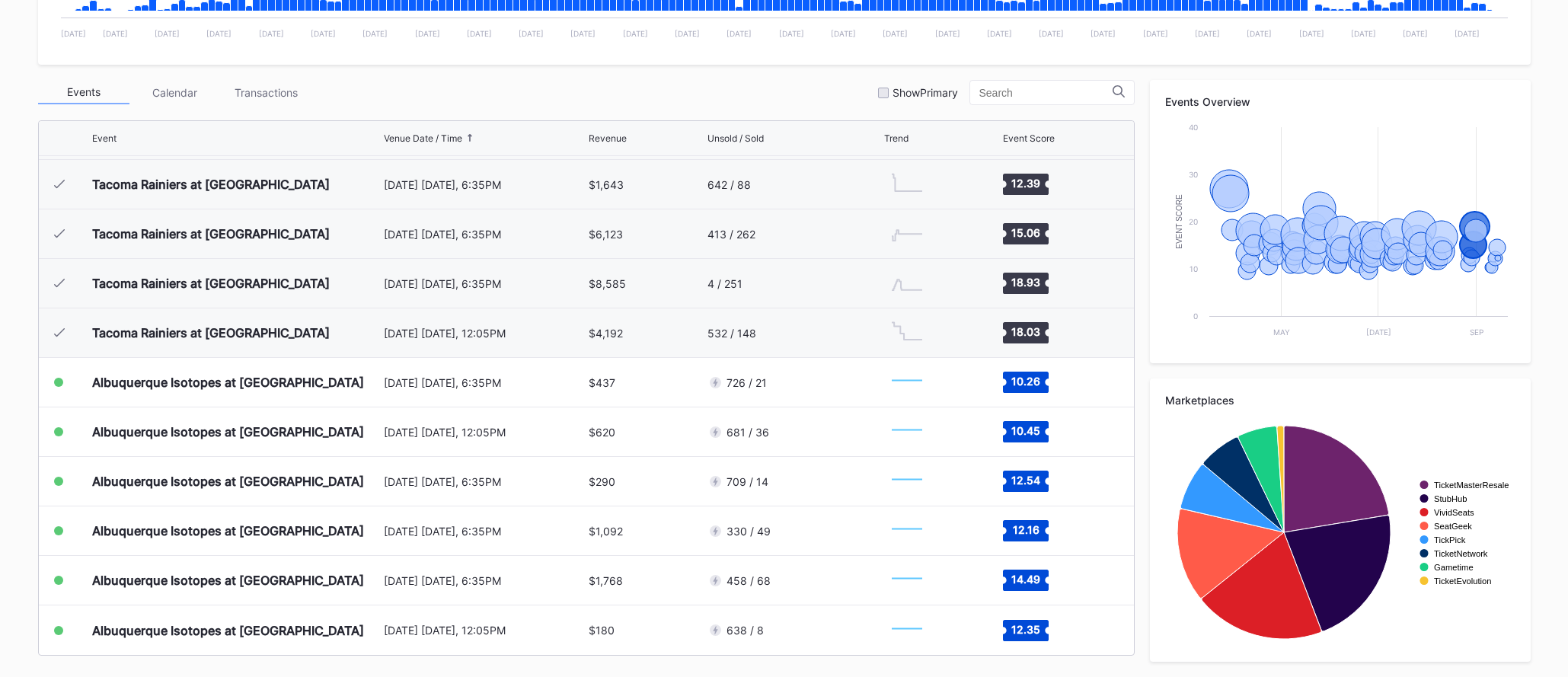
scroll to position [0, 0]
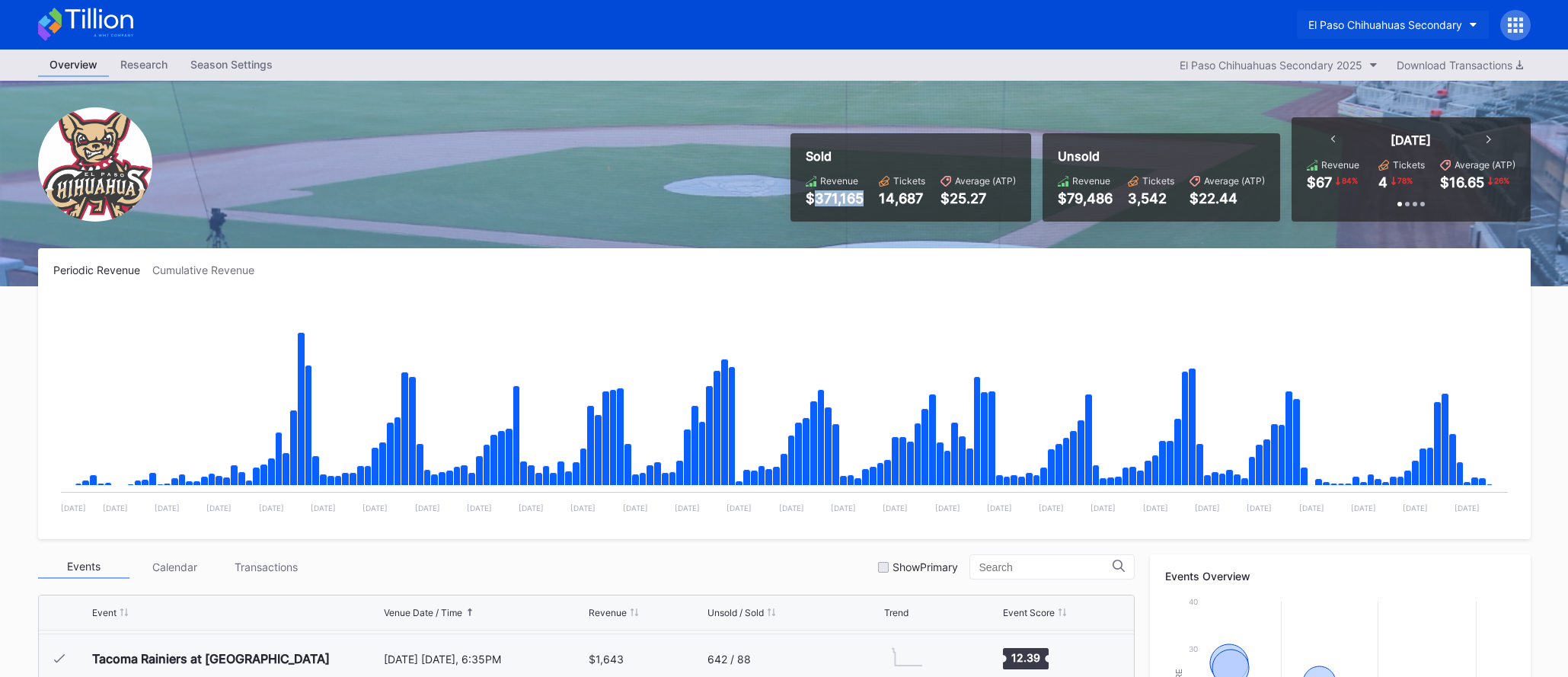
click at [1434, 20] on div "El Paso Chihuahuas Secondary" at bounding box center [1385, 25] width 154 height 13
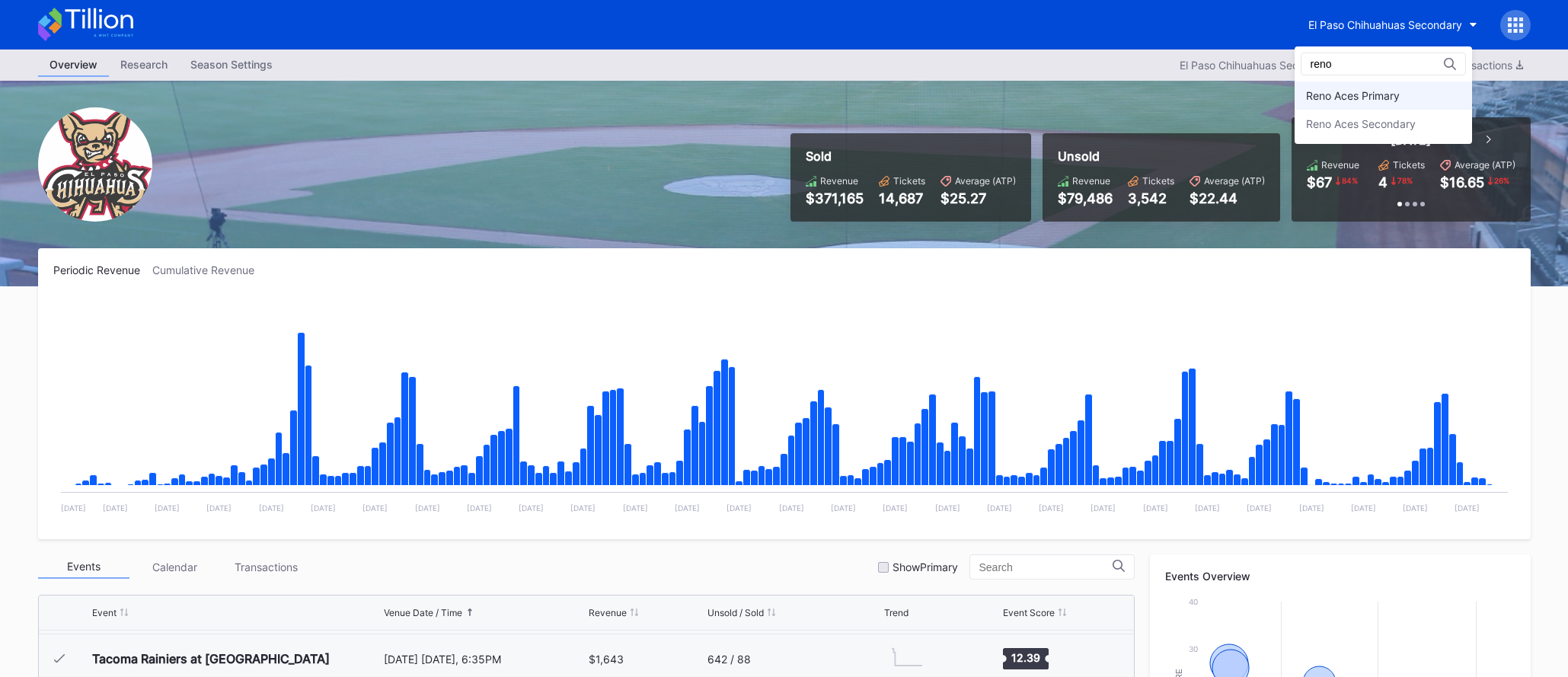
type input "reno"
click at [1418, 89] on div "Reno Aces Primary" at bounding box center [1384, 96] width 178 height 28
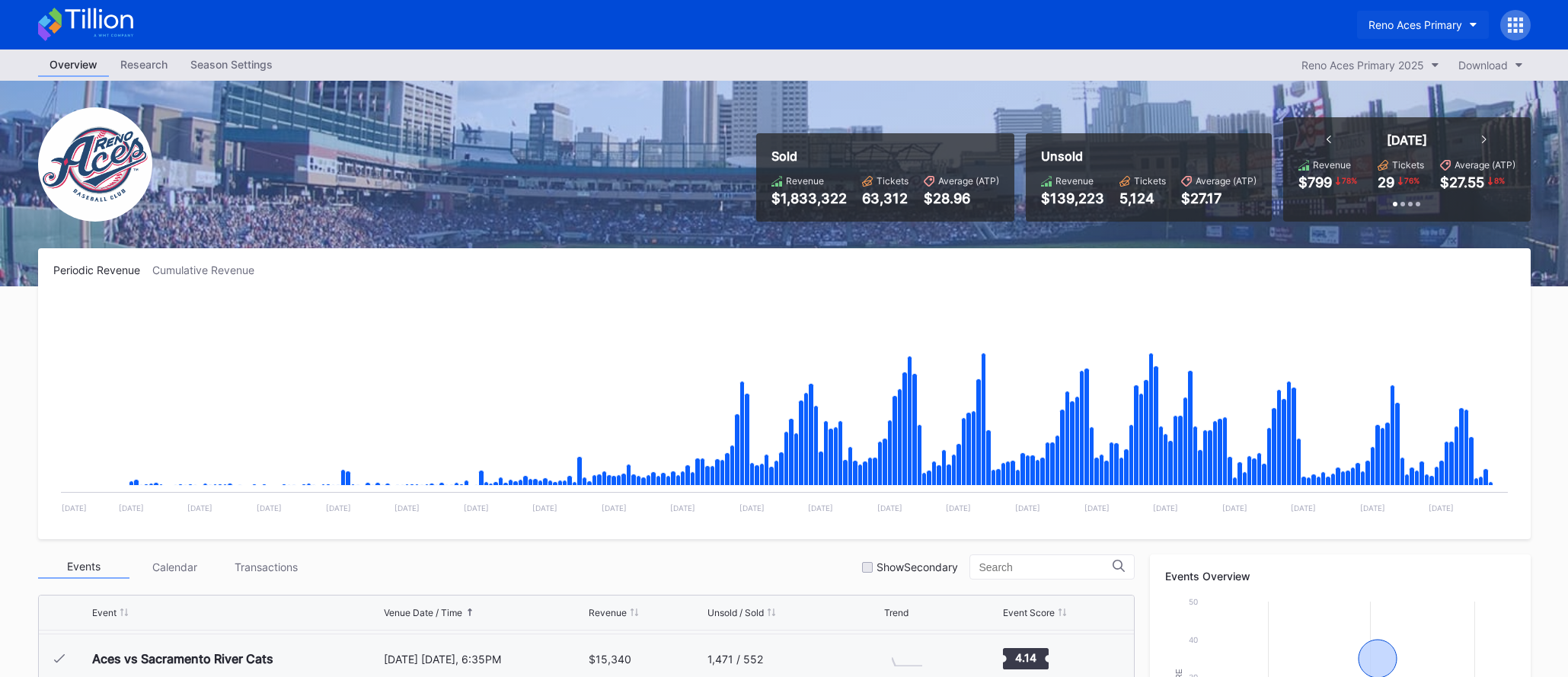
click at [1403, 22] on div "Reno Aces Primary" at bounding box center [1415, 25] width 94 height 13
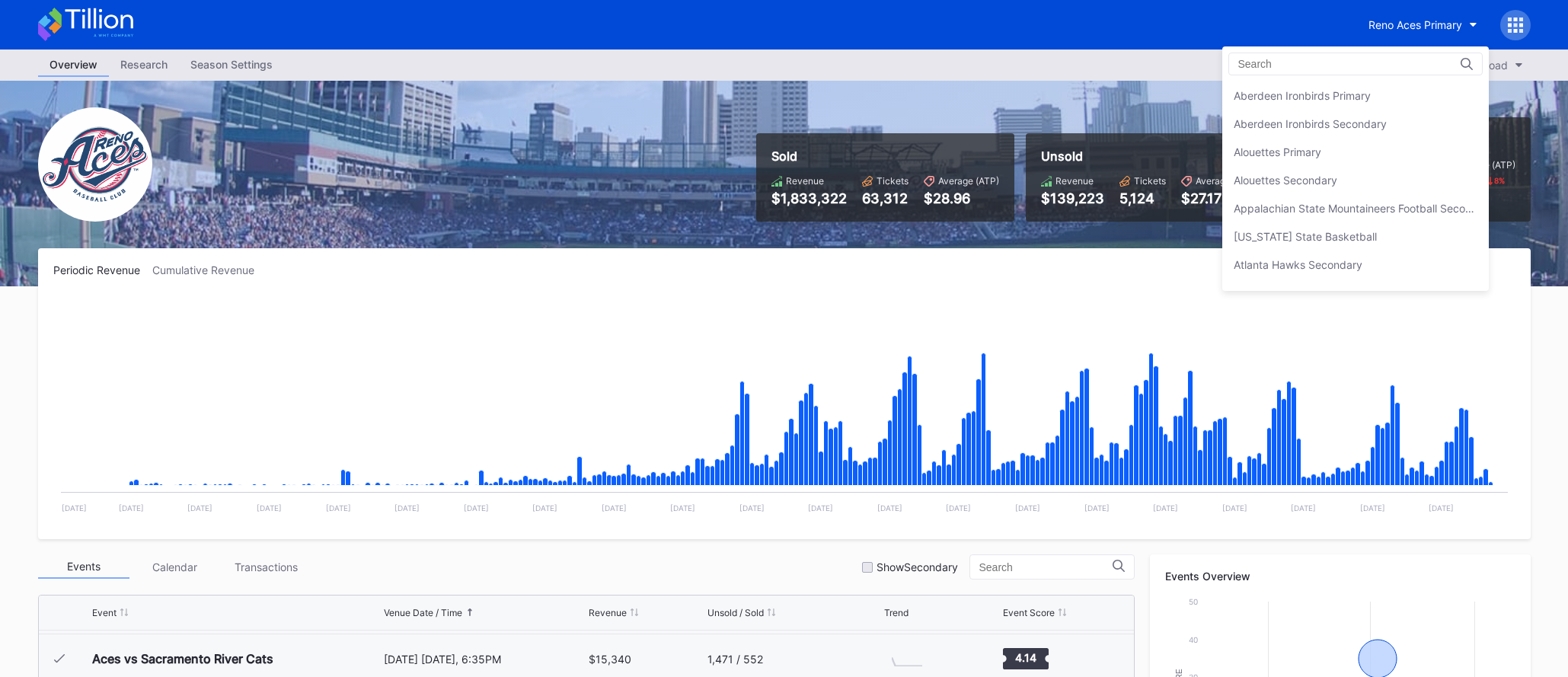
scroll to position [3578, 0]
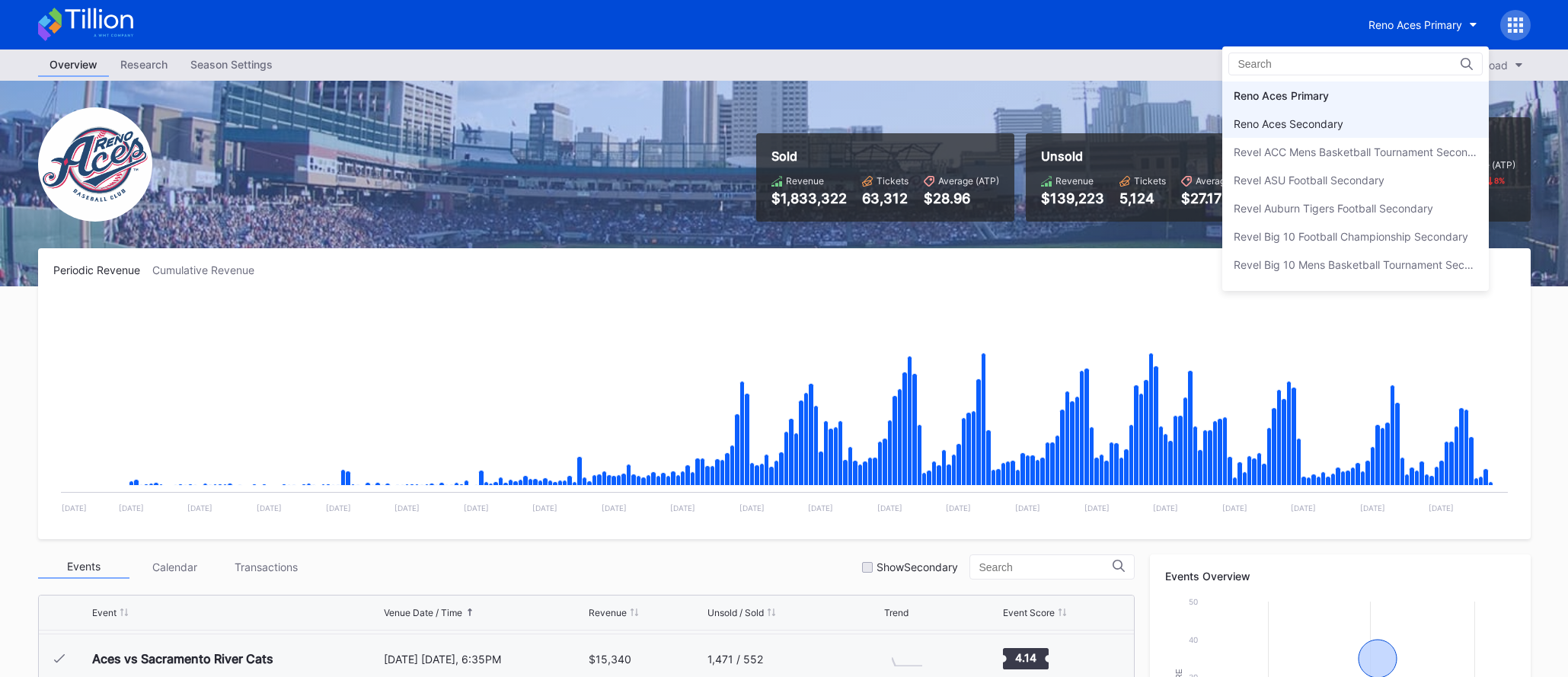
click at [1373, 128] on div "Reno Aces Secondary" at bounding box center [1355, 124] width 267 height 28
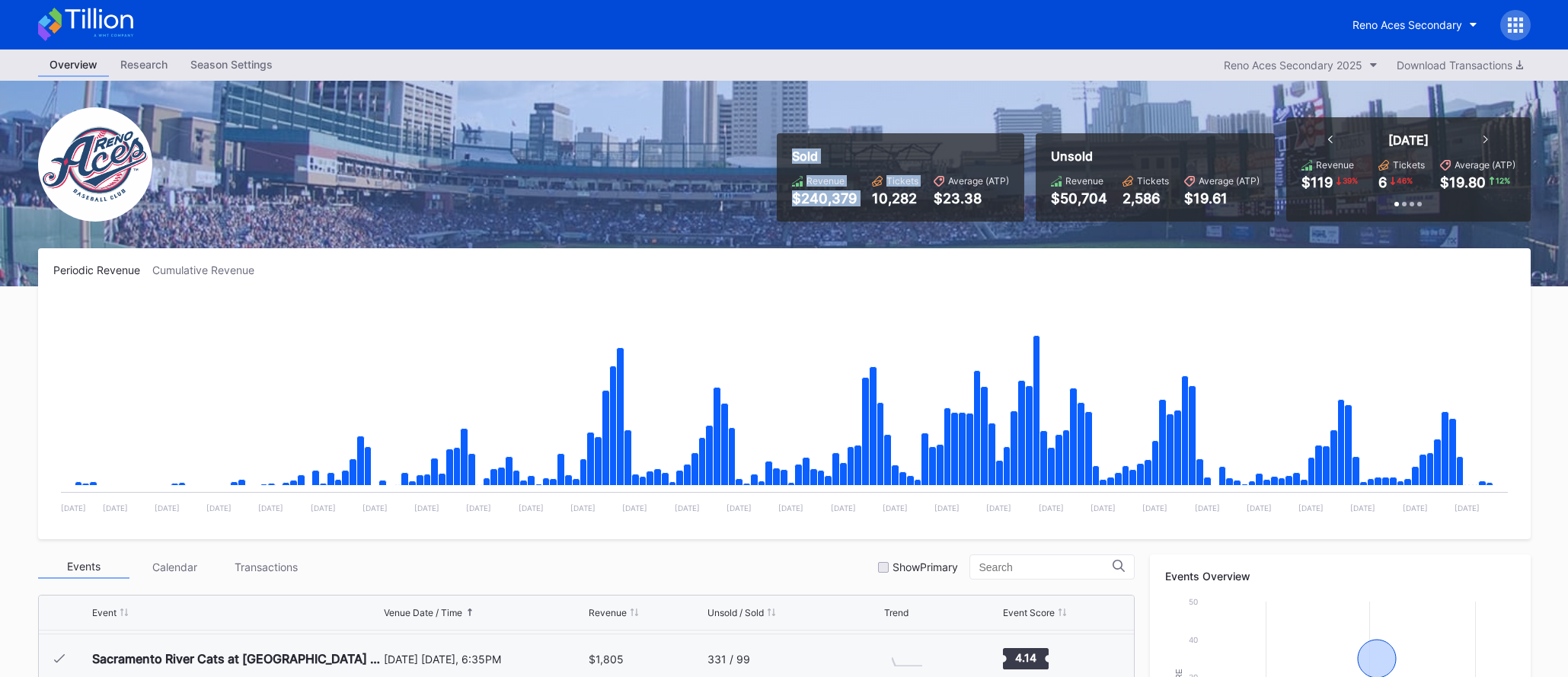
drag, startPoint x: 820, startPoint y: 160, endPoint x: 872, endPoint y: 190, distance: 60.0
click at [871, 190] on div "Sold Revenue $240,379 Tickets 10,282 Average (ATP) $23.38" at bounding box center [901, 177] width 248 height 88
click at [872, 190] on div "Revenue $240,379 Tickets 10,282 Average (ATP) $23.38" at bounding box center [900, 191] width 217 height 32
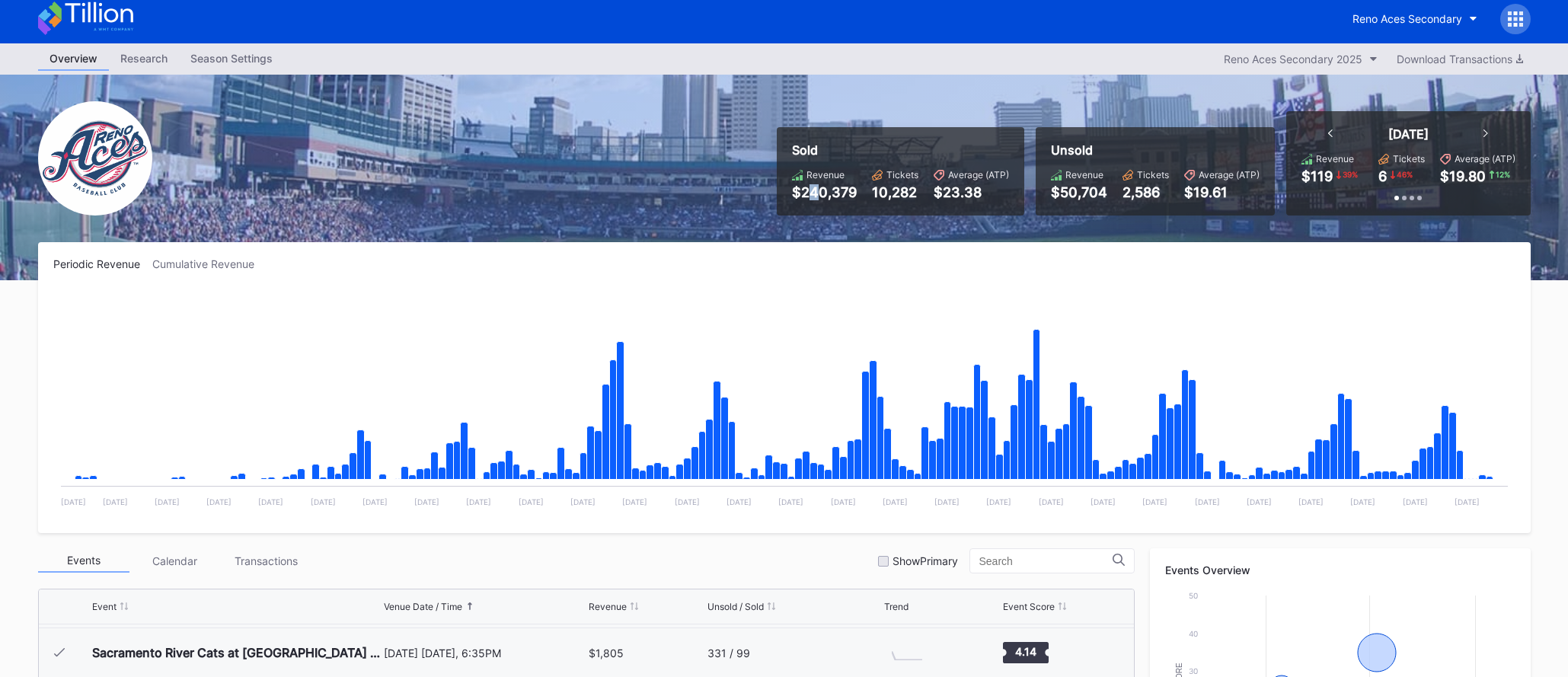
drag, startPoint x: 812, startPoint y: 187, endPoint x: 823, endPoint y: 189, distance: 11.2
click at [822, 188] on div "$240,379" at bounding box center [824, 192] width 65 height 16
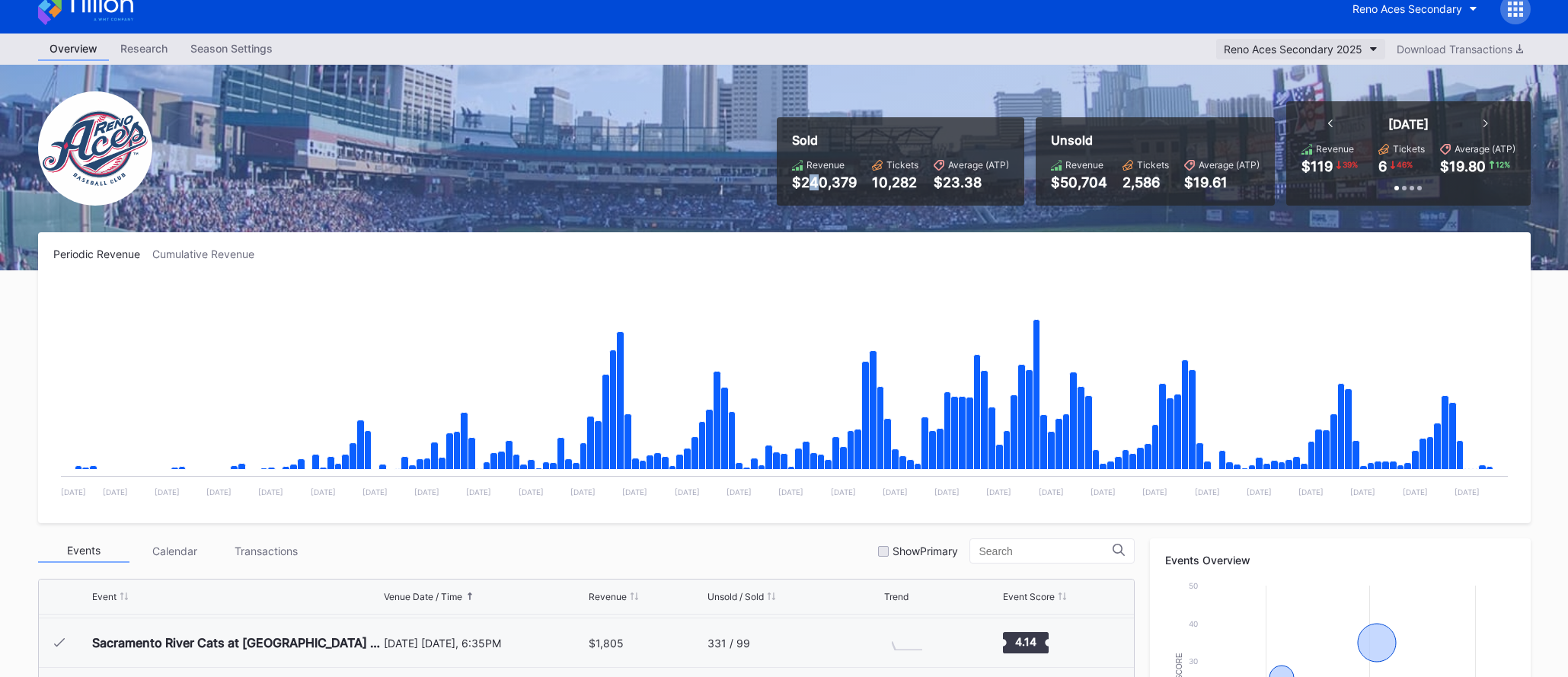
click at [1343, 52] on div "Reno Aces Secondary 2025" at bounding box center [1293, 49] width 139 height 13
click at [1389, 12] on div "Reno Aces Secondary" at bounding box center [1408, 9] width 110 height 13
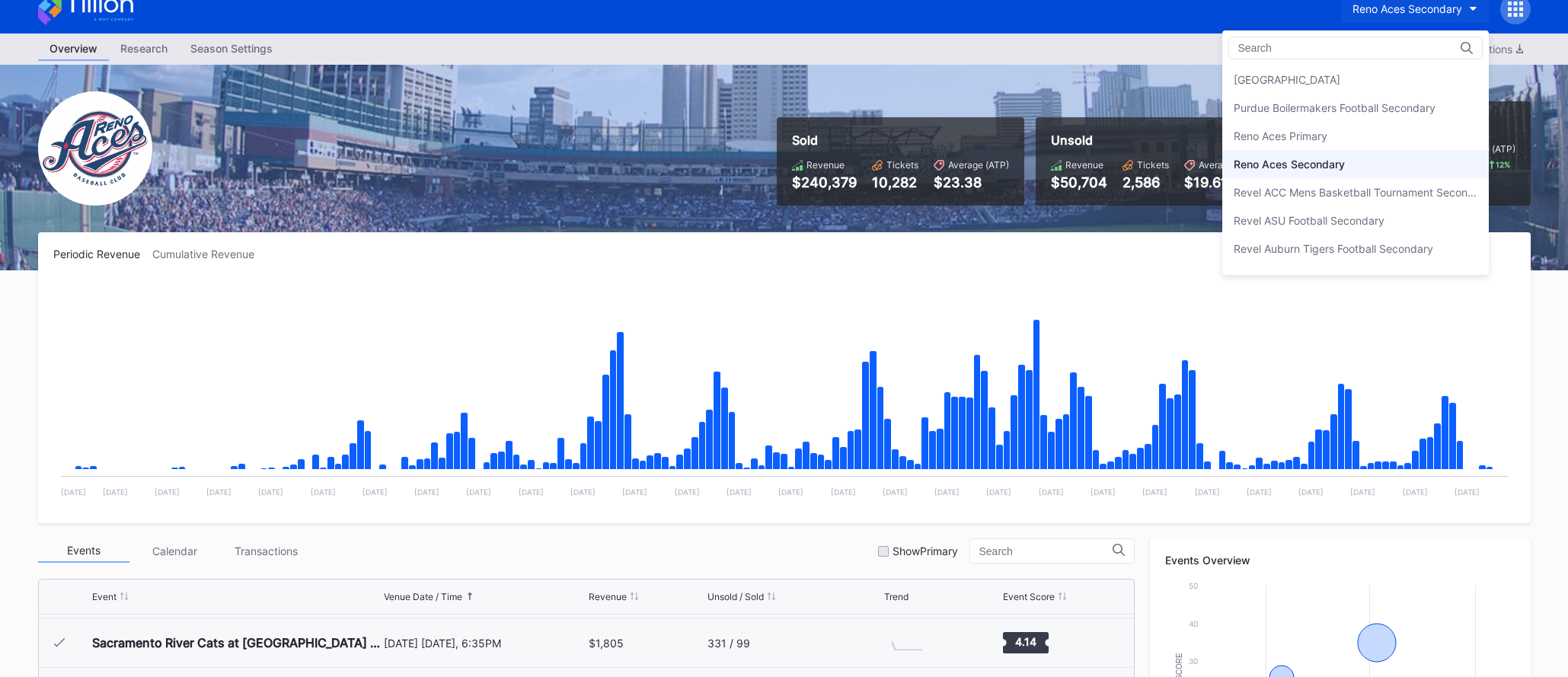
scroll to position [3520, 0]
click at [1342, 147] on div "Reno Aces Primary" at bounding box center [1355, 137] width 267 height 28
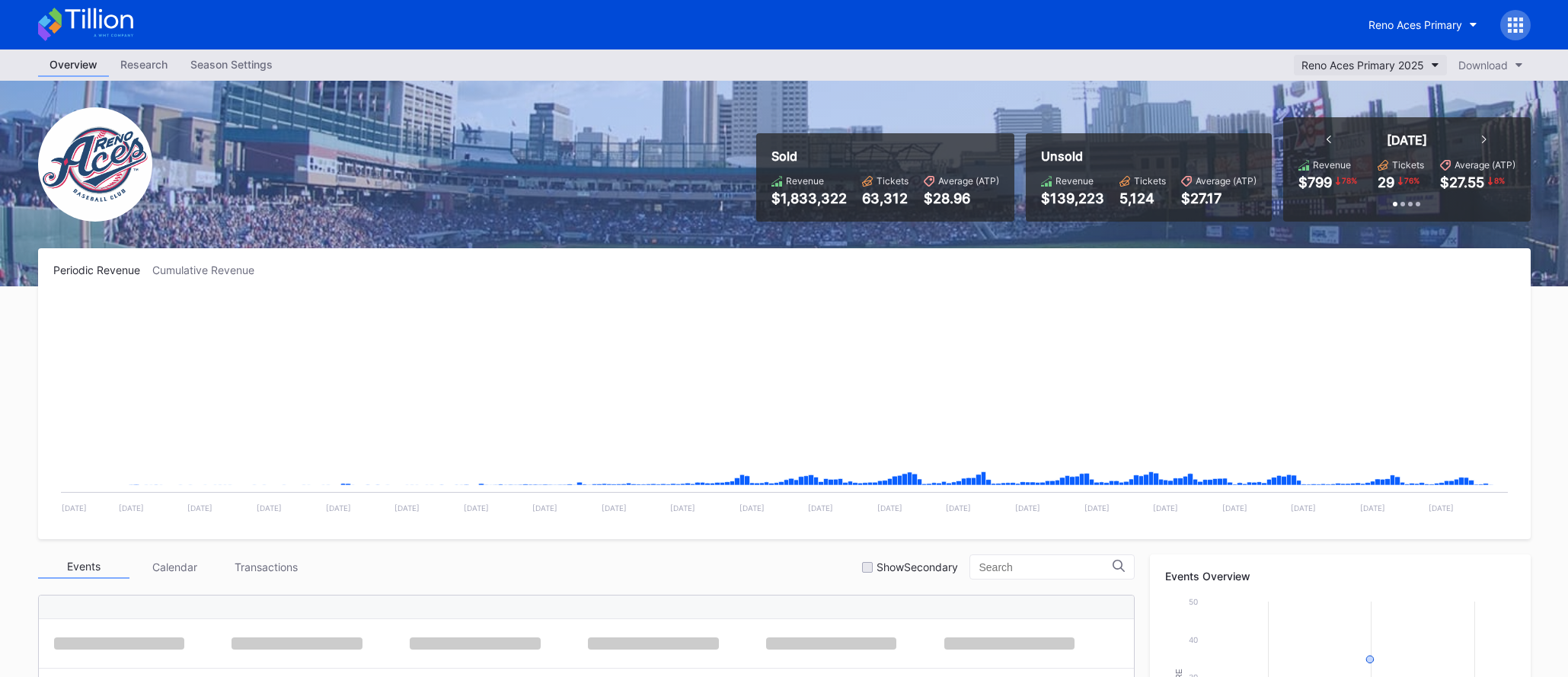
click at [1361, 63] on div "Reno Aces Primary 2025" at bounding box center [1363, 66] width 123 height 13
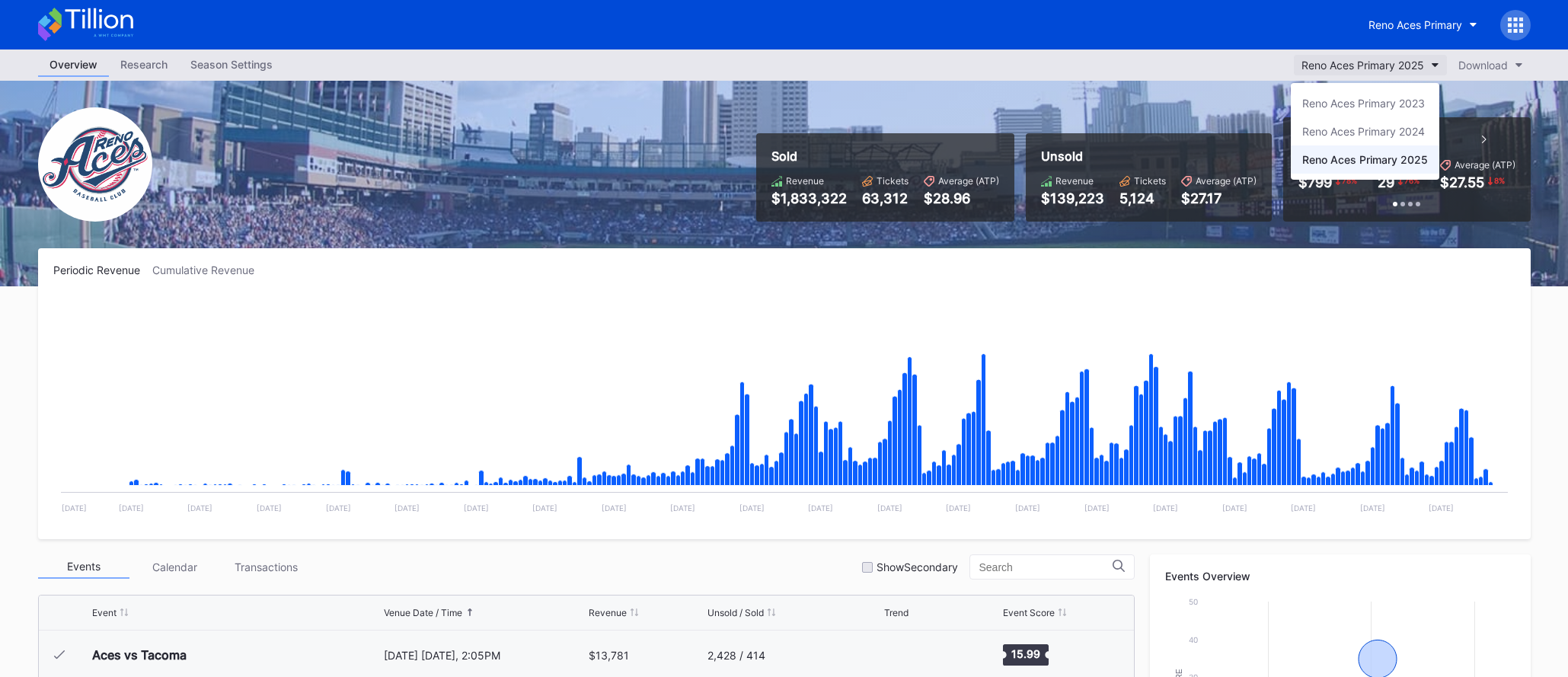
scroll to position [3213, 0]
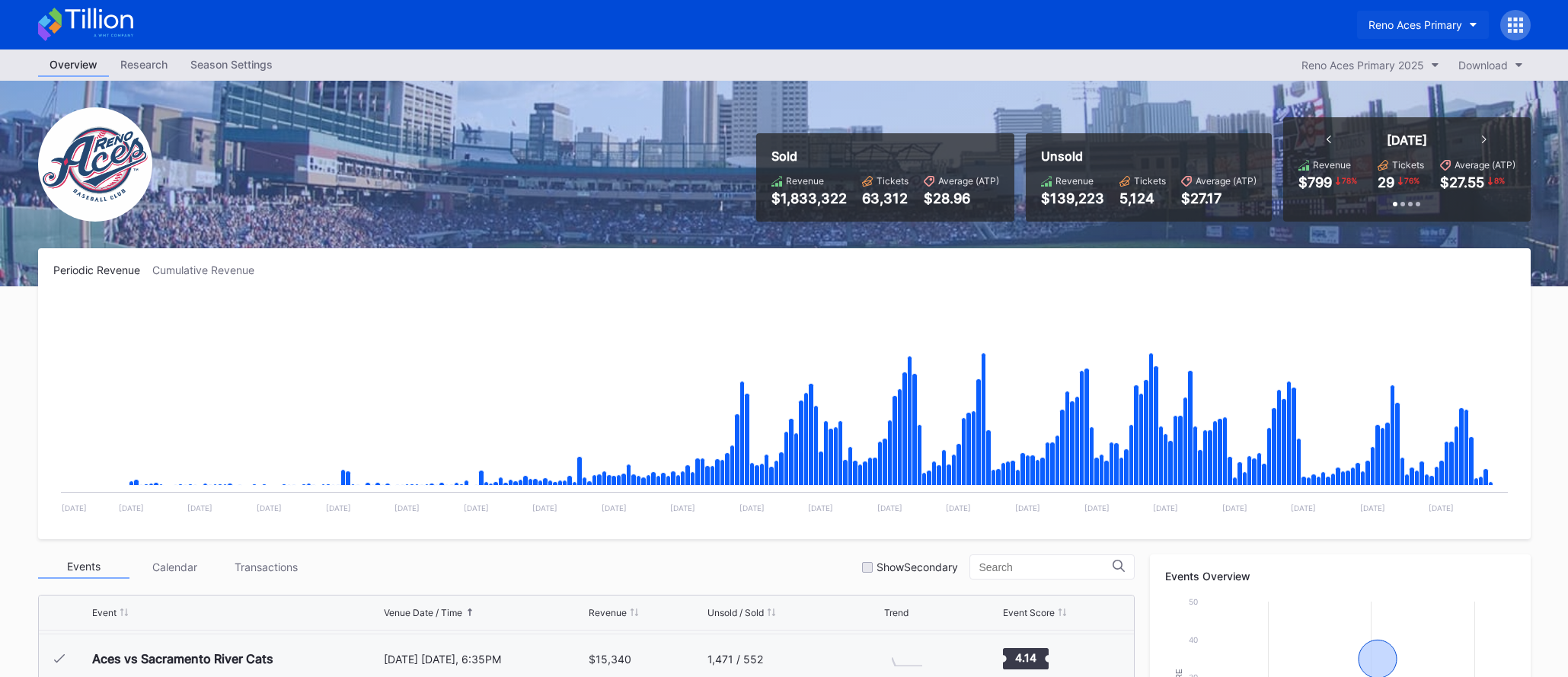
click at [1394, 24] on div "Reno Aces Primary" at bounding box center [1415, 25] width 94 height 13
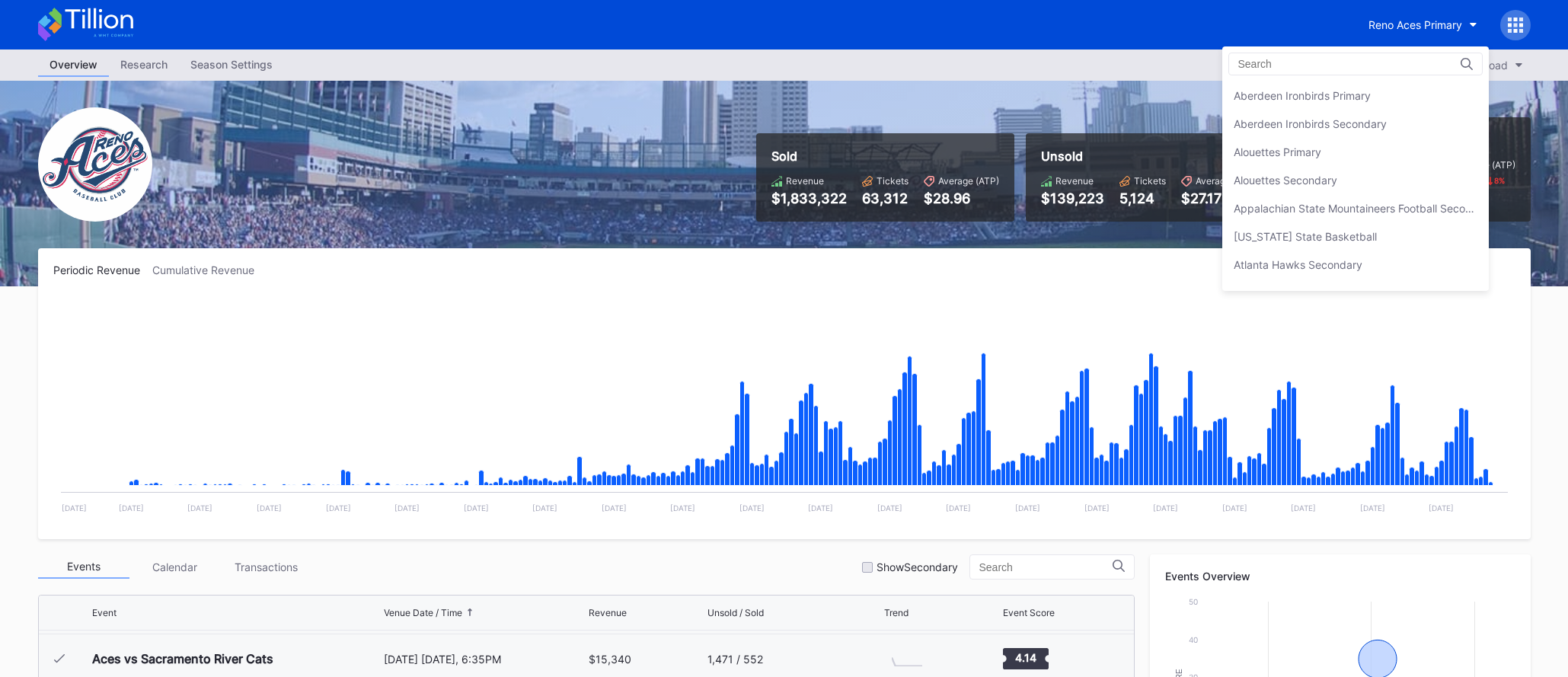
scroll to position [3578, 0]
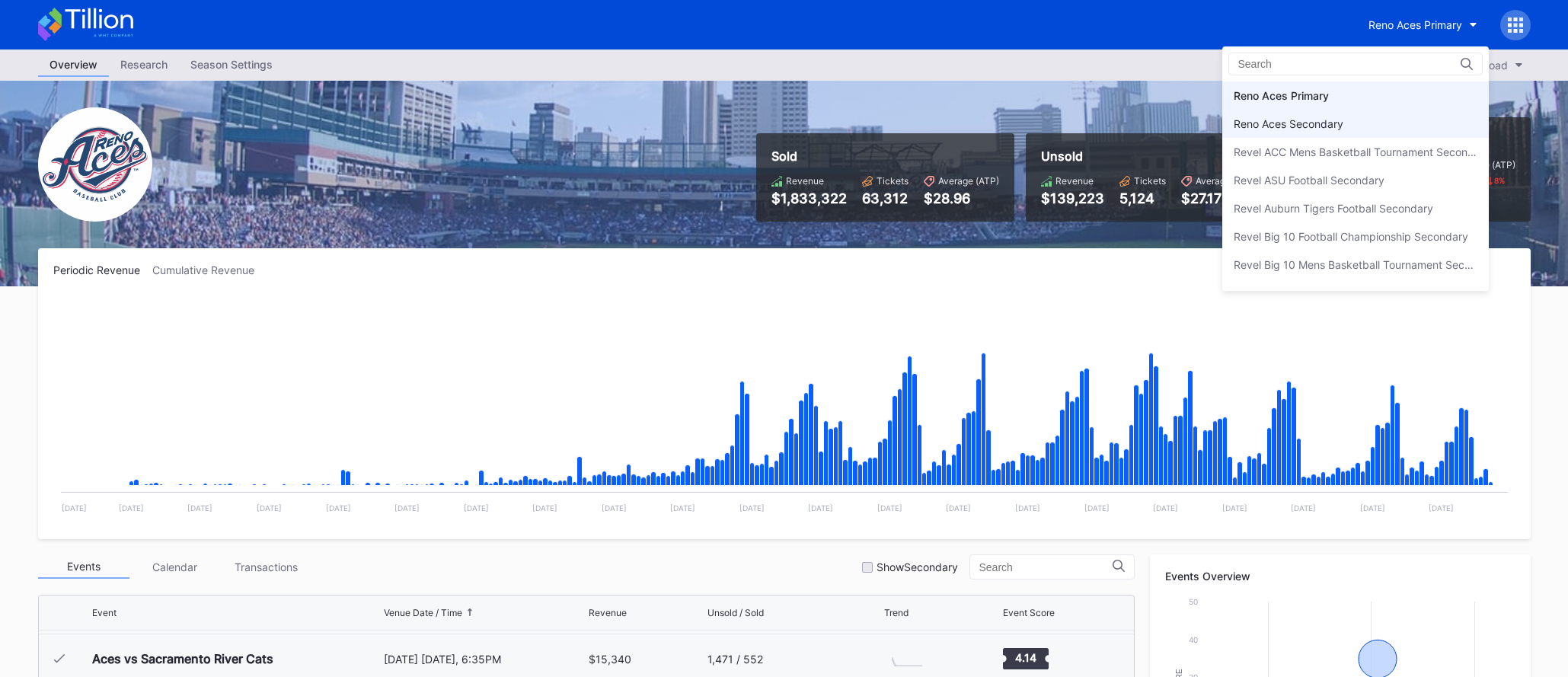
click at [1371, 122] on div "Reno Aces Secondary" at bounding box center [1355, 124] width 267 height 28
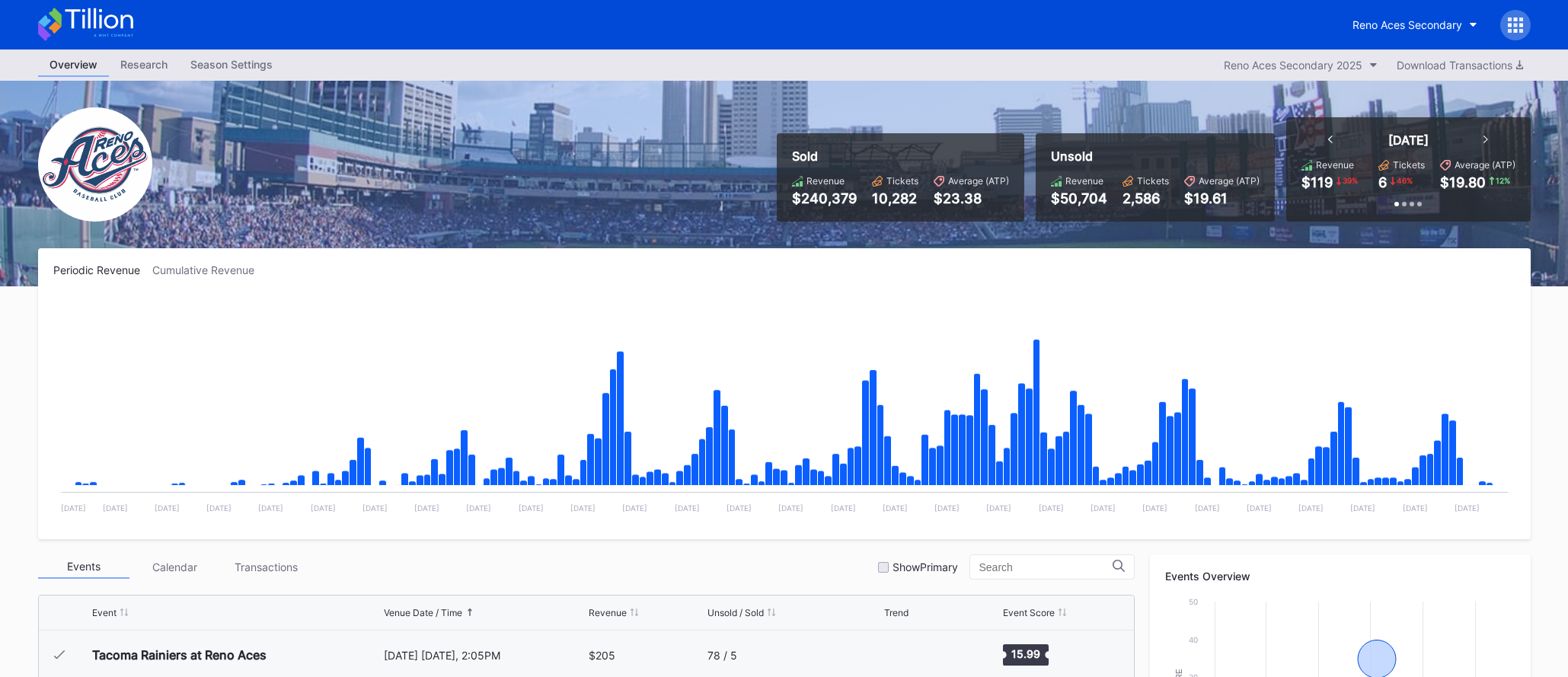
scroll to position [3262, 0]
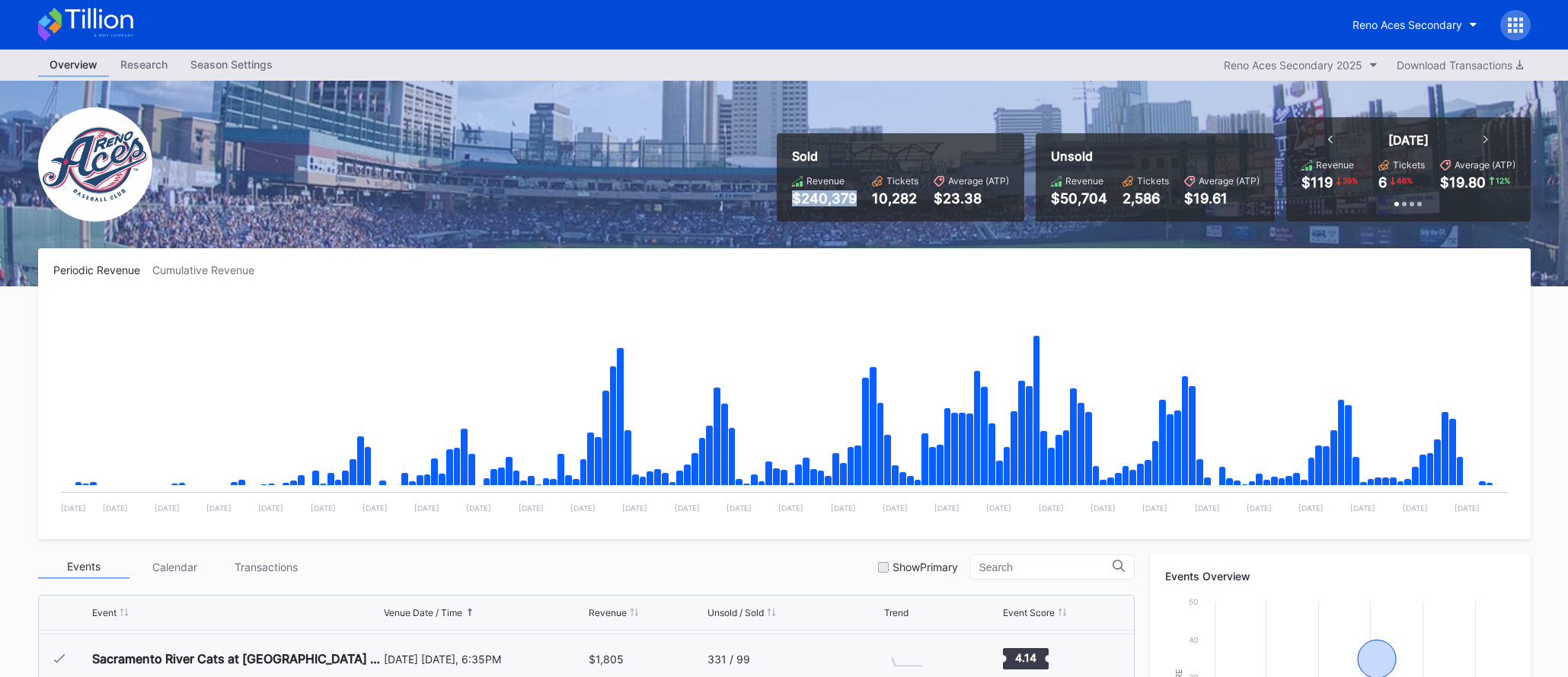
drag, startPoint x: 799, startPoint y: 203, endPoint x: 853, endPoint y: 209, distance: 54.3
click at [853, 209] on div "Sold Revenue $240,379 Tickets 10,282 Average (ATP) $23.38" at bounding box center [901, 177] width 248 height 88
click at [1387, 32] on button "Reno Aces Secondary" at bounding box center [1415, 25] width 148 height 28
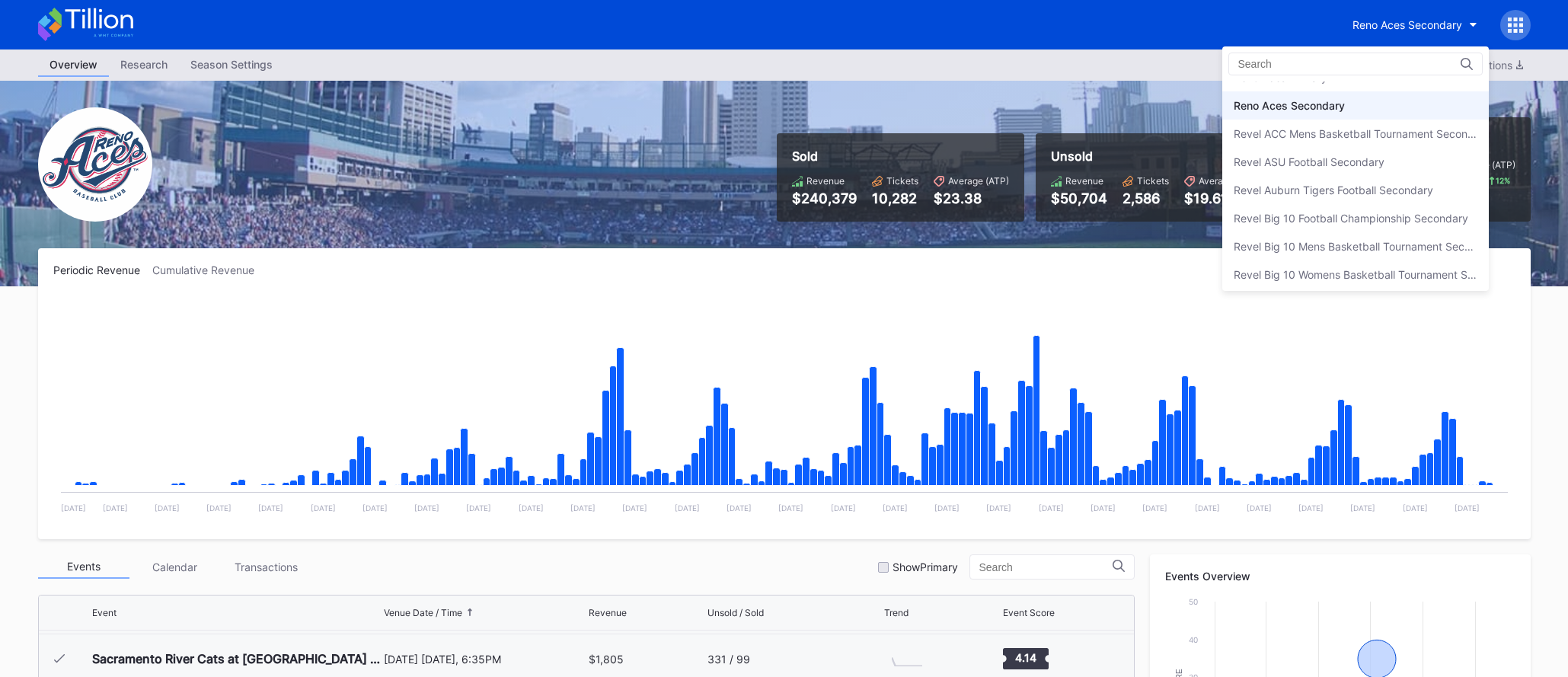
scroll to position [3575, 0]
click at [1378, 93] on div "Reno Aces Primary" at bounding box center [1355, 98] width 267 height 28
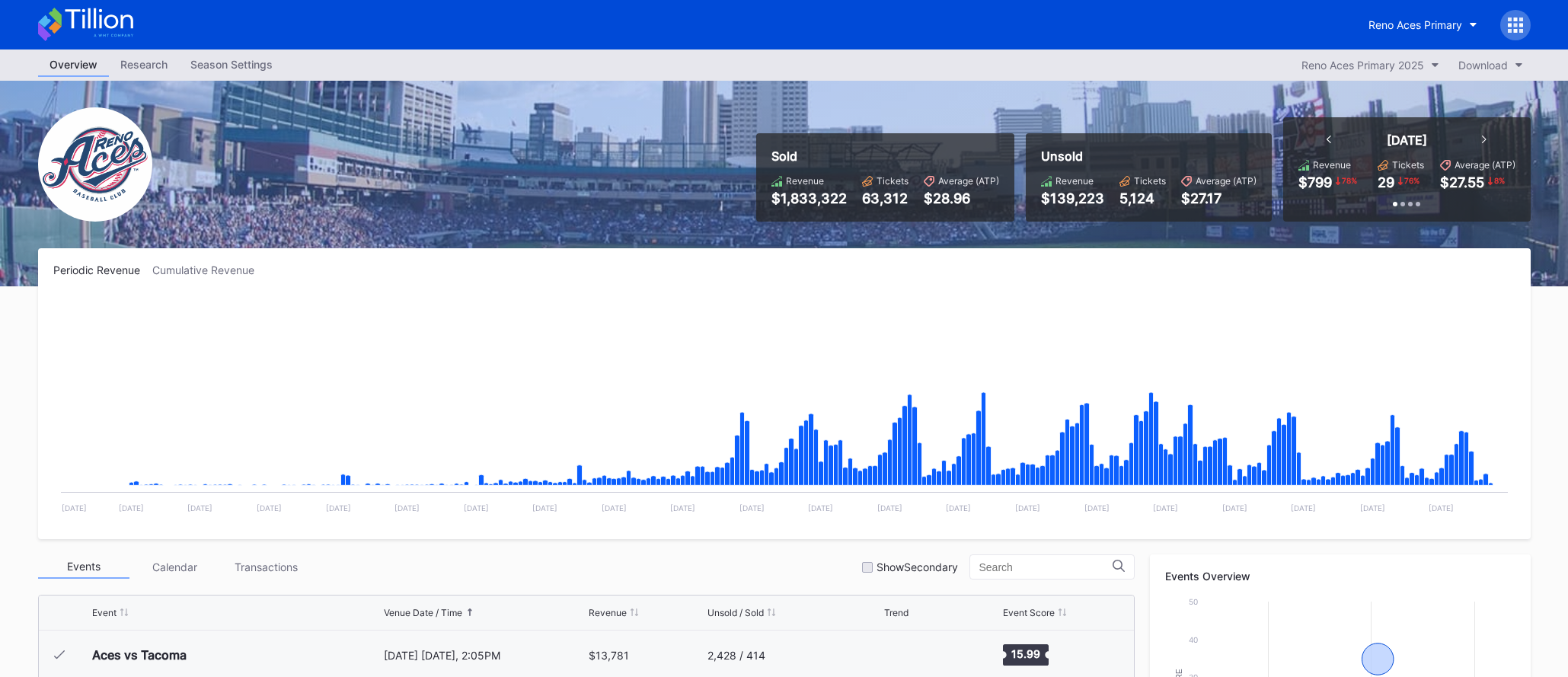
scroll to position [3213, 0]
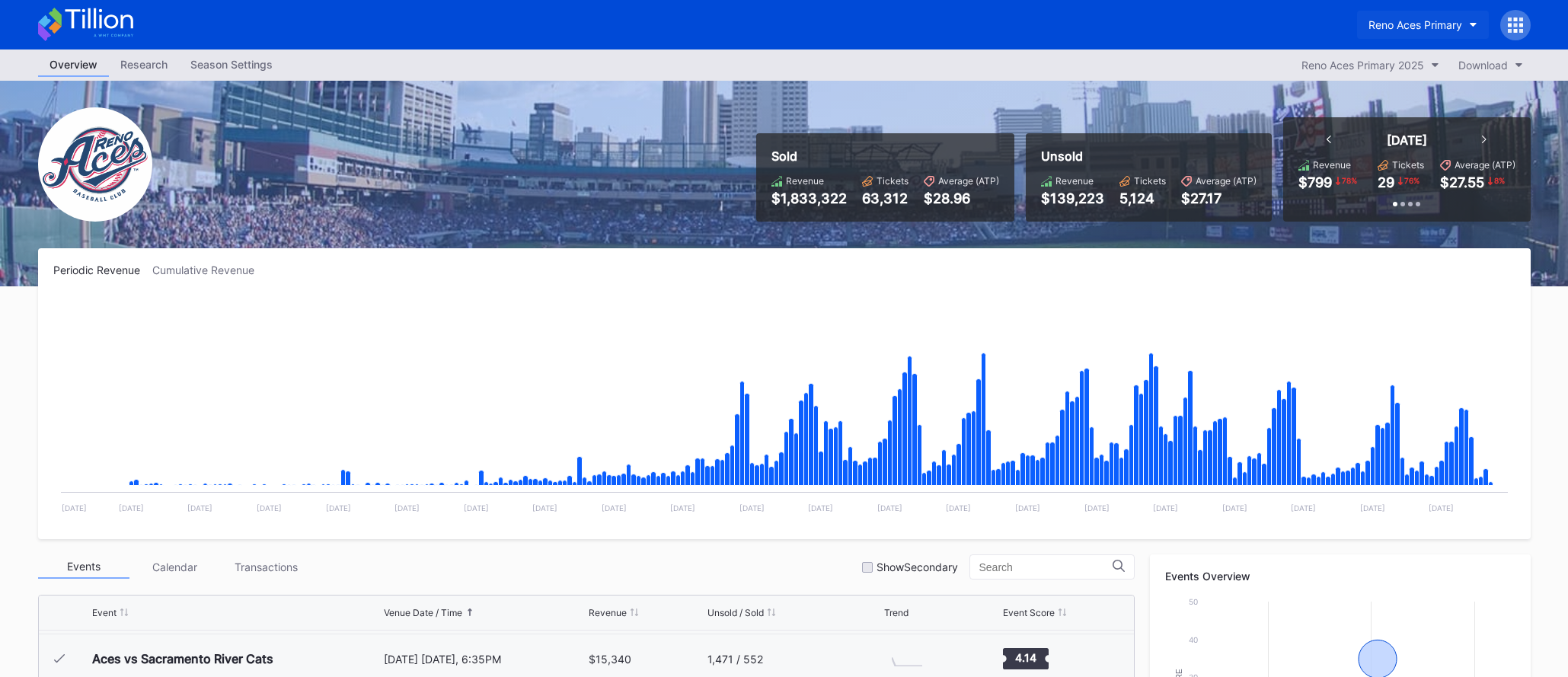
click at [1455, 21] on div "Reno Aces Primary" at bounding box center [1415, 25] width 94 height 13
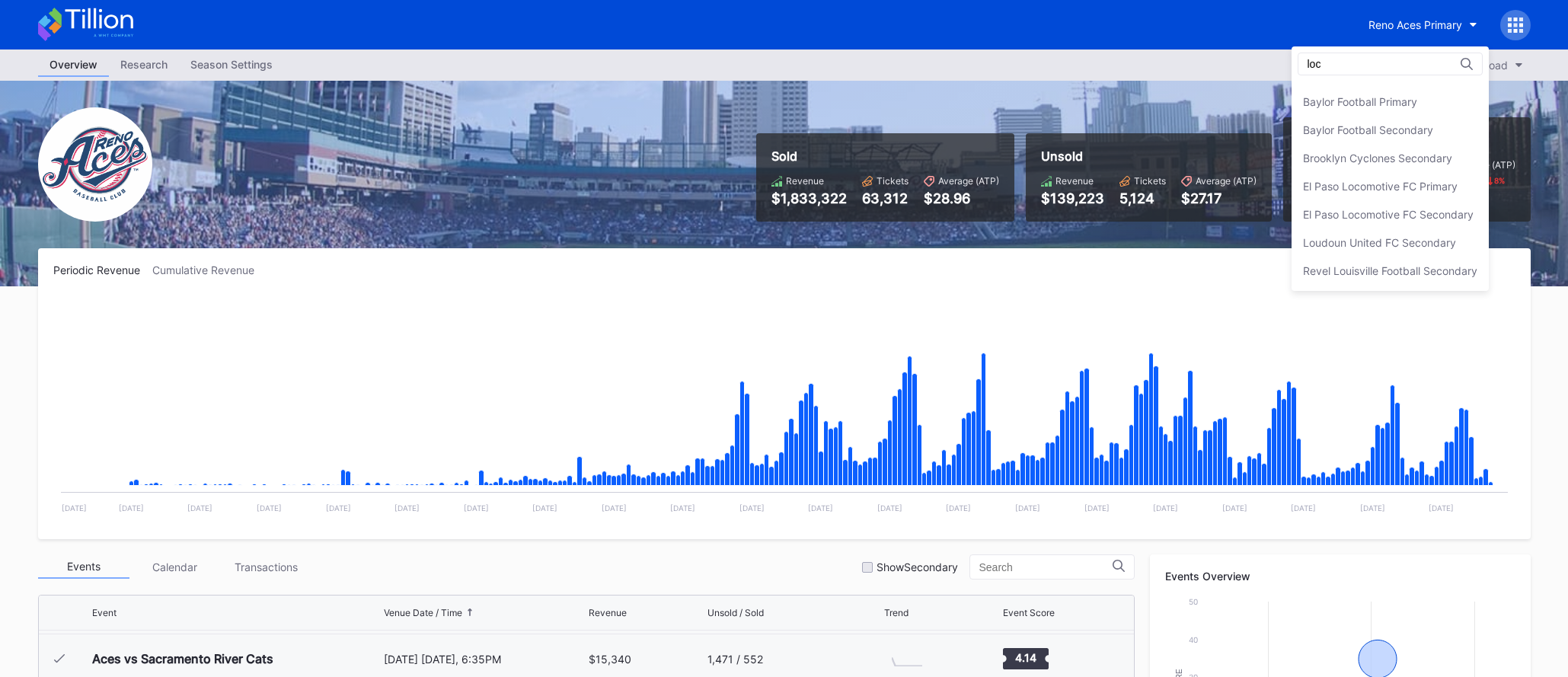
scroll to position [0, 0]
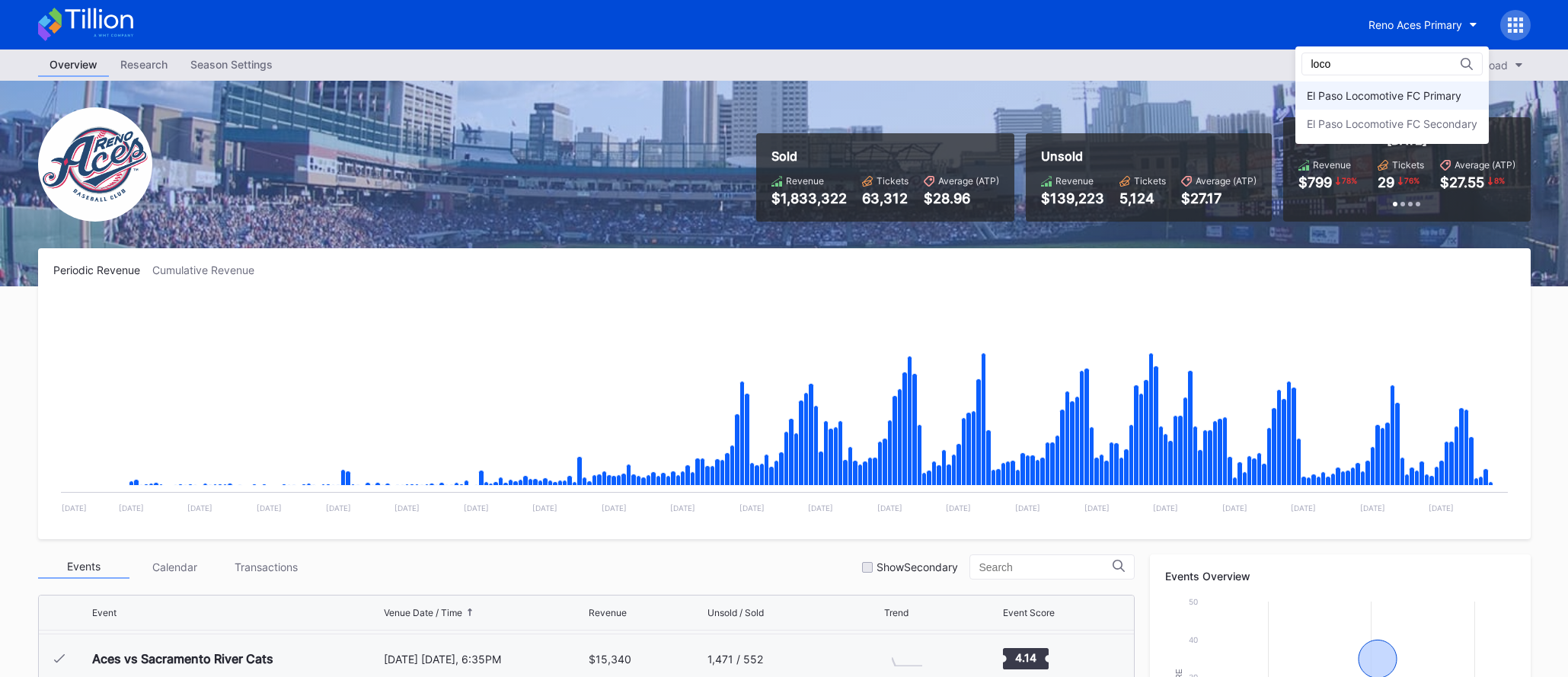
type input "loco"
click at [1356, 100] on div "El Paso Locomotive FC Primary" at bounding box center [1384, 96] width 155 height 13
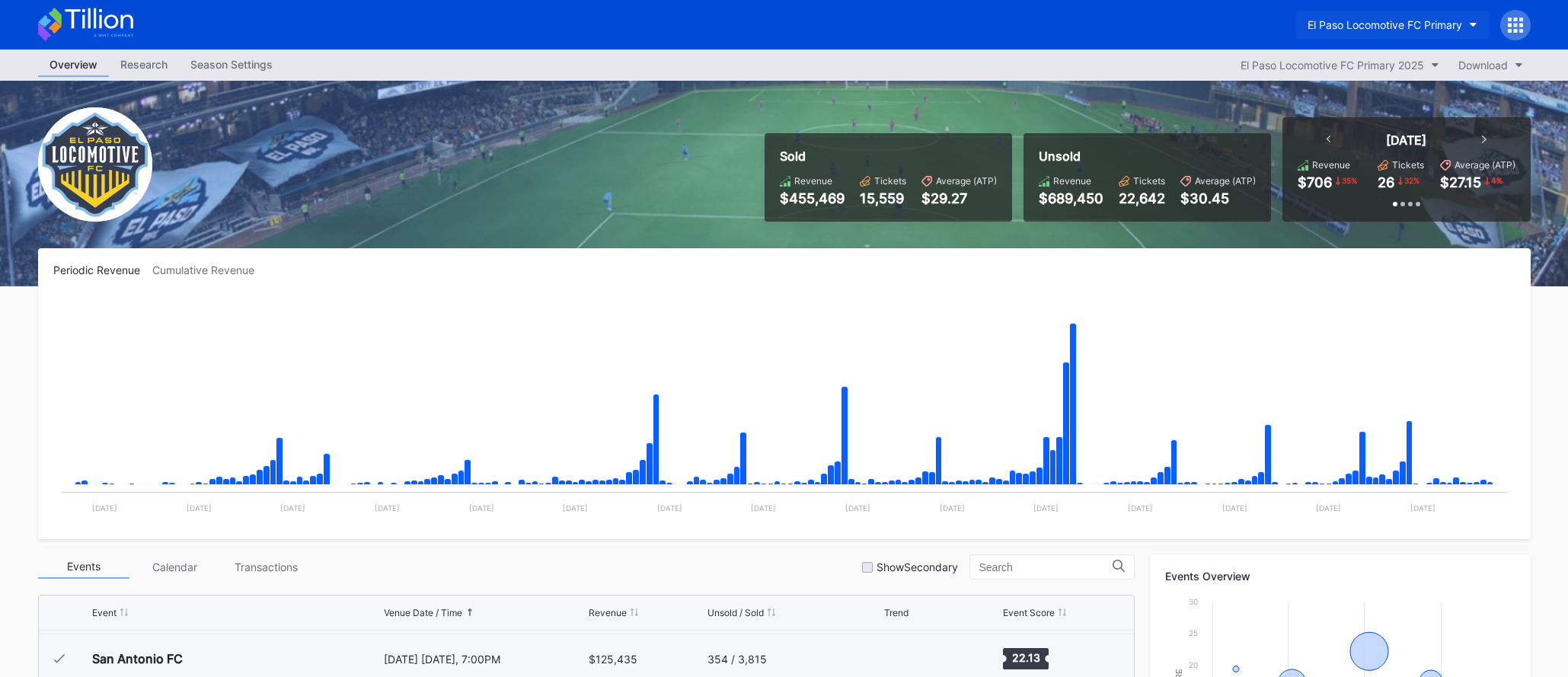
click at [1394, 25] on div "El Paso Locomotive FC Primary" at bounding box center [1385, 25] width 155 height 13
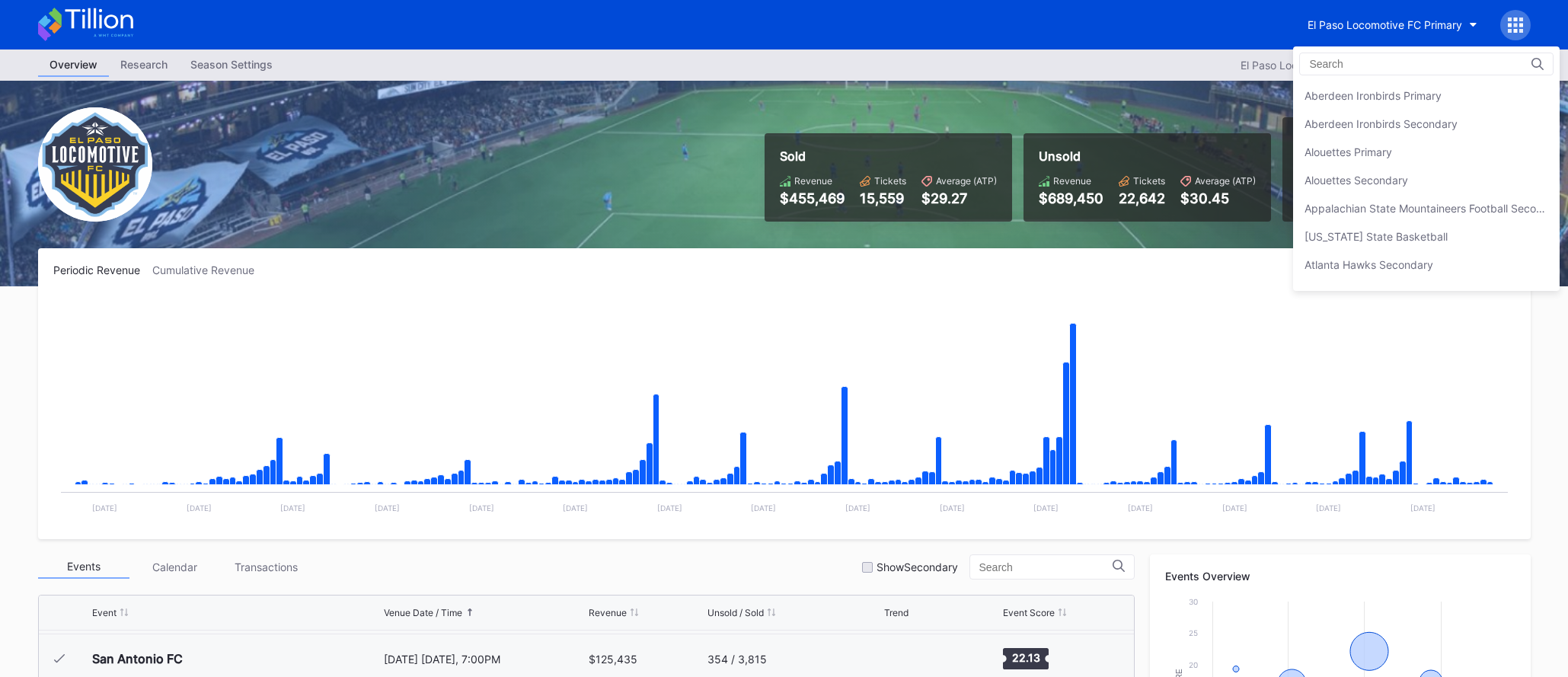
scroll to position [1493, 0]
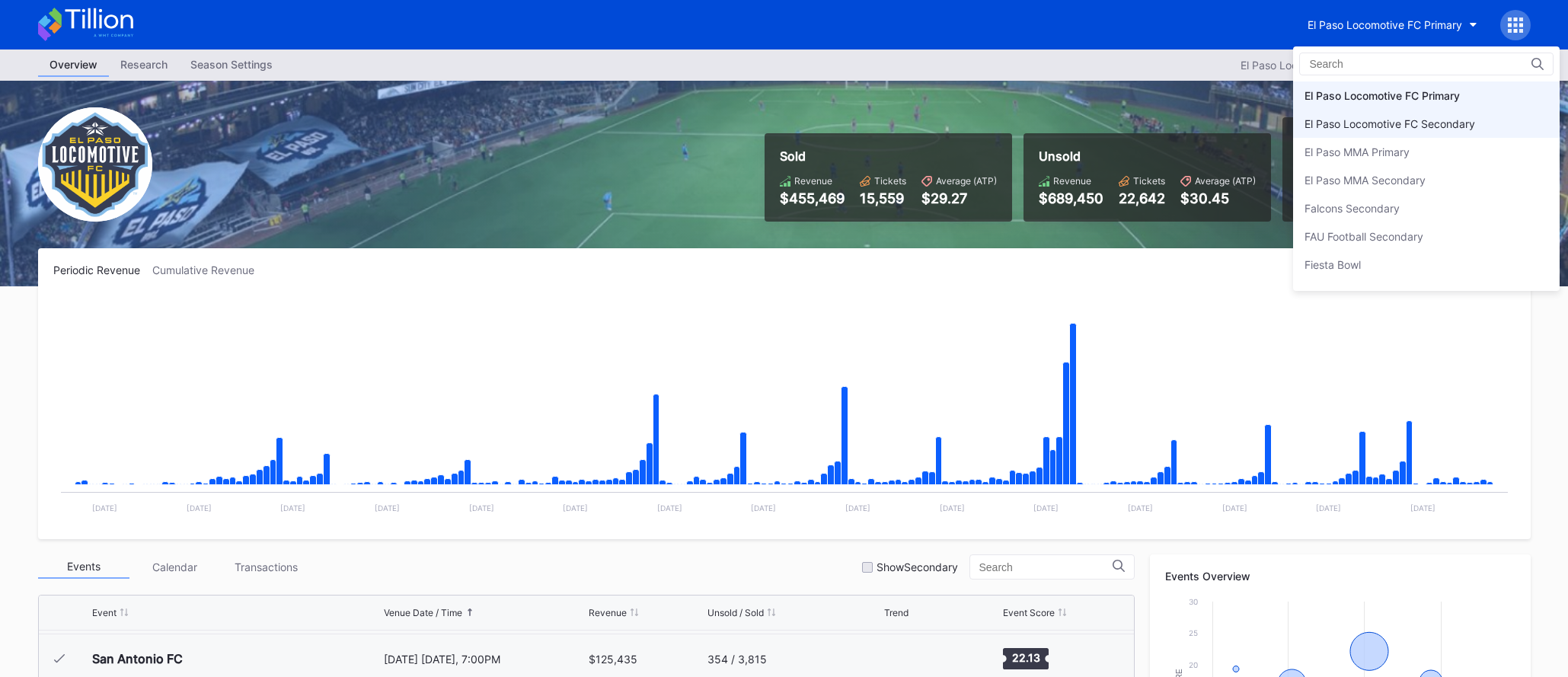
click at [1369, 126] on div "El Paso Locomotive FC Secondary" at bounding box center [1389, 124] width 170 height 13
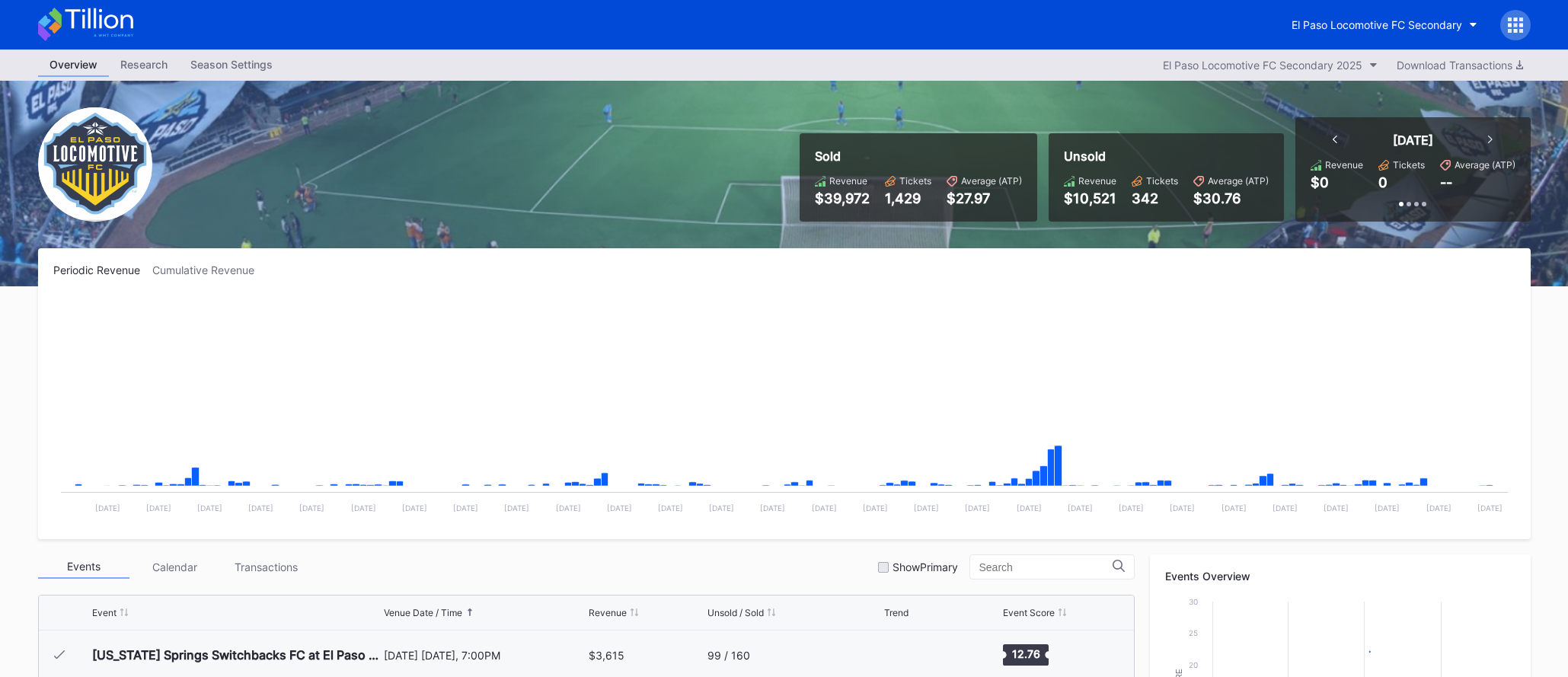
scroll to position [342, 0]
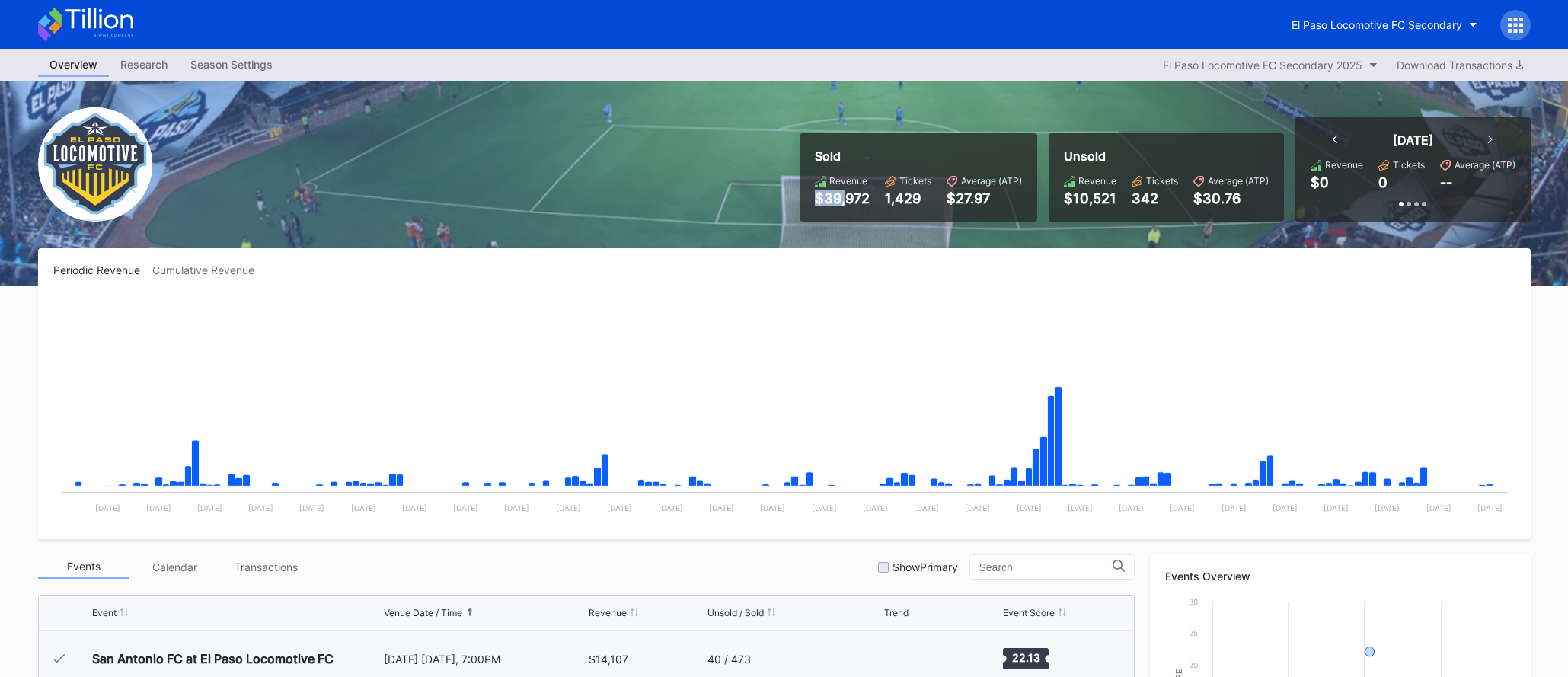
drag, startPoint x: 811, startPoint y: 196, endPoint x: 846, endPoint y: 195, distance: 35.0
click at [846, 195] on div "Sold Revenue $39,972 Tickets 1,429 Average (ATP) $27.97" at bounding box center [918, 177] width 238 height 88
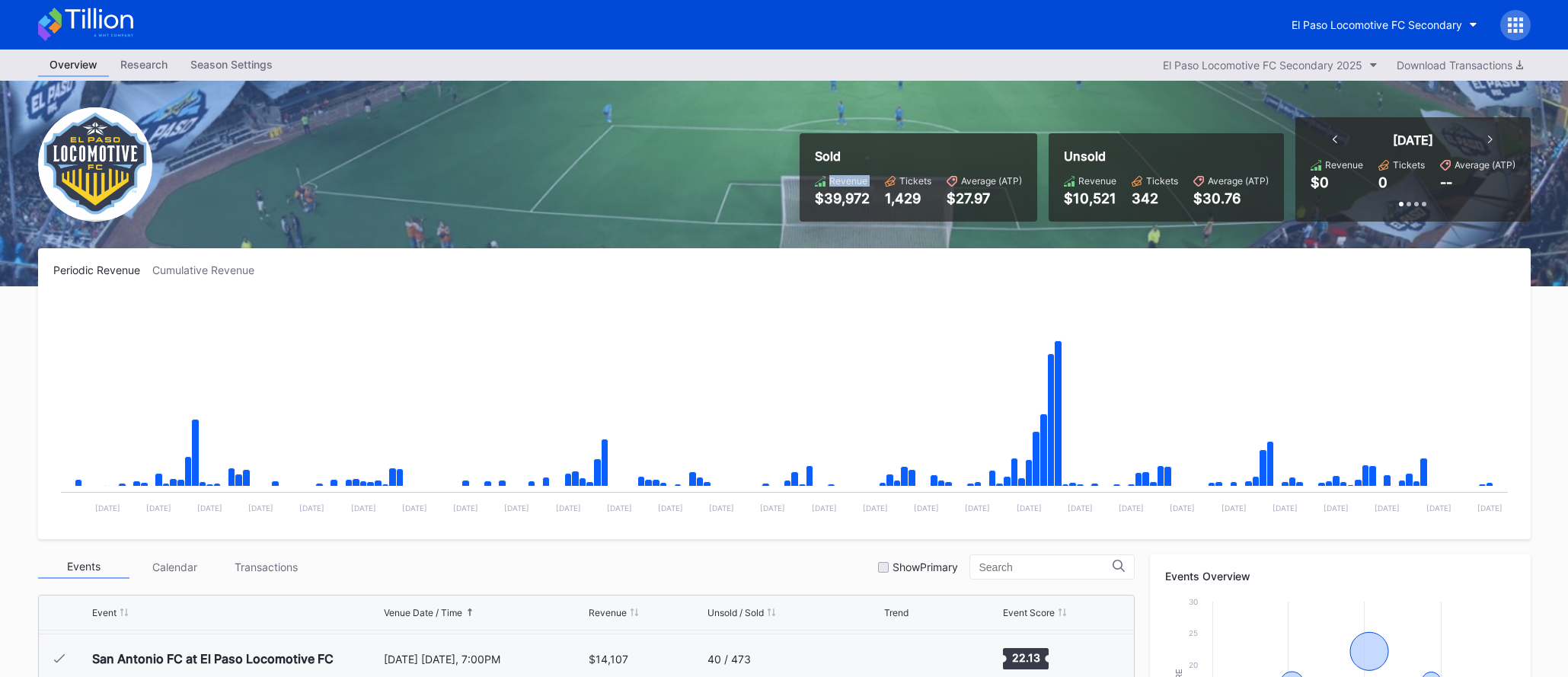
drag, startPoint x: 671, startPoint y: 189, endPoint x: 835, endPoint y: 187, distance: 164.0
click at [829, 187] on div "Sold Revenue $39,972 Tickets 1,429 Average (ATP) $27.97 Unsold Revenue $10,521 …" at bounding box center [784, 183] width 1523 height 205
click at [835, 187] on div "Revenue $39,972" at bounding box center [843, 191] width 55 height 32
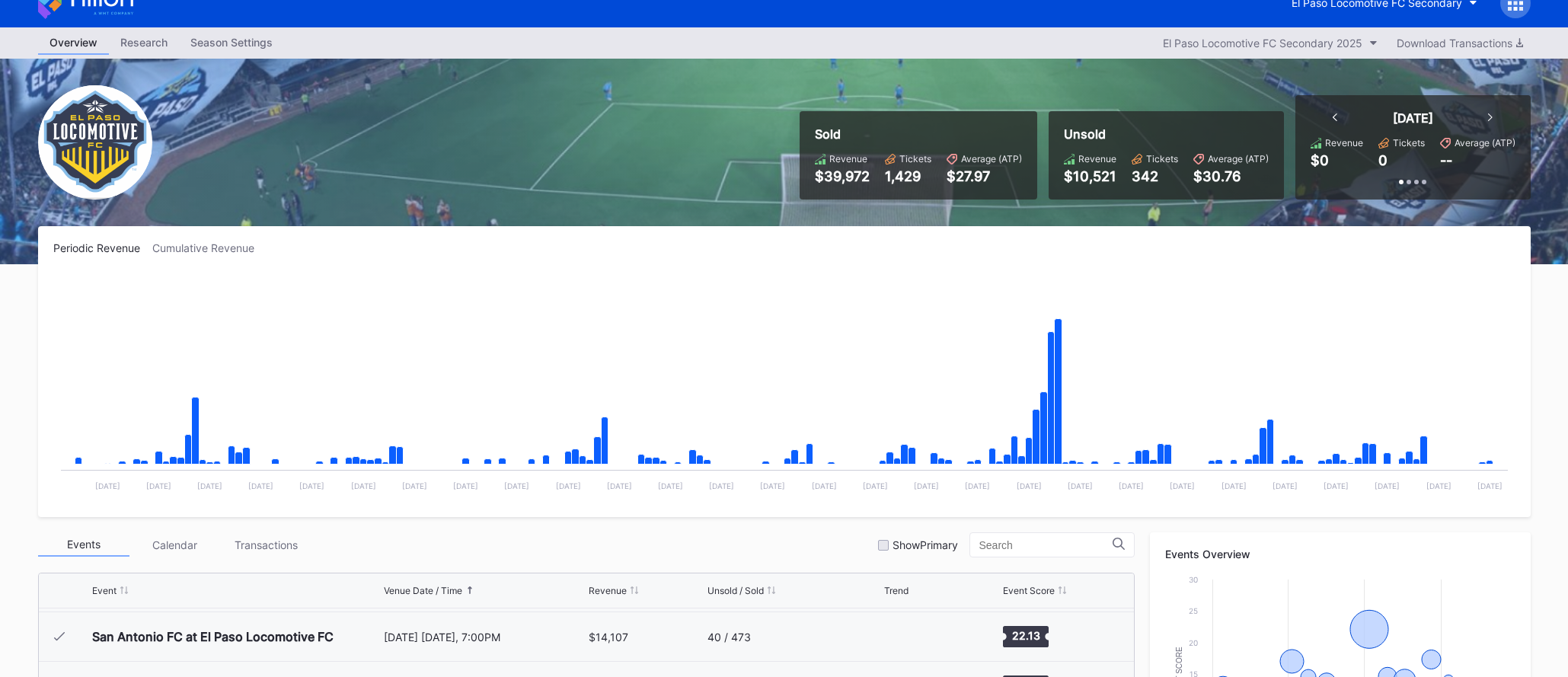
scroll to position [7, 0]
